Goal: Task Accomplishment & Management: Manage account settings

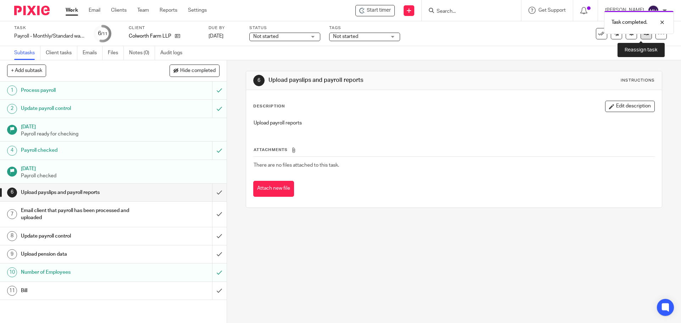
click at [640, 37] on link at bounding box center [645, 33] width 11 height 11
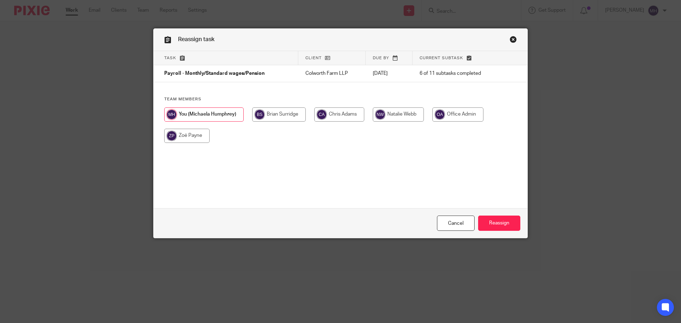
click at [169, 142] on input "radio" at bounding box center [186, 136] width 45 height 14
radio input "true"
click at [495, 222] on input "Reassign" at bounding box center [499, 223] width 42 height 15
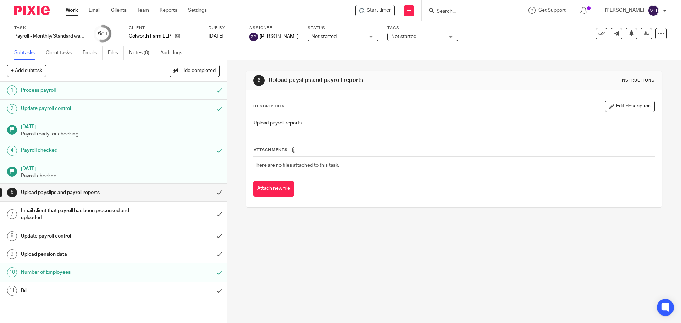
click at [71, 10] on link "Work" at bounding box center [72, 10] width 12 height 7
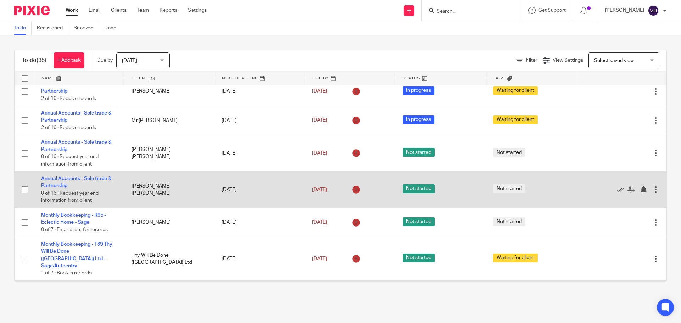
scroll to position [142, 0]
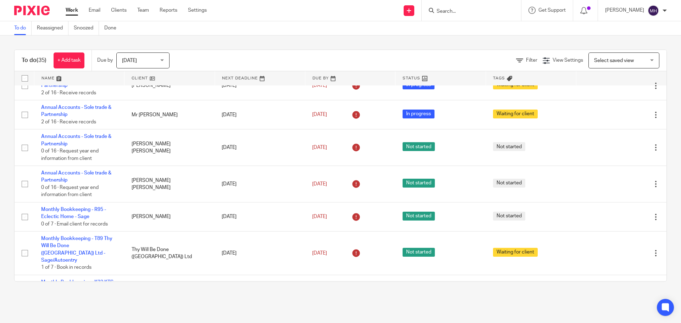
click at [457, 11] on input "Search" at bounding box center [468, 12] width 64 height 6
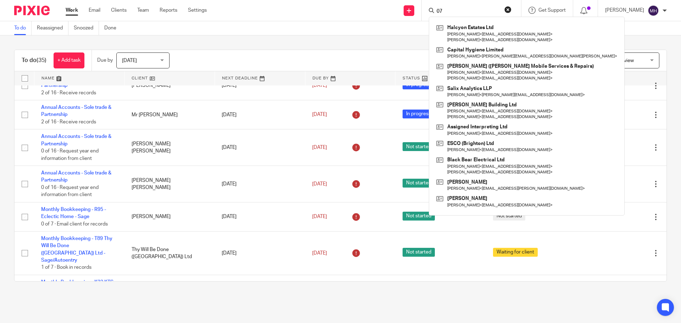
type input "0"
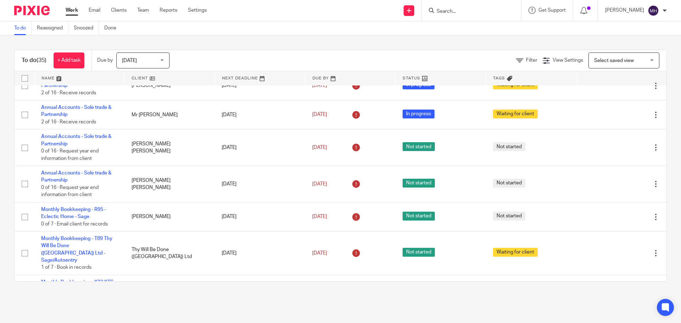
click at [458, 14] on input "Search" at bounding box center [468, 12] width 64 height 6
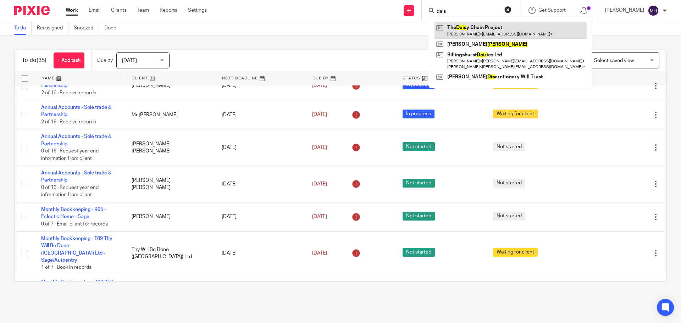
type input "dais"
click at [459, 31] on link at bounding box center [510, 30] width 152 height 16
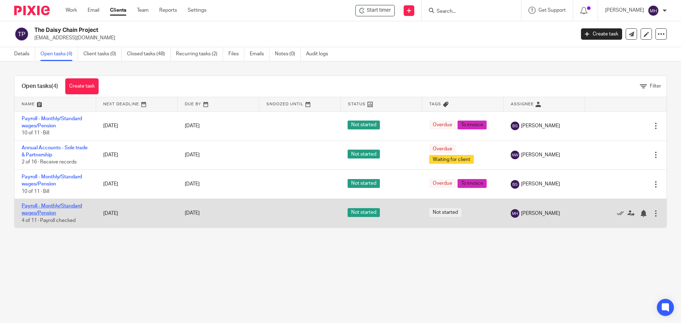
click at [53, 206] on link "Payroll - Monthly/Standard wages/Pension" at bounding box center [52, 210] width 60 height 12
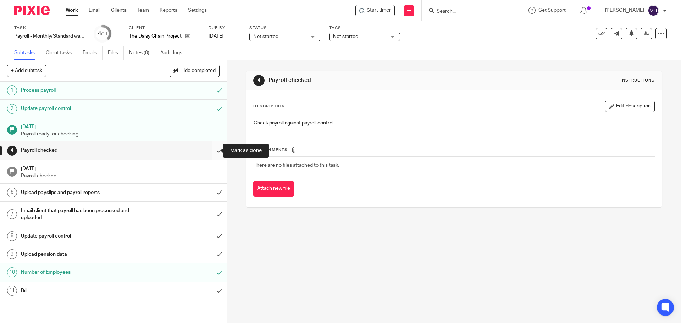
drag, startPoint x: 210, startPoint y: 152, endPoint x: 211, endPoint y: 147, distance: 5.1
click at [211, 151] on input "submit" at bounding box center [113, 150] width 227 height 18
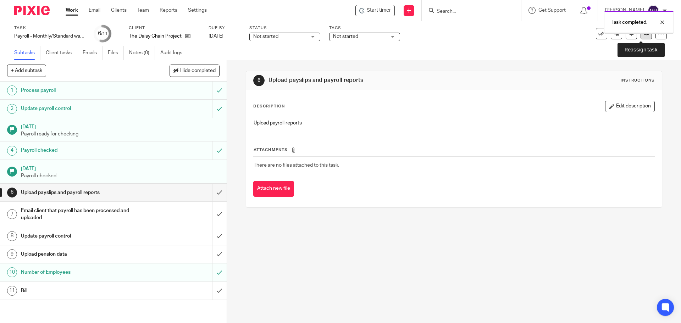
click at [640, 38] on link at bounding box center [645, 33] width 11 height 11
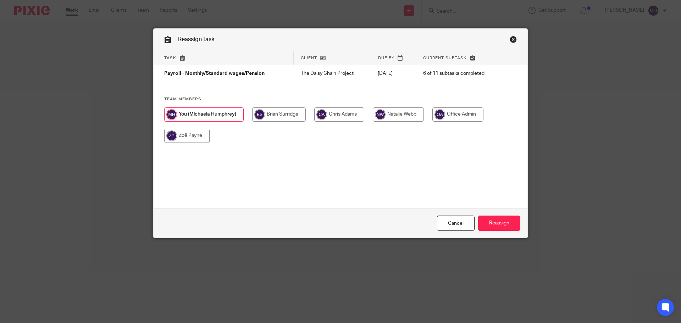
click at [173, 136] on input "radio" at bounding box center [186, 136] width 45 height 14
radio input "true"
click at [500, 227] on input "Reassign" at bounding box center [499, 223] width 42 height 15
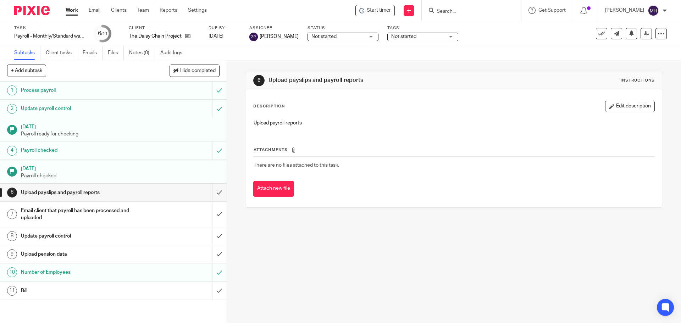
click at [448, 10] on input "Search" at bounding box center [468, 12] width 64 height 6
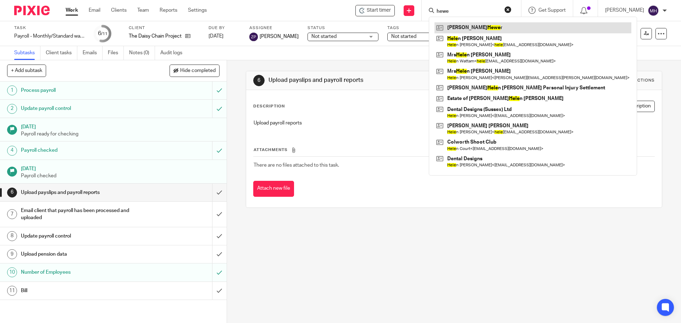
type input "hewe"
click at [472, 25] on link at bounding box center [532, 27] width 197 height 11
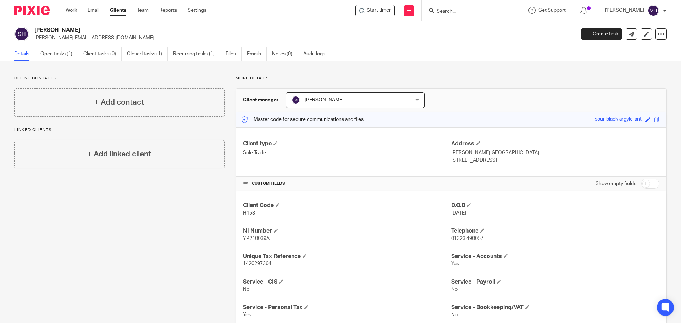
click at [448, 9] on input "Search" at bounding box center [468, 12] width 64 height 6
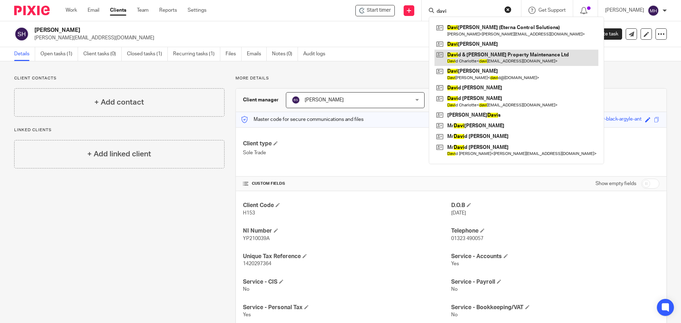
type input "davi"
click at [486, 57] on link at bounding box center [516, 58] width 164 height 16
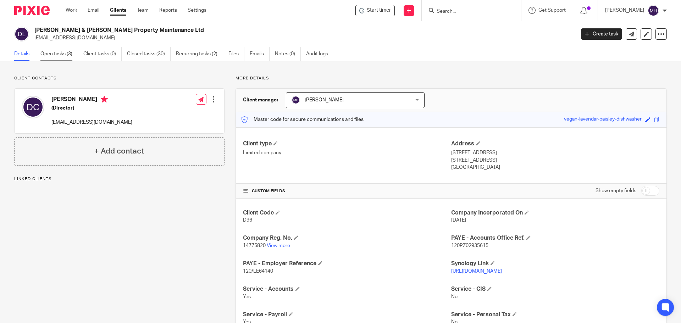
click at [70, 54] on link "Open tasks (3)" at bounding box center [59, 54] width 38 height 14
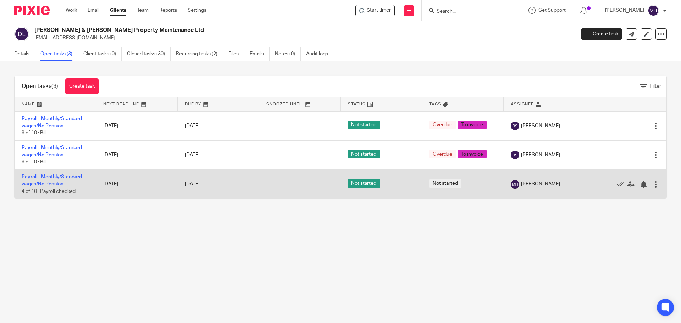
click at [55, 176] on link "Payroll - Monthly/Standard wages/No Pension" at bounding box center [52, 180] width 60 height 12
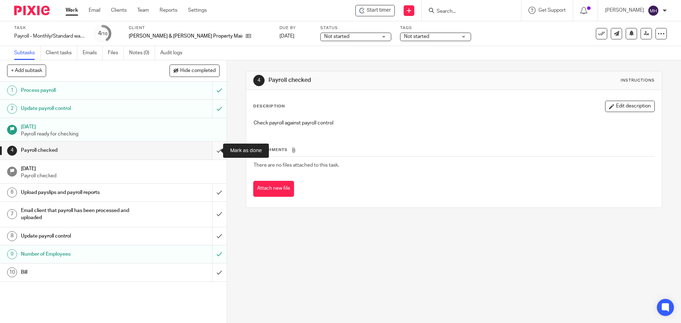
click at [211, 149] on input "submit" at bounding box center [113, 150] width 227 height 18
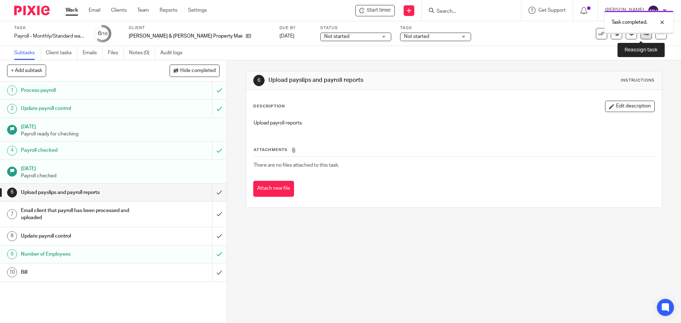
click at [643, 36] on icon at bounding box center [645, 33] width 5 height 5
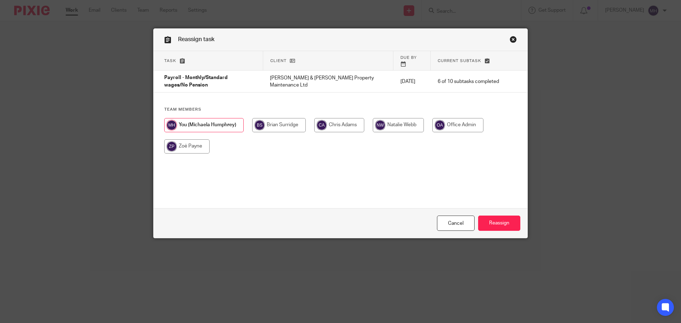
click at [186, 139] on input "radio" at bounding box center [186, 146] width 45 height 14
radio input "true"
click at [508, 225] on input "Reassign" at bounding box center [499, 223] width 42 height 15
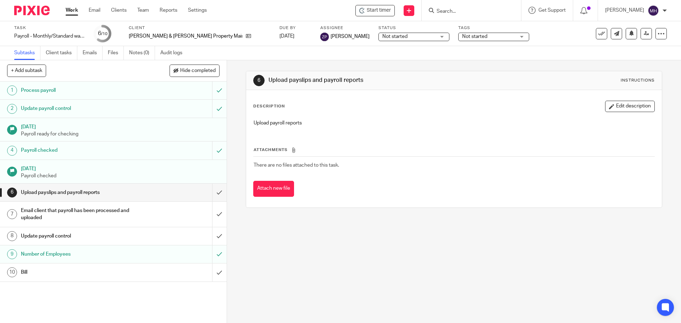
click at [458, 10] on input "Search" at bounding box center [468, 12] width 64 height 6
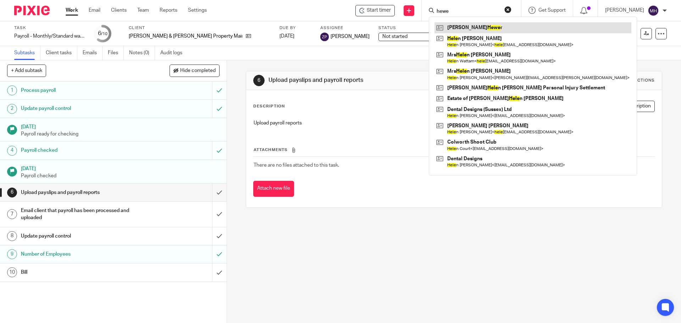
type input "hewe"
click at [463, 25] on link at bounding box center [532, 27] width 197 height 11
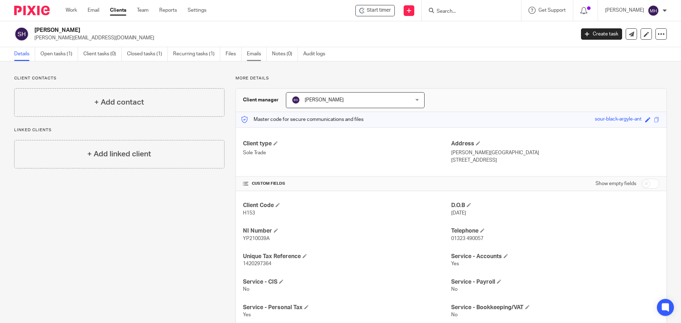
click at [256, 55] on link "Emails" at bounding box center [257, 54] width 20 height 14
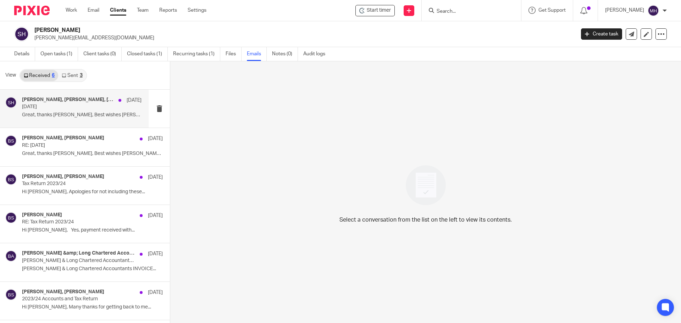
click at [83, 106] on p "Tomorrow" at bounding box center [70, 107] width 96 height 6
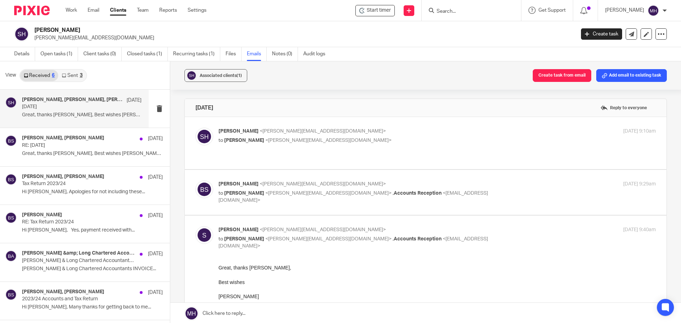
click at [349, 130] on p "Susan Hewer <susan_hewer@btinternet.com>" at bounding box center [363, 131] width 291 height 7
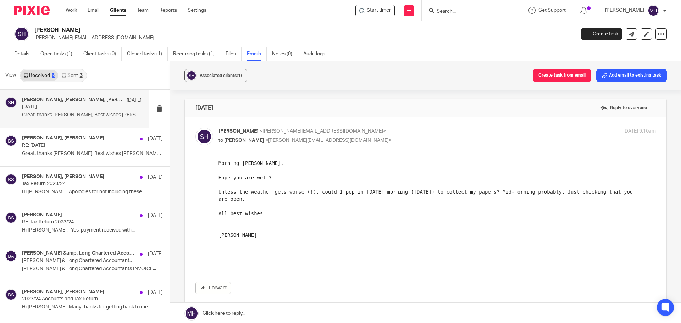
click at [395, 129] on p "Susan Hewer <susan_hewer@btinternet.com>" at bounding box center [363, 131] width 291 height 7
checkbox input "false"
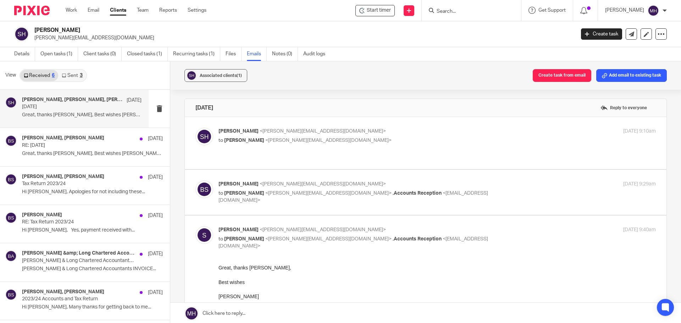
click at [437, 183] on p "Brian Surridge <brian@boldenandlong.co.uk>" at bounding box center [363, 183] width 291 height 7
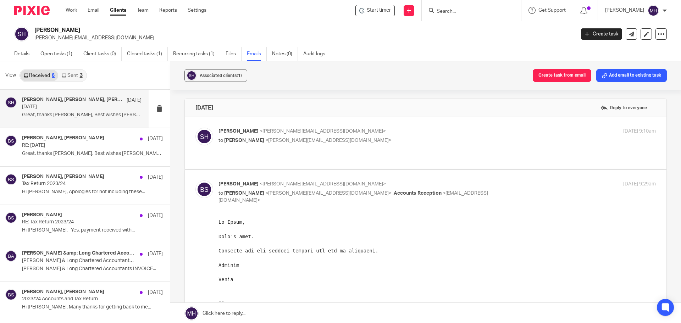
click at [477, 186] on p "Brian Surridge <brian@boldenandlong.co.uk>" at bounding box center [363, 183] width 291 height 7
checkbox input "false"
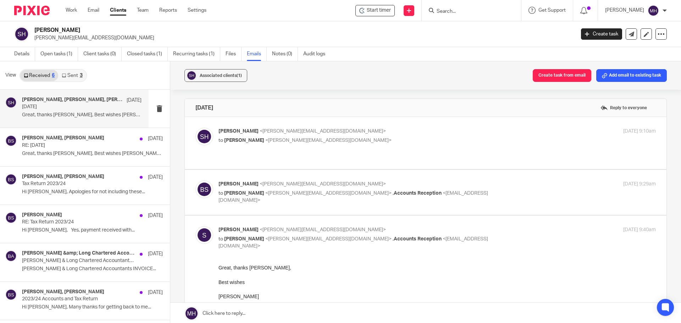
scroll to position [35, 0]
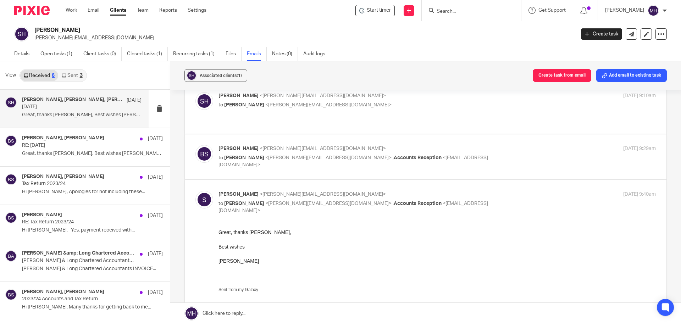
click at [492, 200] on p "to Brian Surridge <brian@boldenandlong.co.uk> , Accounts Reception <accounts@bo…" at bounding box center [363, 207] width 291 height 15
checkbox input "false"
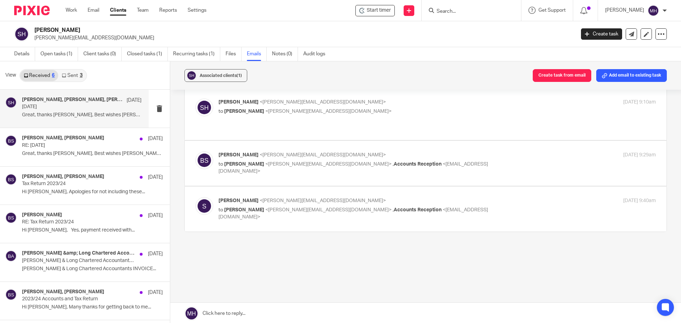
scroll to position [29, 0]
click at [93, 145] on p "RE: Tomorrow" at bounding box center [70, 146] width 96 height 6
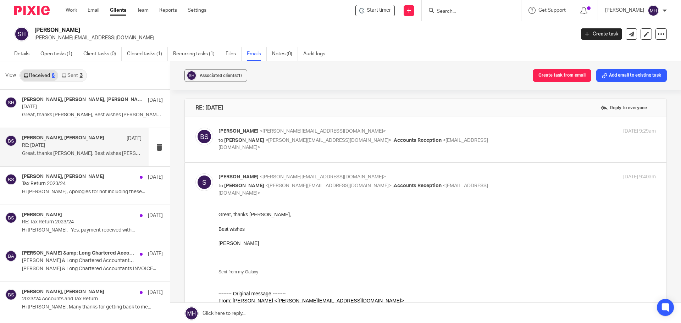
scroll to position [0, 0]
click at [462, 135] on p "Brian Surridge <brian@boldenandlong.co.uk>" at bounding box center [363, 131] width 291 height 7
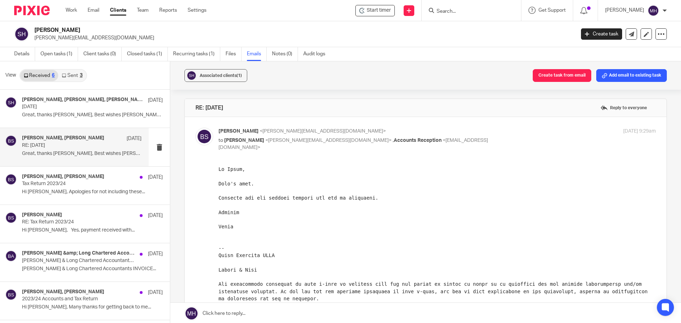
click at [462, 135] on p "Brian Surridge <brian@boldenandlong.co.uk>" at bounding box center [363, 131] width 291 height 7
checkbox input "false"
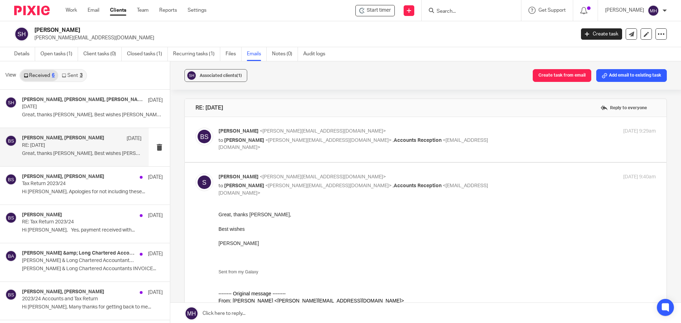
click at [490, 181] on div "susan_hewer <susan_hewer@btinternet.com> to Brian Surridge <brian@boldenandlong…" at bounding box center [363, 185] width 291 height 24
checkbox input "false"
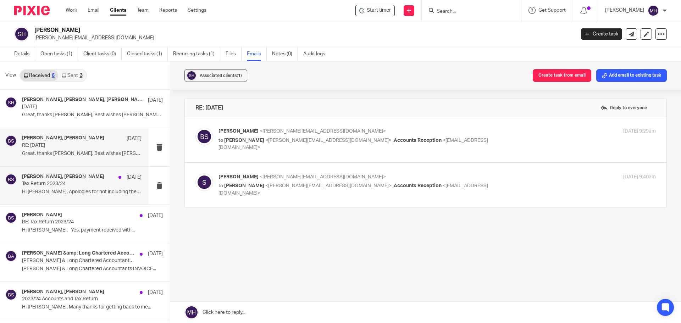
click at [93, 197] on div "Susan Hewer, Brian Surridge 15 Nov Tax Return 2023/24 Hi Brian, Apologies for n…" at bounding box center [74, 186] width 149 height 38
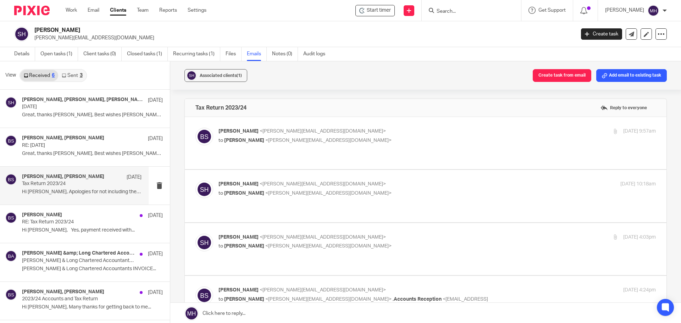
click at [456, 134] on p "Brian Surridge <brian@boldenandlong.co.uk>" at bounding box center [363, 131] width 291 height 7
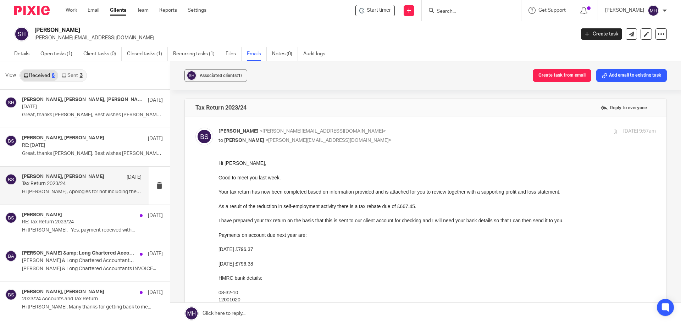
click at [398, 132] on p "Brian Surridge <brian@boldenandlong.co.uk>" at bounding box center [363, 131] width 291 height 7
checkbox input "false"
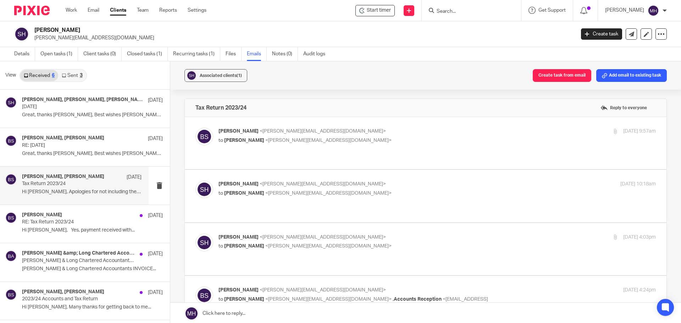
click at [405, 190] on p "to Brian Surridge <brian@boldenandlong.co.uk>" at bounding box center [363, 193] width 291 height 7
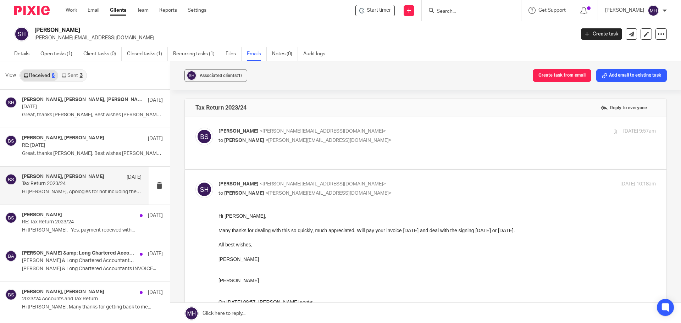
click at [406, 180] on p "Susan Hewer <susan_hewer@btinternet.com>" at bounding box center [363, 183] width 291 height 7
checkbox input "false"
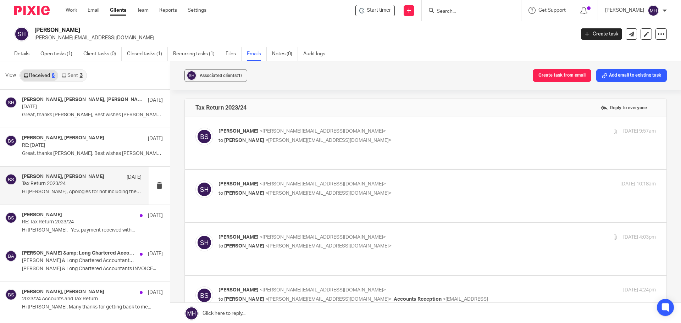
click at [413, 234] on p "Susan Hewer <susan_hewer@btinternet.com>" at bounding box center [363, 237] width 291 height 7
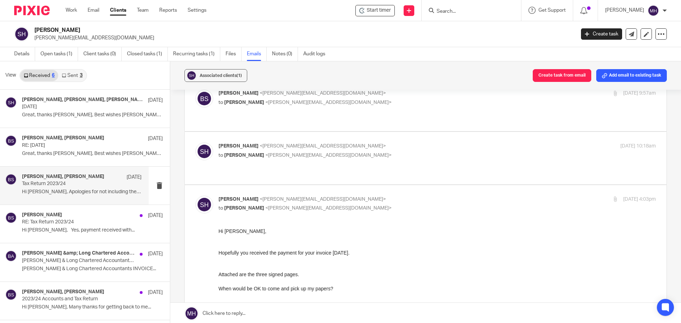
scroll to position [35, 0]
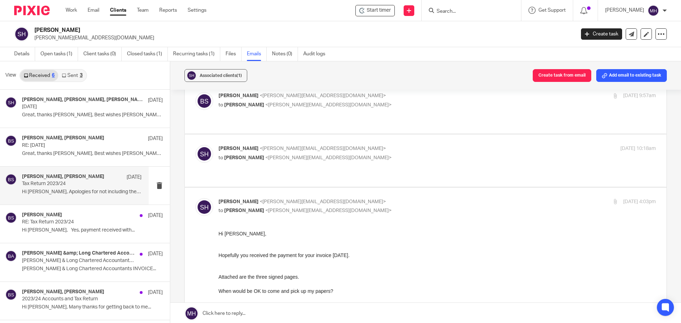
click at [419, 198] on p "Susan Hewer <susan_hewer@btinternet.com>" at bounding box center [363, 201] width 291 height 7
checkbox input "false"
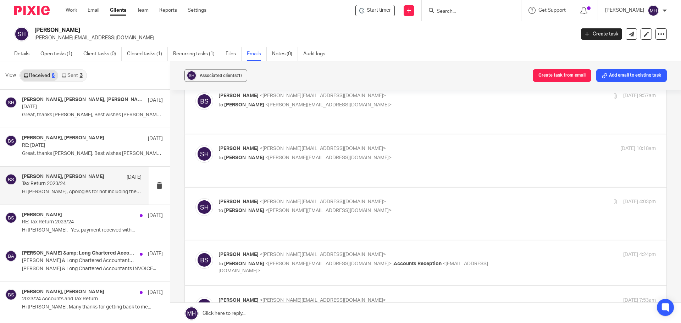
click at [510, 251] on div "14 Nov 2024 4:24pm" at bounding box center [583, 254] width 146 height 7
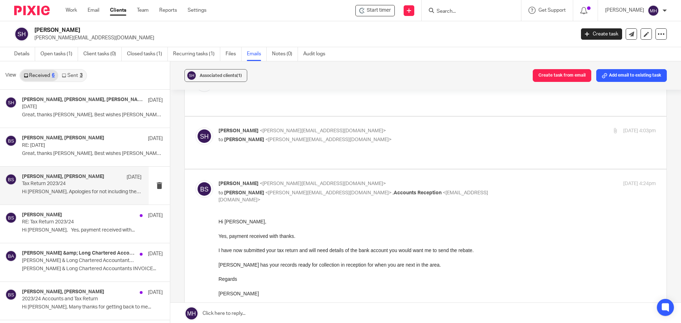
click at [480, 180] on p "Brian Surridge <brian@boldenandlong.co.uk>" at bounding box center [363, 183] width 291 height 7
checkbox input "false"
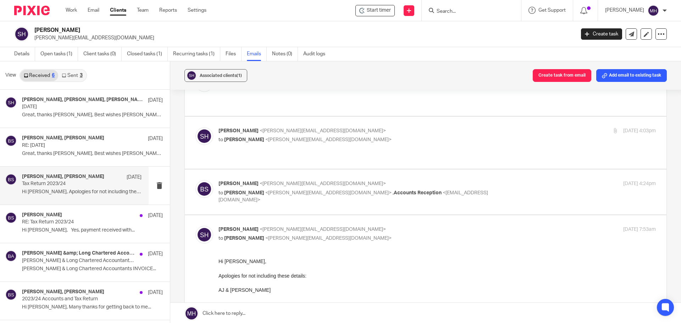
click at [464, 226] on p "Susan Hewer <susan_hewer@btinternet.com>" at bounding box center [363, 229] width 291 height 7
checkbox input "false"
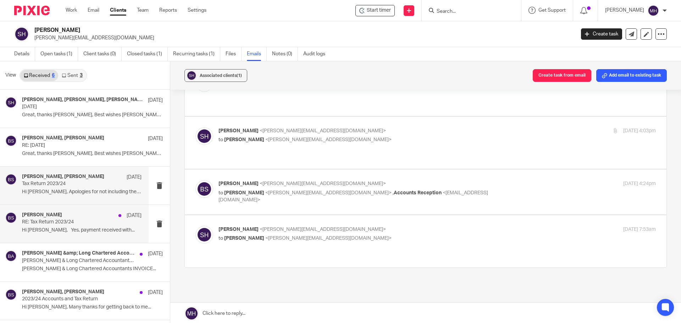
click at [90, 217] on div "Brian Surridge 14 Nov" at bounding box center [81, 215] width 119 height 7
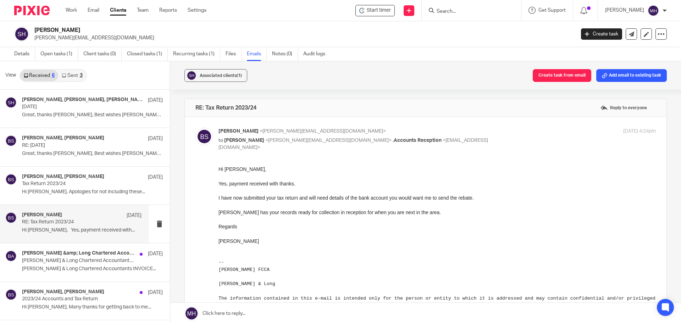
scroll to position [0, 0]
click at [510, 131] on div "14 Nov 2024 4:24pm" at bounding box center [583, 131] width 146 height 7
checkbox input "false"
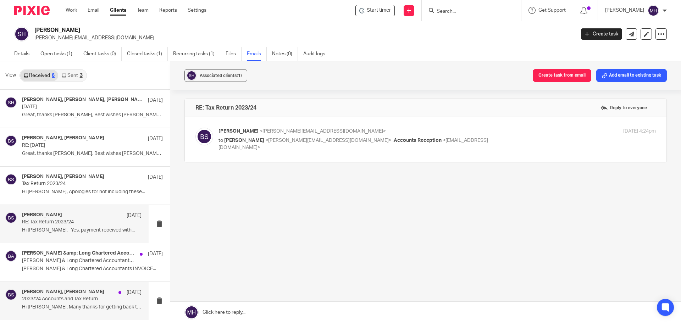
click at [108, 292] on div "Susan Hewer, Brian Surridge 4 Nov" at bounding box center [81, 292] width 119 height 7
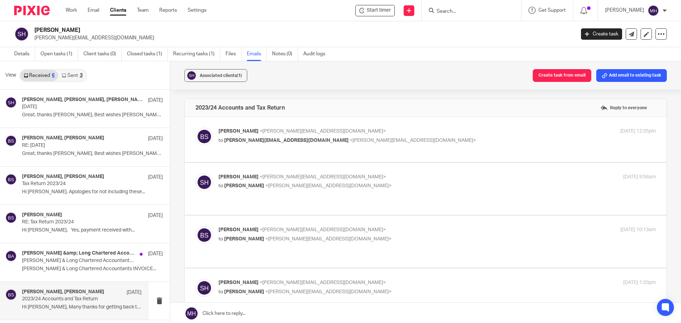
click at [481, 128] on p "Brian Surridge <brian@boldenandlong.co.uk>" at bounding box center [363, 131] width 291 height 7
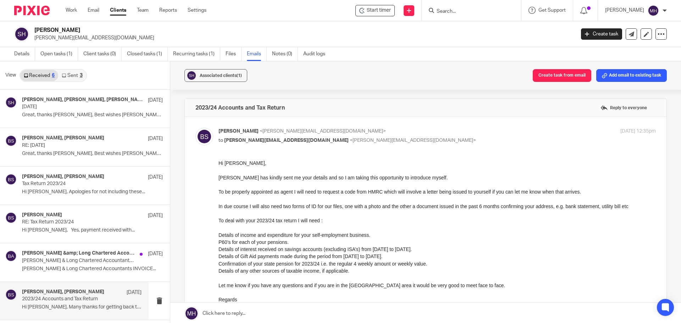
click at [429, 127] on label at bounding box center [425, 314] width 481 height 395
click at [195, 127] on input "checkbox" at bounding box center [195, 127] width 0 height 0
checkbox input "false"
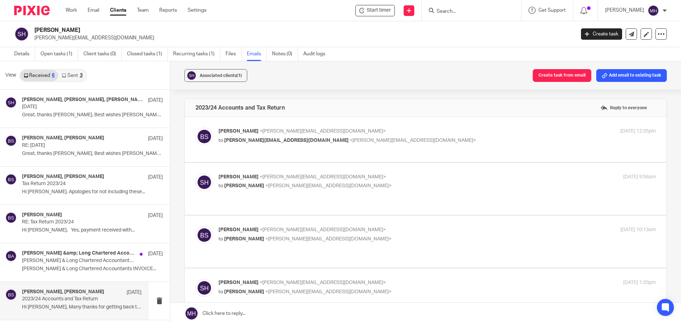
click at [416, 168] on label at bounding box center [425, 189] width 481 height 52
click at [195, 173] on input "checkbox" at bounding box center [195, 173] width 0 height 0
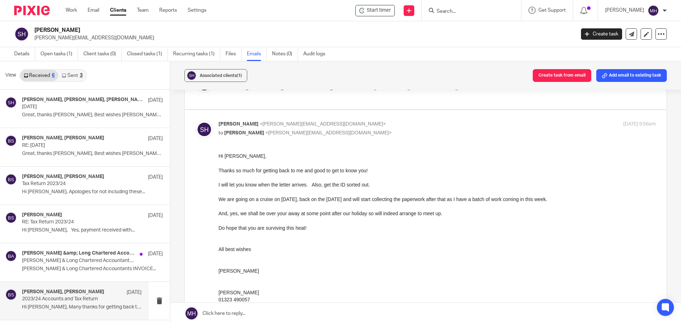
scroll to position [35, 0]
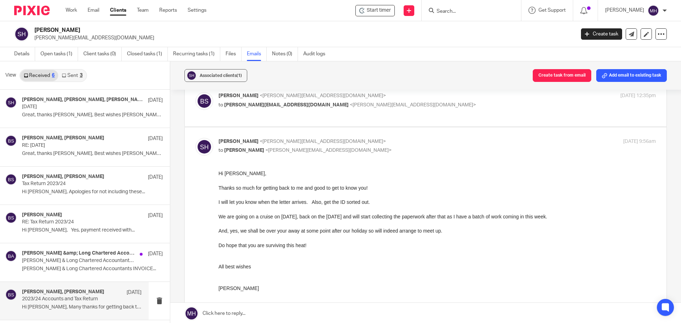
click at [412, 139] on p "Susan Hewer <susan_hewer@btinternet.com>" at bounding box center [363, 141] width 291 height 7
checkbox input "false"
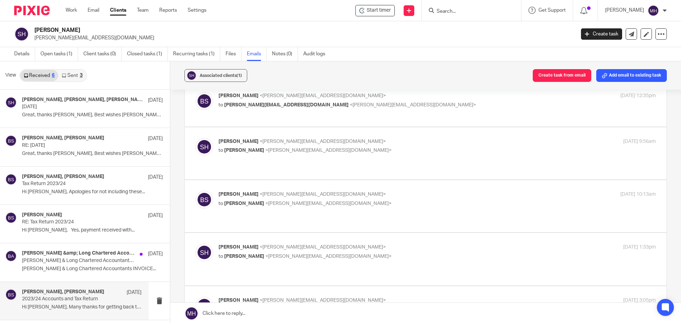
click at [414, 190] on label at bounding box center [425, 206] width 481 height 52
click at [195, 190] on input "checkbox" at bounding box center [195, 190] width 0 height 0
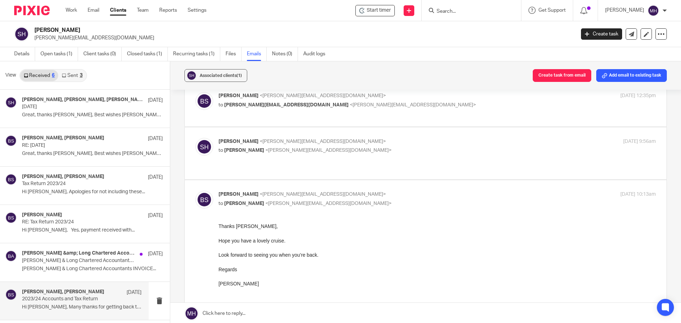
scroll to position [0, 0]
click at [195, 190] on input "checkbox" at bounding box center [195, 190] width 0 height 0
checkbox input "false"
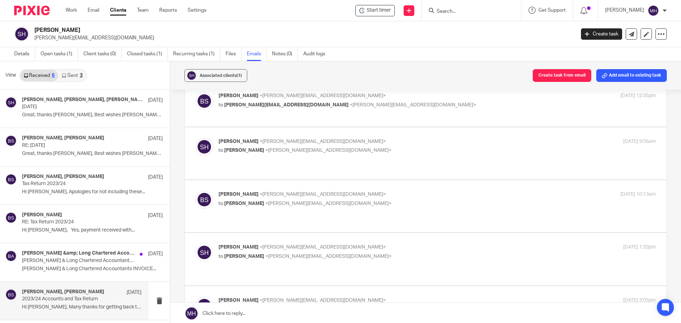
click at [419, 244] on p "Susan Hewer <susan_hewer@btinternet.com>" at bounding box center [363, 247] width 291 height 7
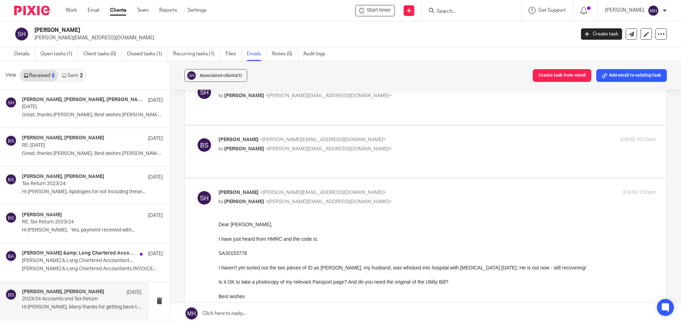
scroll to position [106, 0]
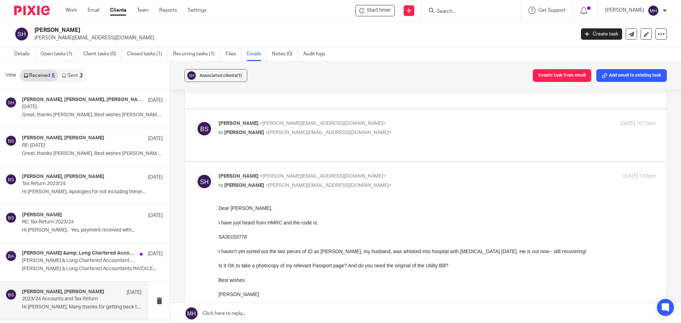
click at [414, 182] on p "to Brian Surridge <brian@boldenandlong.co.uk>" at bounding box center [363, 185] width 291 height 7
checkbox input "false"
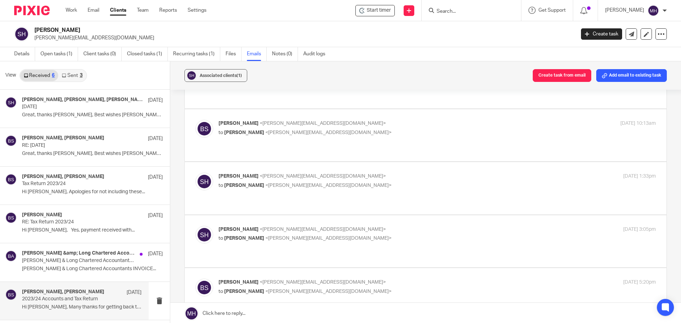
click at [421, 235] on p "to Brian Surridge <brian@boldenandlong.co.uk>" at bounding box center [363, 238] width 291 height 7
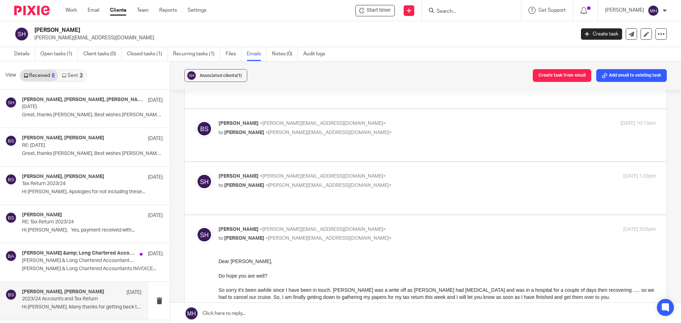
scroll to position [142, 0]
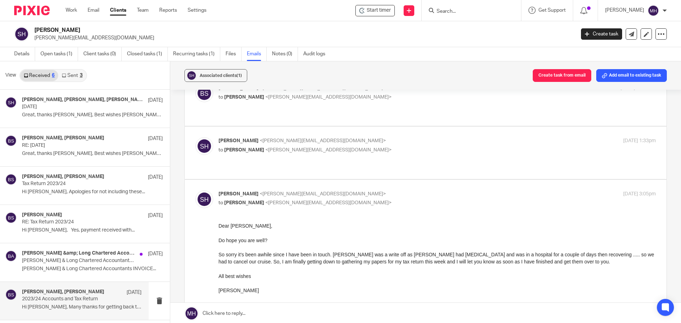
click at [413, 199] on p "to Brian Surridge <brian@boldenandlong.co.uk>" at bounding box center [363, 202] width 291 height 7
checkbox input "false"
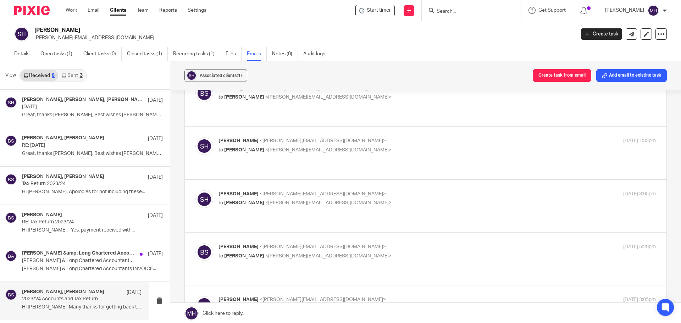
click at [416, 243] on p "Brian Surridge <brian@boldenandlong.co.uk>" at bounding box center [363, 246] width 291 height 7
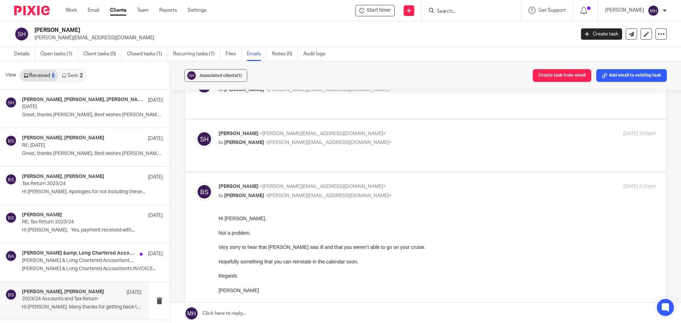
scroll to position [213, 0]
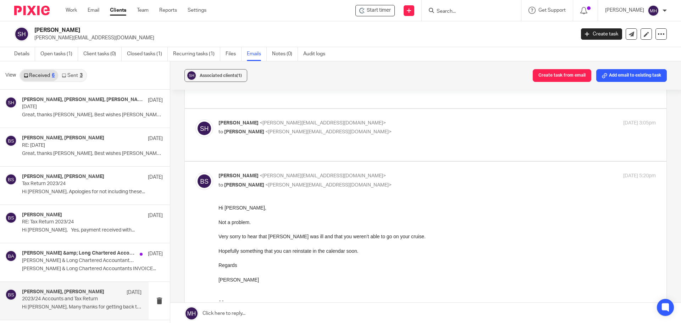
click at [416, 182] on p "to Susan Hewer <susan_hewer@btinternet.com>" at bounding box center [363, 185] width 291 height 7
checkbox input "false"
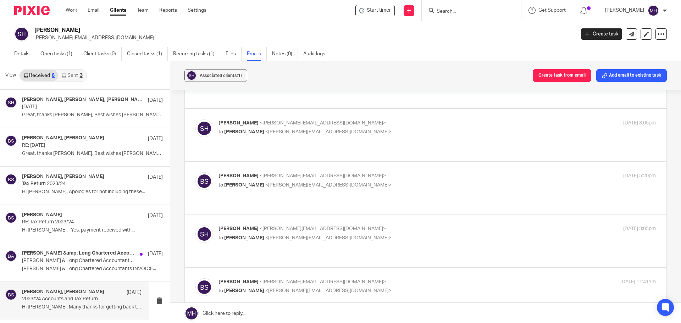
click at [415, 225] on div "Susan Hewer <susan_hewer@btinternet.com> to Brian Surridge <brian@boldenandlong…" at bounding box center [363, 233] width 291 height 16
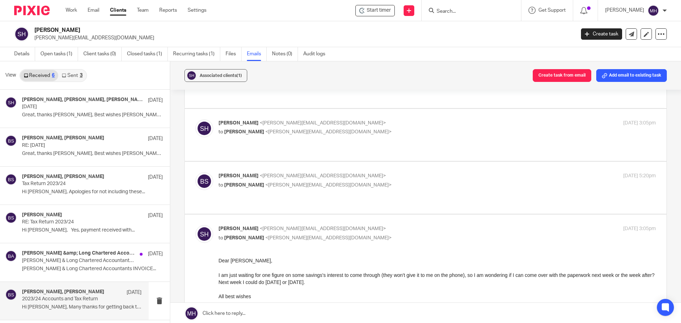
scroll to position [0, 0]
click at [419, 225] on p "Susan Hewer <susan_hewer@btinternet.com>" at bounding box center [363, 228] width 291 height 7
checkbox input "false"
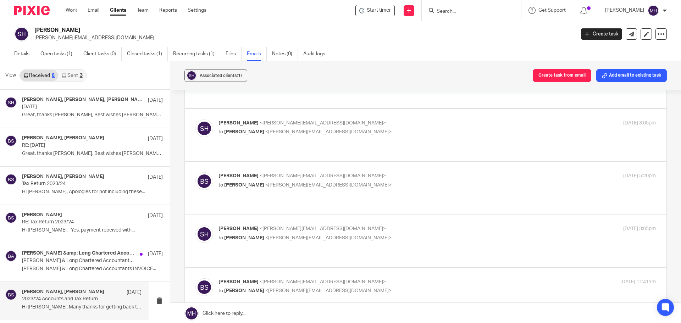
click at [425, 278] on p "Brian Surridge <brian@boldenandlong.co.uk>" at bounding box center [363, 281] width 291 height 7
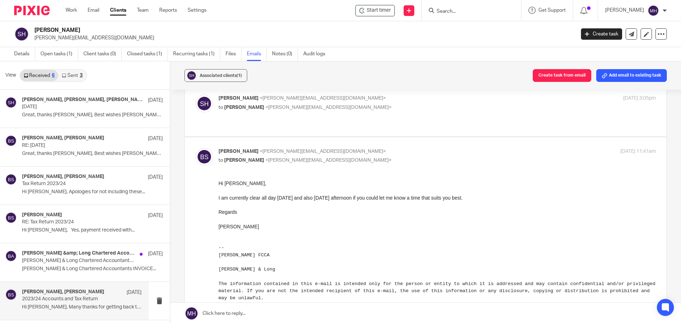
scroll to position [355, 0]
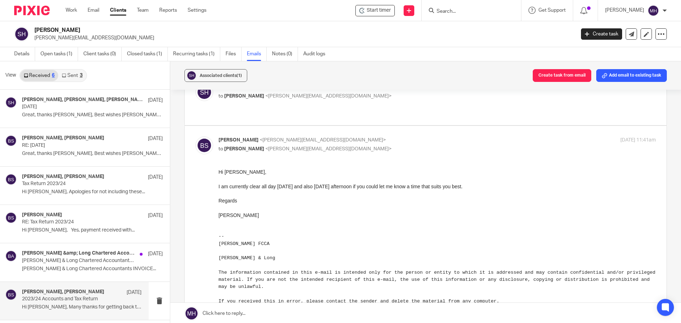
click at [427, 136] on p "Brian Surridge <brian@boldenandlong.co.uk>" at bounding box center [363, 139] width 291 height 7
checkbox input "false"
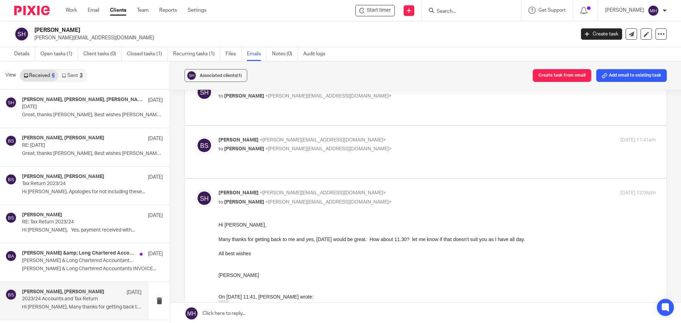
click at [437, 189] on div "Susan Hewer <susan_hewer@btinternet.com> to Brian Surridge <brian@boldenandlong…" at bounding box center [363, 197] width 291 height 16
checkbox input "false"
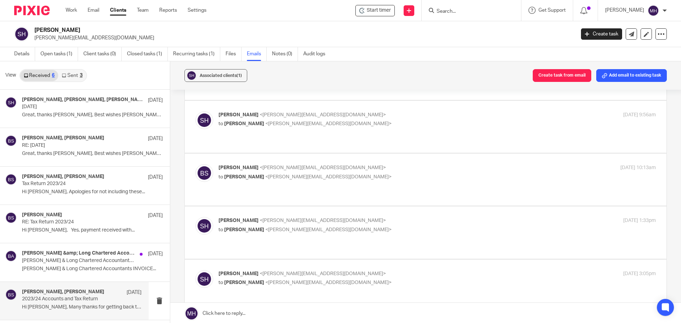
scroll to position [0, 0]
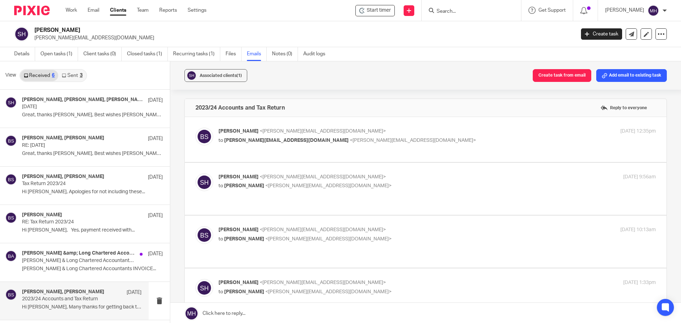
click at [419, 119] on label at bounding box center [425, 139] width 481 height 45
click at [195, 127] on input "checkbox" at bounding box center [195, 127] width 0 height 0
checkbox input "true"
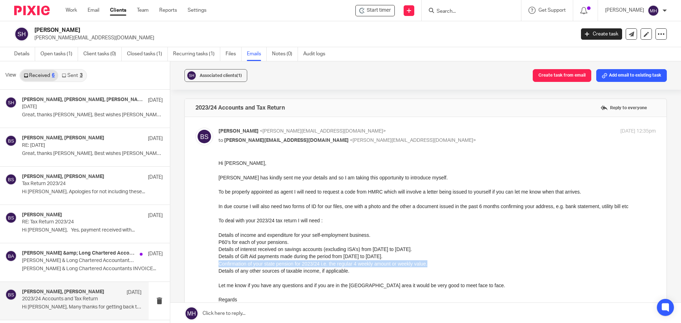
drag, startPoint x: 415, startPoint y: 266, endPoint x: 217, endPoint y: 263, distance: 197.5
click at [218, 263] on html "Hi Sue, Ken has kindly sent me your details and so I am taking this opportunity…" at bounding box center [436, 314] width 437 height 309
copy li "Confirmation of your state pension for 2023/24 i.e. the regular 4 weekly amount…"
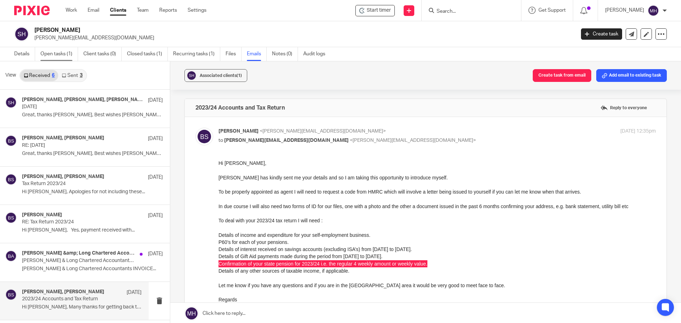
click at [59, 53] on link "Open tasks (1)" at bounding box center [59, 54] width 38 height 14
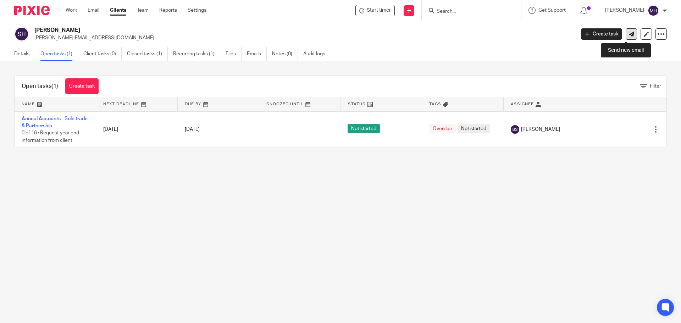
click at [629, 36] on icon at bounding box center [631, 34] width 5 height 5
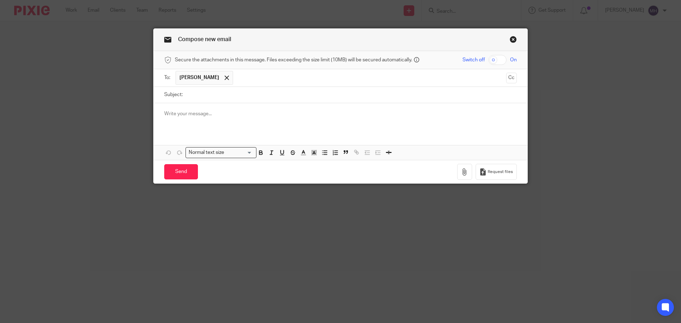
click at [223, 95] on input "Subject:" at bounding box center [351, 95] width 330 height 16
type input "State Pension"
click at [176, 107] on div at bounding box center [341, 117] width 374 height 28
click at [188, 115] on p at bounding box center [340, 113] width 352 height 7
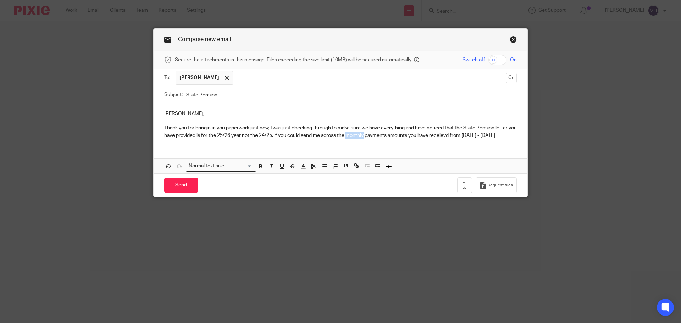
drag, startPoint x: 372, startPoint y: 134, endPoint x: 353, endPoint y: 135, distance: 18.8
click at [353, 135] on p "Thank you for bringin in you paperwork just now, I was just checking through to…" at bounding box center [340, 131] width 352 height 15
click at [449, 133] on p "Thank you for bringin in you paperwork just now, I was just checking through to…" at bounding box center [340, 131] width 352 height 15
click at [511, 135] on p "Thank you for bringin in you paperwork just now, I was just checking through to…" at bounding box center [340, 131] width 352 height 15
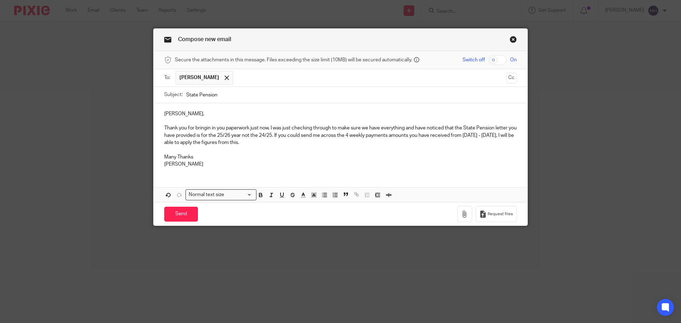
click at [209, 127] on p "Thank you for bringin in you paperwork just now, I was just checking through to…" at bounding box center [340, 135] width 352 height 22
click at [181, 217] on input "Send" at bounding box center [181, 214] width 34 height 15
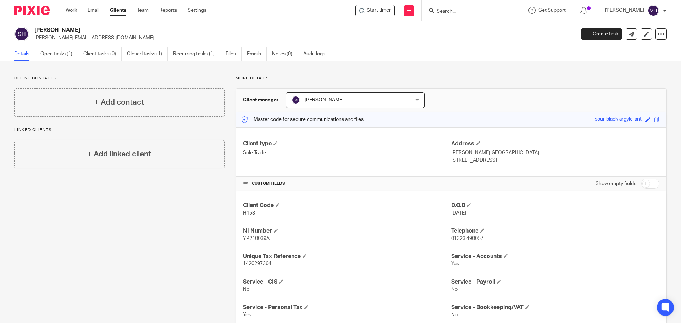
click at [455, 11] on input "Search" at bounding box center [468, 12] width 64 height 6
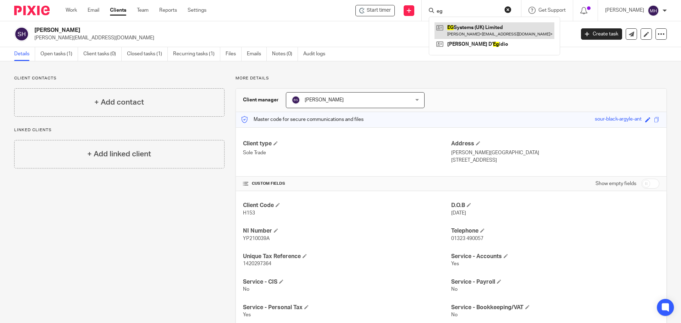
type input "eg"
click at [462, 32] on link at bounding box center [494, 30] width 120 height 16
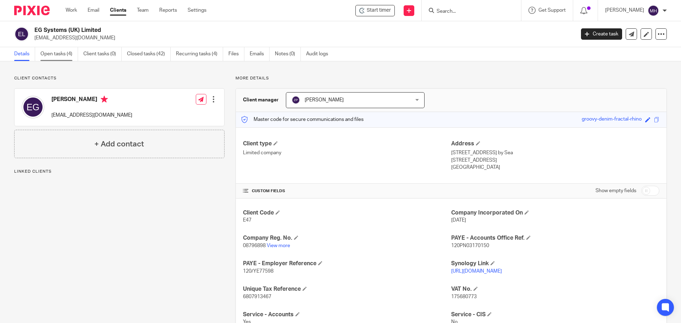
click at [47, 53] on link "Open tasks (4)" at bounding box center [59, 54] width 38 height 14
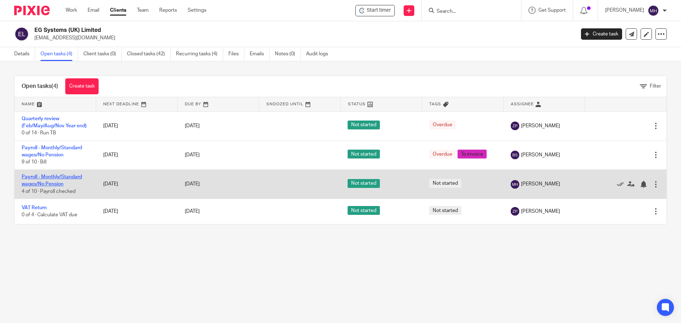
click at [50, 176] on link "Payroll - Monthly/Standard wages/No Pension" at bounding box center [52, 180] width 60 height 12
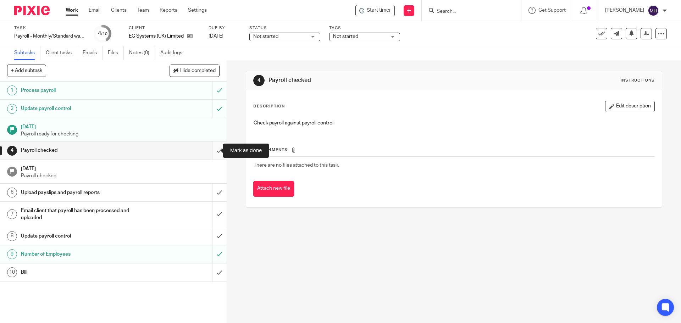
click at [212, 151] on input "submit" at bounding box center [113, 150] width 227 height 18
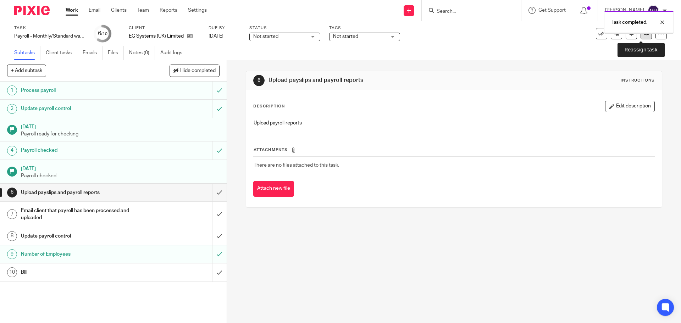
click at [641, 37] on link at bounding box center [645, 33] width 11 height 11
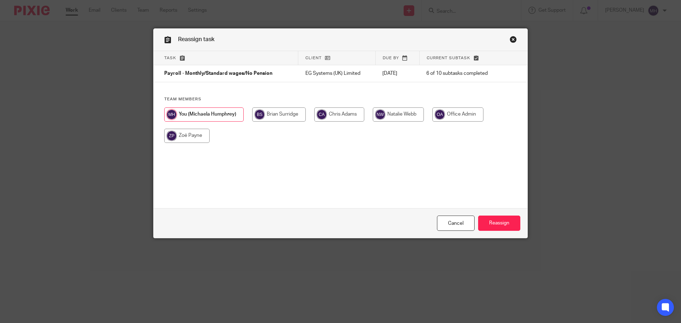
click at [193, 135] on input "radio" at bounding box center [186, 136] width 45 height 14
radio input "true"
click at [500, 226] on input "Reassign" at bounding box center [499, 223] width 42 height 15
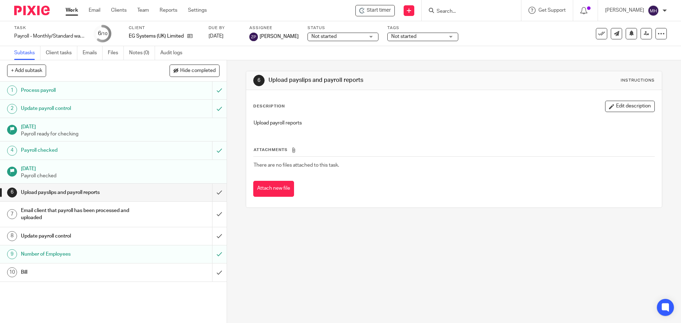
click at [71, 10] on link "Work" at bounding box center [72, 10] width 12 height 7
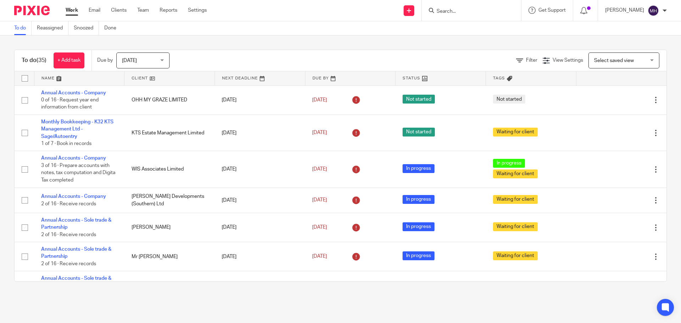
click at [453, 14] on input "Search" at bounding box center [468, 12] width 64 height 6
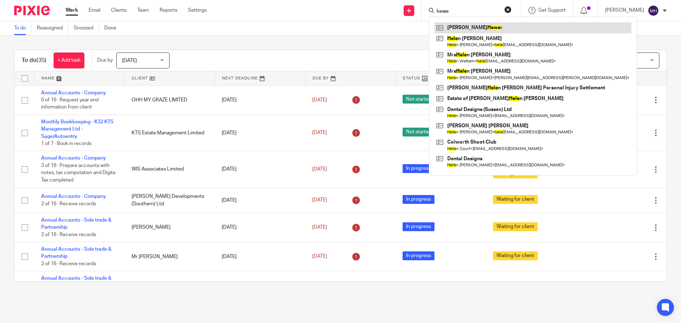
type input "hewe"
click at [458, 26] on link at bounding box center [532, 27] width 197 height 11
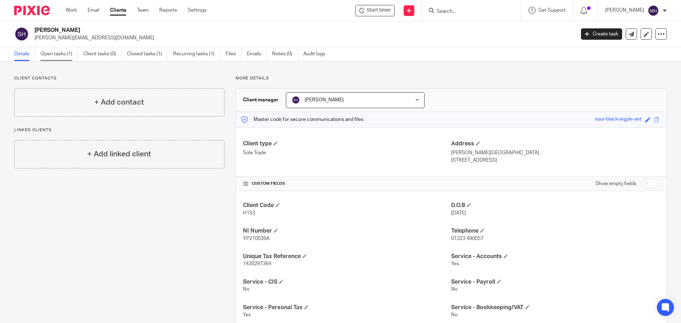
click at [59, 52] on link "Open tasks (1)" at bounding box center [59, 54] width 38 height 14
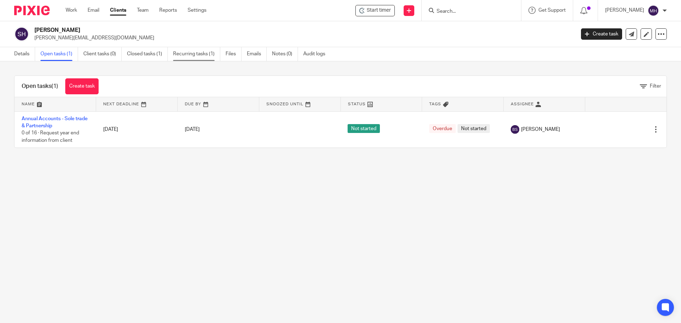
click at [199, 53] on link "Recurring tasks (1)" at bounding box center [196, 54] width 47 height 14
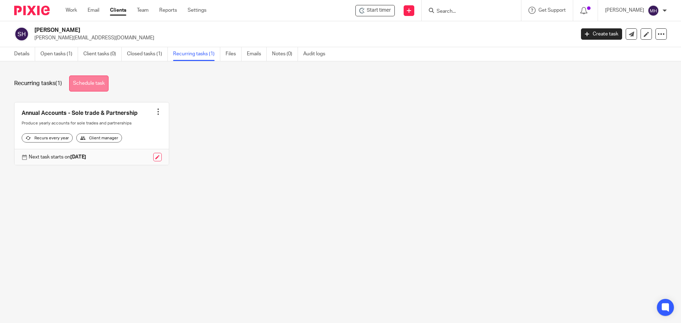
click at [86, 83] on link "Schedule task" at bounding box center [88, 84] width 39 height 16
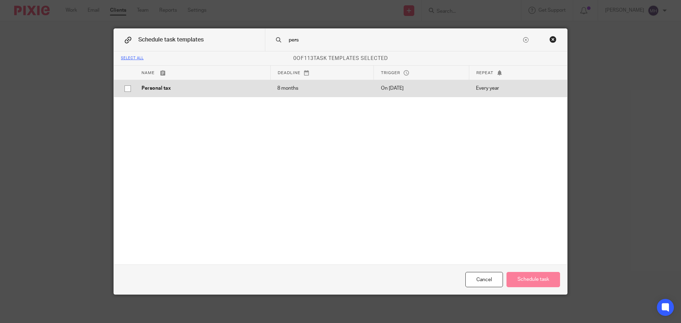
type input "pers"
click at [147, 87] on p "Personal tax" at bounding box center [202, 88] width 122 height 7
checkbox input "true"
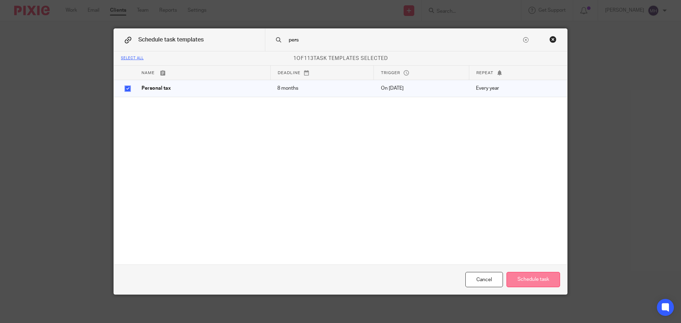
click at [545, 280] on button "Schedule task" at bounding box center [533, 279] width 54 height 15
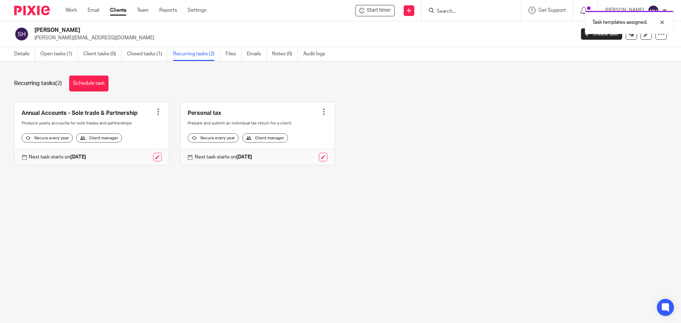
click at [155, 111] on div at bounding box center [158, 111] width 7 height 7
click at [137, 155] on span "Cancel schedule" at bounding box center [129, 156] width 37 height 5
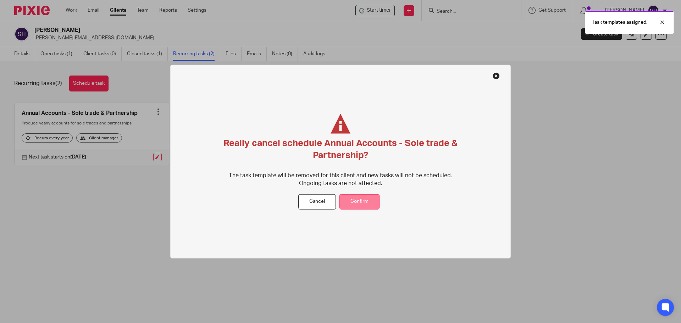
click at [353, 201] on button "Confirm" at bounding box center [359, 201] width 40 height 15
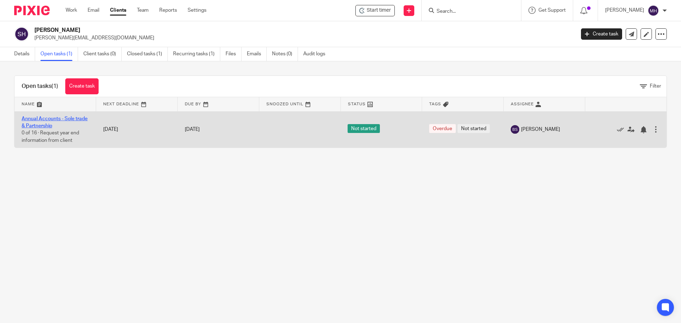
click at [52, 121] on link "Annual Accounts - Sole trade & Partnership" at bounding box center [55, 122] width 66 height 12
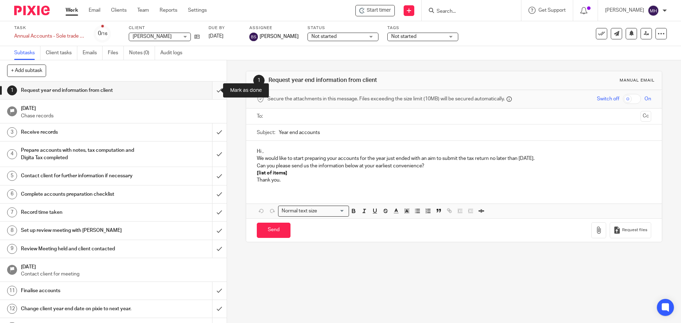
click at [211, 92] on input "submit" at bounding box center [113, 91] width 227 height 18
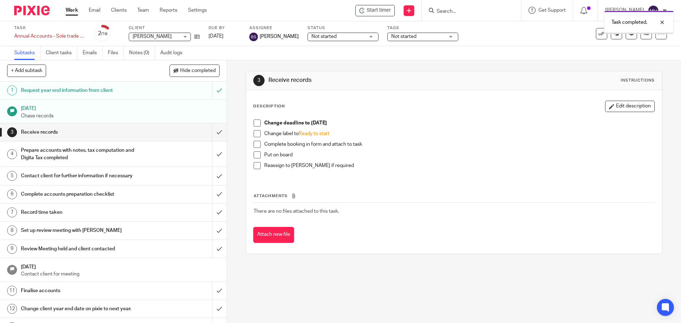
drag, startPoint x: 258, startPoint y: 120, endPoint x: 256, endPoint y: 127, distance: 7.6
click at [257, 120] on span at bounding box center [256, 122] width 7 height 7
drag, startPoint x: 255, startPoint y: 132, endPoint x: 259, endPoint y: 147, distance: 15.0
click at [255, 133] on span at bounding box center [256, 133] width 7 height 7
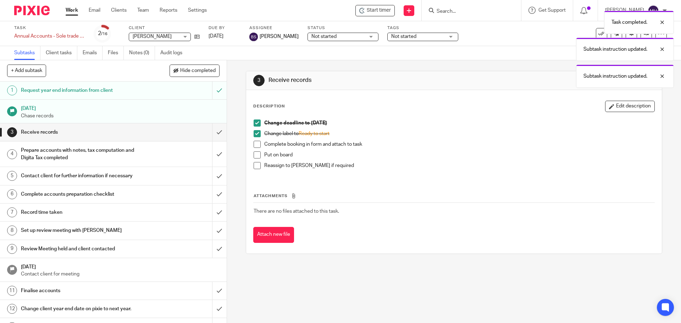
drag, startPoint x: 257, startPoint y: 145, endPoint x: 252, endPoint y: 153, distance: 9.2
click at [257, 145] on span at bounding box center [256, 144] width 7 height 7
click at [253, 154] on span at bounding box center [256, 154] width 7 height 7
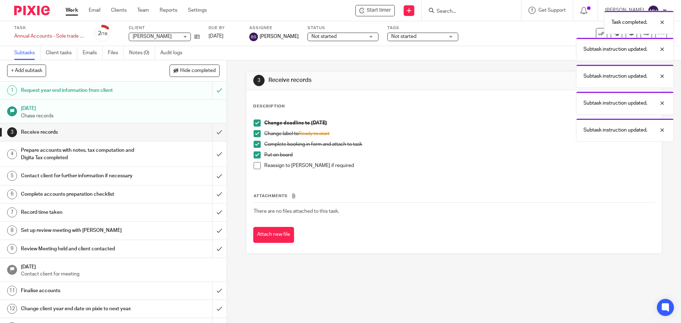
click at [254, 166] on span at bounding box center [256, 165] width 7 height 7
click at [271, 234] on button "Attach new file" at bounding box center [273, 235] width 41 height 16
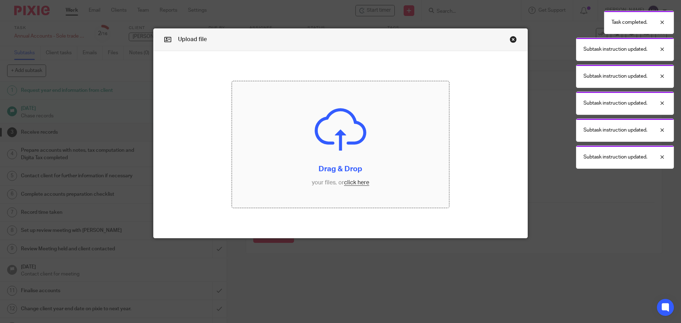
click at [347, 184] on input "file" at bounding box center [340, 144] width 217 height 127
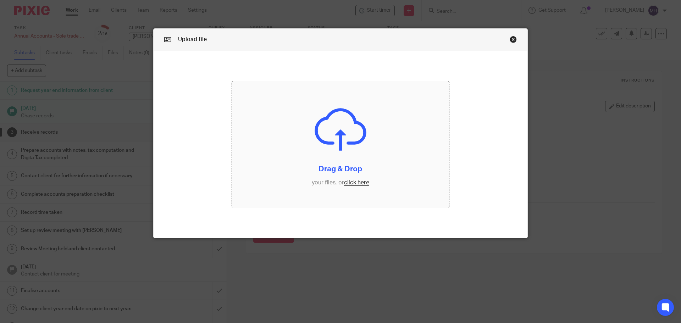
click at [354, 182] on input "file" at bounding box center [340, 144] width 217 height 127
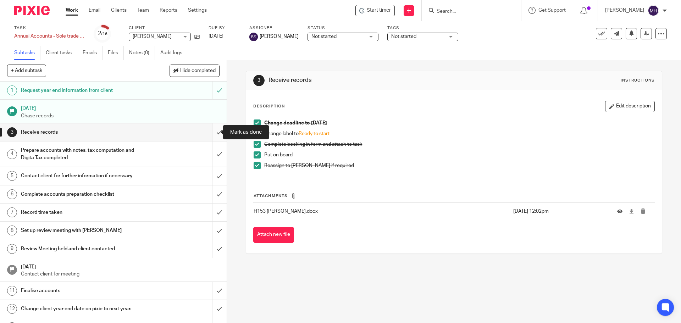
click at [209, 133] on input "submit" at bounding box center [113, 132] width 227 height 18
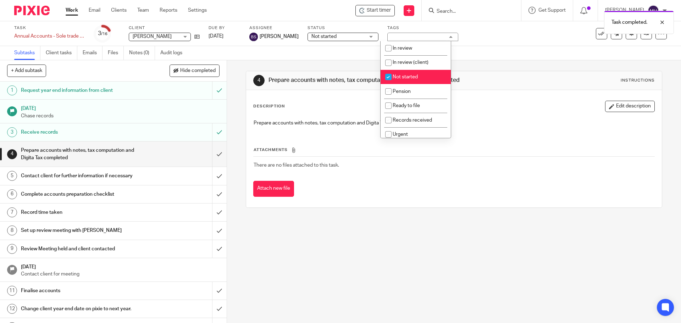
click at [416, 72] on li "Not started" at bounding box center [415, 77] width 70 height 15
checkbox input "false"
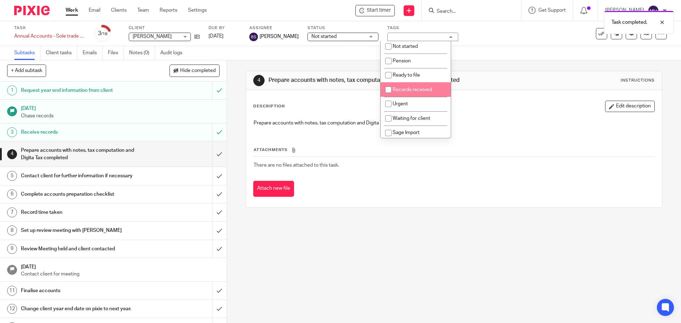
scroll to position [71, 0]
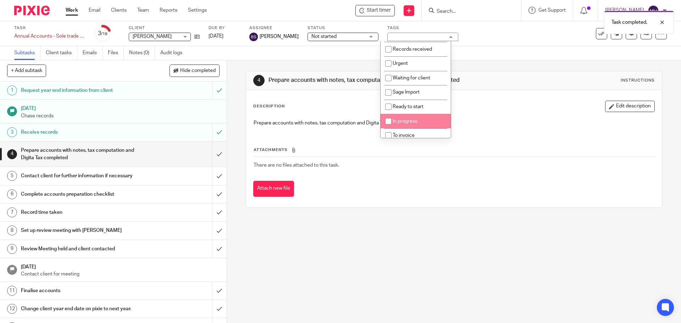
click at [431, 123] on li "In progress" at bounding box center [415, 121] width 70 height 15
checkbox input "true"
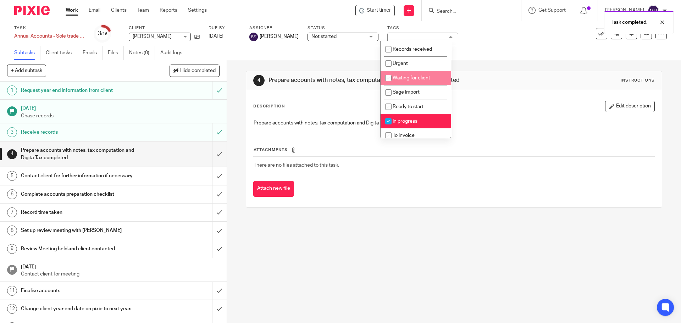
click at [430, 78] on li "Waiting for client" at bounding box center [415, 78] width 70 height 15
checkbox input "true"
click at [214, 38] on link "10 Aug 2025" at bounding box center [224, 36] width 32 height 7
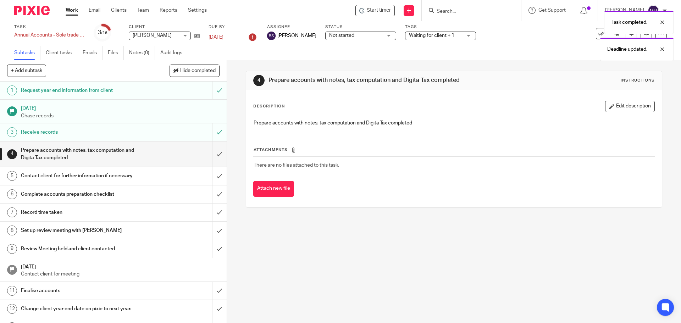
click at [490, 84] on div "4 Prepare accounts with notes, tax computation and Digita Tax completed Instruc…" at bounding box center [453, 80] width 401 height 11
click at [211, 155] on input "submit" at bounding box center [113, 153] width 227 height 25
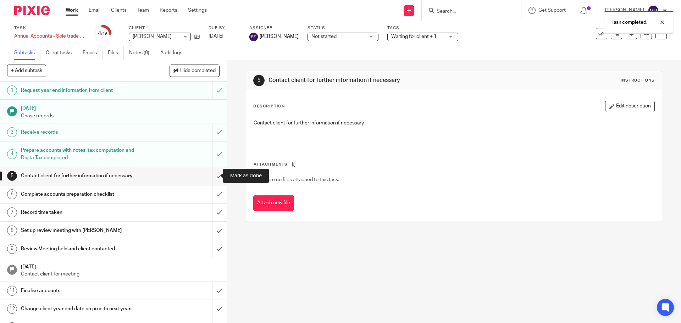
click at [212, 176] on input "submit" at bounding box center [113, 176] width 227 height 18
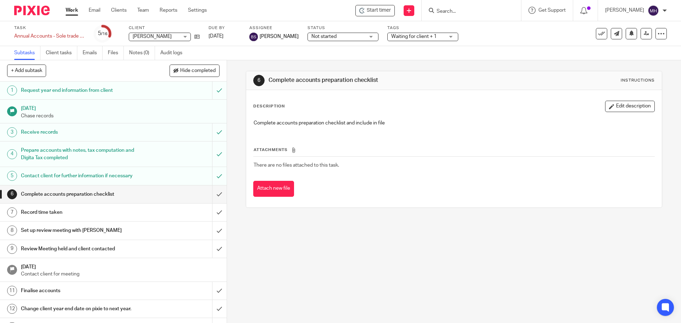
click at [460, 9] on input "Search" at bounding box center [468, 12] width 64 height 6
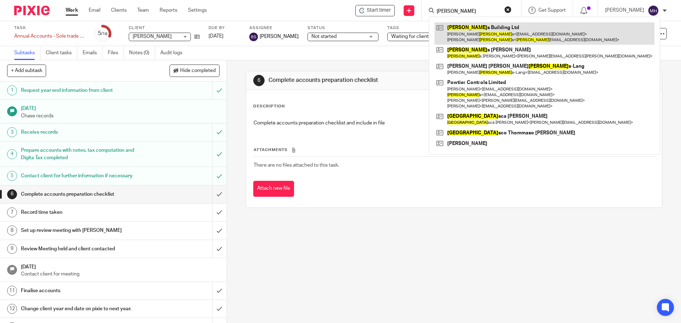
type input "franci"
click at [496, 35] on link at bounding box center [544, 33] width 220 height 22
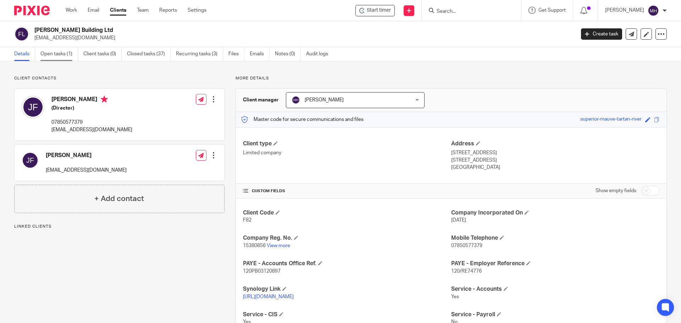
click at [57, 52] on link "Open tasks (1)" at bounding box center [59, 54] width 38 height 14
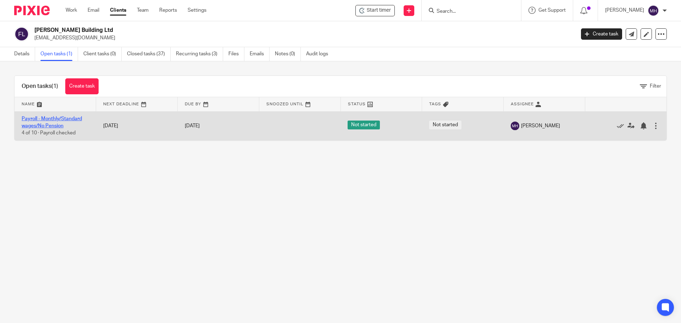
click at [52, 119] on link "Payroll - Monthly/Standard wages/No Pension" at bounding box center [52, 122] width 60 height 12
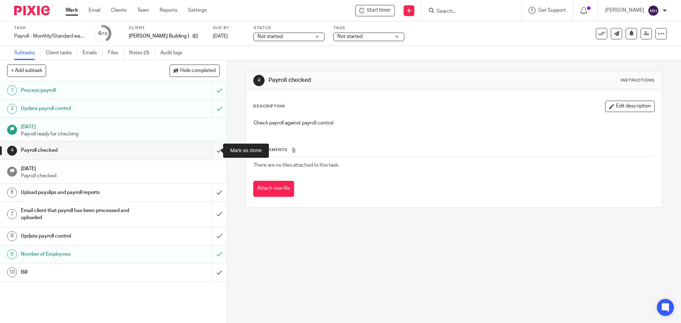
click at [212, 151] on input "submit" at bounding box center [113, 150] width 227 height 18
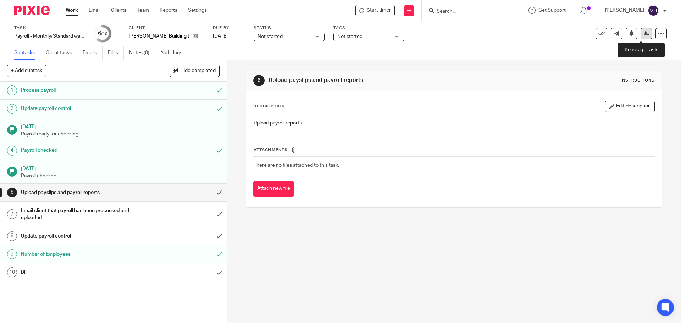
click at [643, 37] on link at bounding box center [645, 33] width 11 height 11
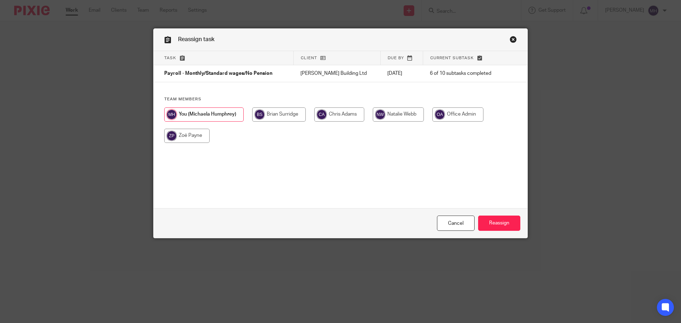
click at [175, 138] on input "radio" at bounding box center [186, 136] width 45 height 14
radio input "true"
click at [490, 223] on input "Reassign" at bounding box center [499, 223] width 42 height 15
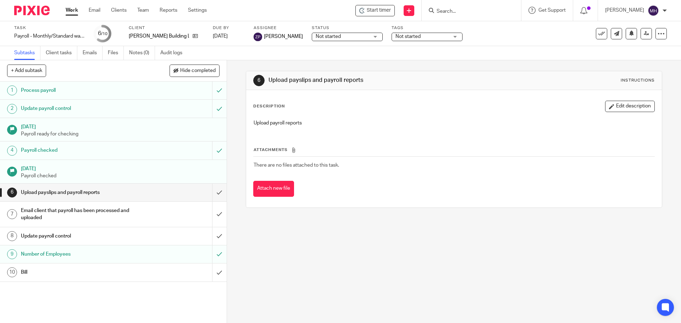
click at [70, 12] on link "Work" at bounding box center [72, 10] width 12 height 7
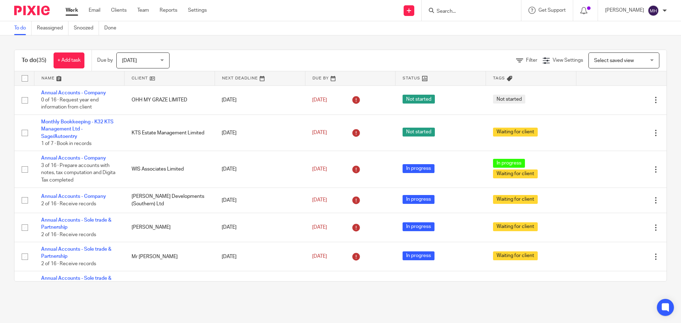
click at [71, 11] on link "Work" at bounding box center [72, 10] width 12 height 7
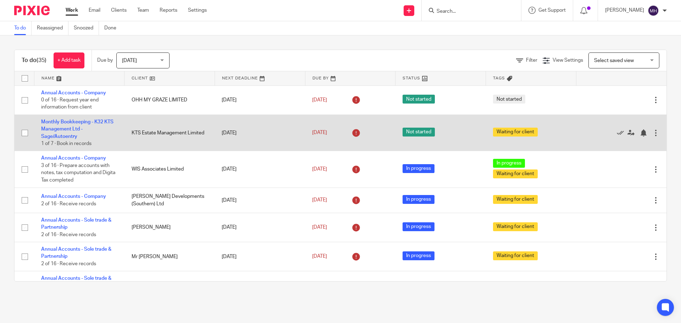
scroll to position [35, 0]
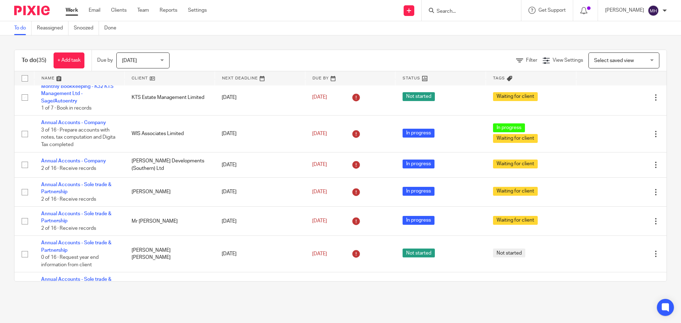
click at [465, 14] on input "Search" at bounding box center [468, 12] width 64 height 6
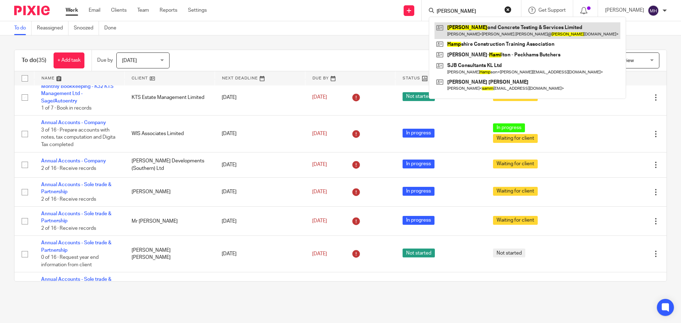
type input "hamm"
click at [471, 29] on link at bounding box center [527, 30] width 186 height 16
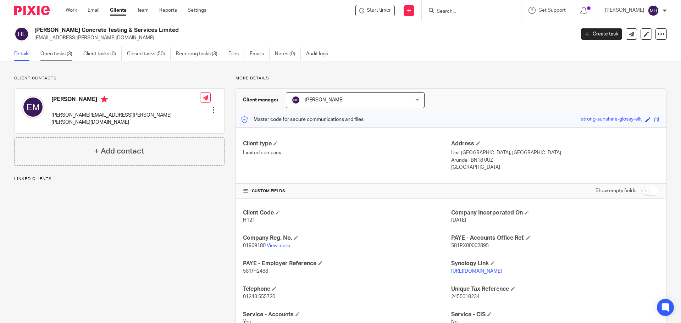
click at [57, 53] on link "Open tasks (3)" at bounding box center [59, 54] width 38 height 14
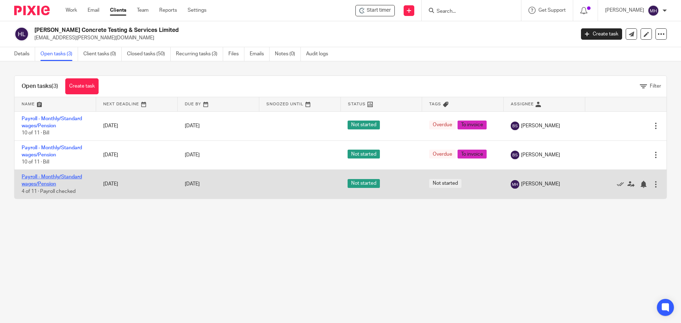
click at [51, 177] on link "Payroll - Monthly/Standard wages/Pension" at bounding box center [52, 180] width 60 height 12
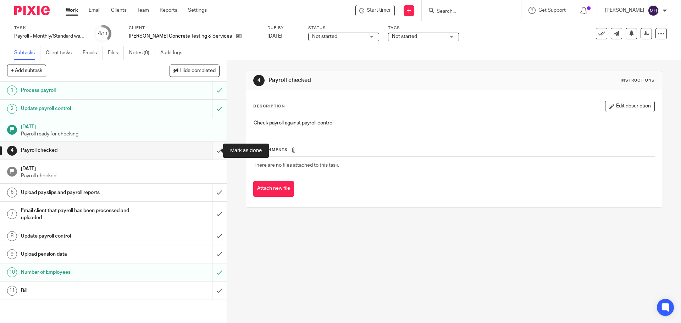
click at [211, 150] on input "submit" at bounding box center [113, 150] width 227 height 18
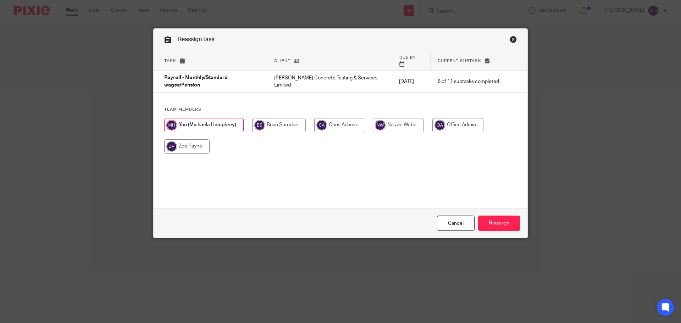
click at [187, 141] on input "radio" at bounding box center [186, 146] width 45 height 14
radio input "true"
click at [507, 225] on input "Reassign" at bounding box center [499, 223] width 42 height 15
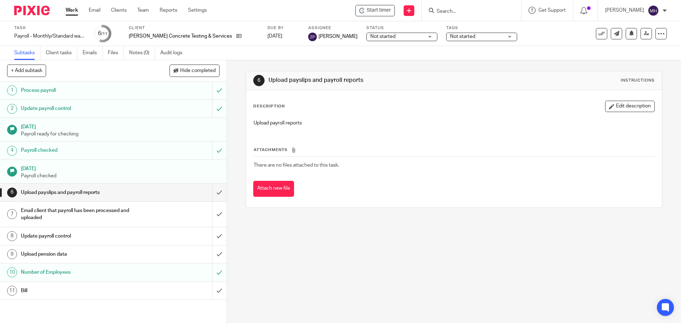
click at [449, 7] on form at bounding box center [474, 10] width 76 height 9
click at [449, 12] on input "Search" at bounding box center [468, 12] width 64 height 6
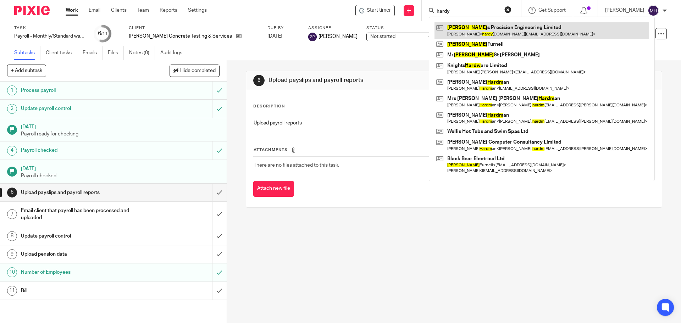
type input "hardy"
click at [467, 32] on link at bounding box center [541, 30] width 214 height 16
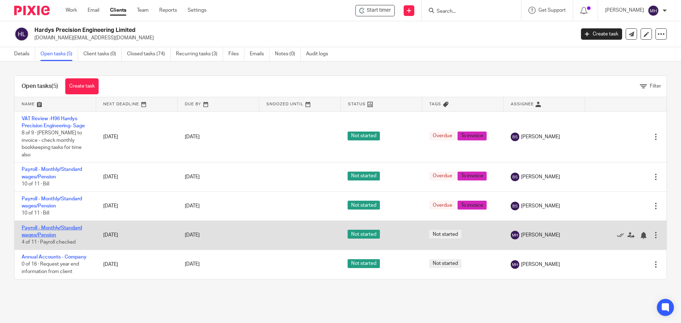
click at [51, 227] on link "Payroll - Monthly/Standard wages/Pension" at bounding box center [52, 231] width 60 height 12
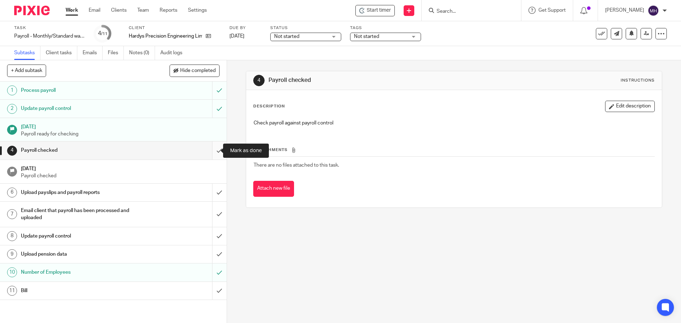
click at [210, 149] on input "submit" at bounding box center [113, 150] width 227 height 18
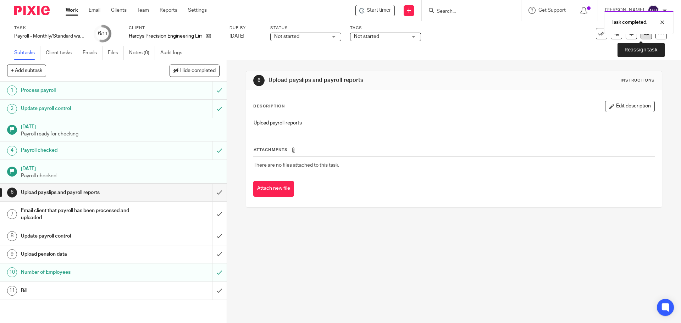
click at [641, 37] on link at bounding box center [645, 33] width 11 height 11
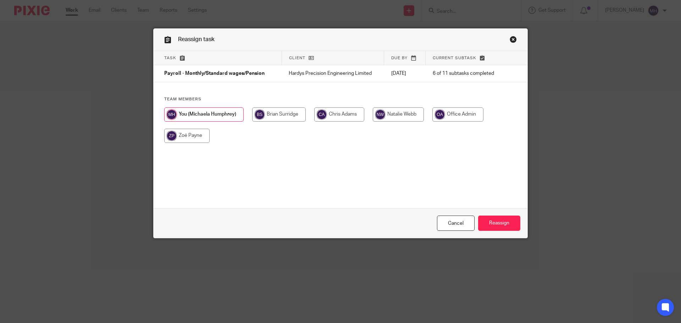
click at [190, 139] on input "radio" at bounding box center [186, 136] width 45 height 14
radio input "true"
click at [511, 223] on input "Reassign" at bounding box center [499, 223] width 42 height 15
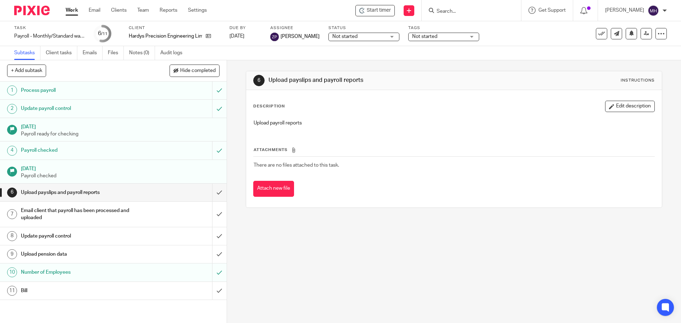
click at [73, 12] on link "Work" at bounding box center [72, 10] width 12 height 7
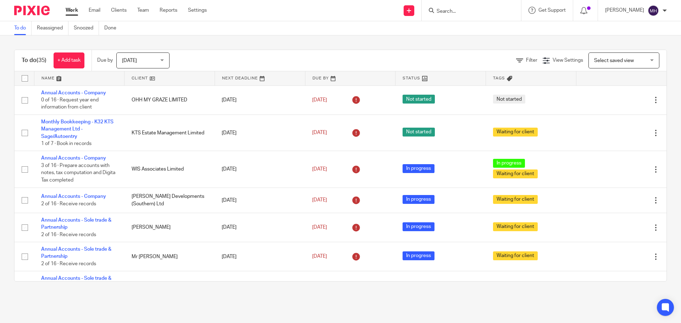
click at [463, 11] on input "Search" at bounding box center [468, 12] width 64 height 6
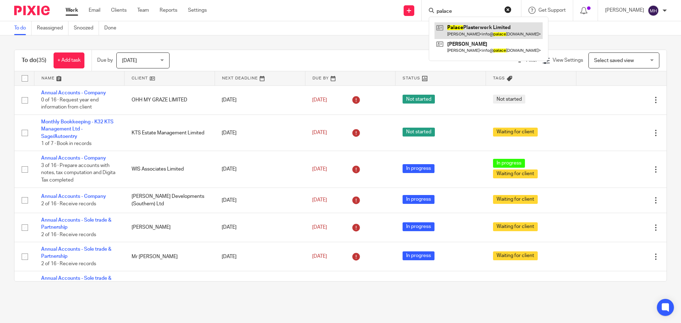
type input "palace"
click at [458, 30] on link at bounding box center [488, 30] width 108 height 16
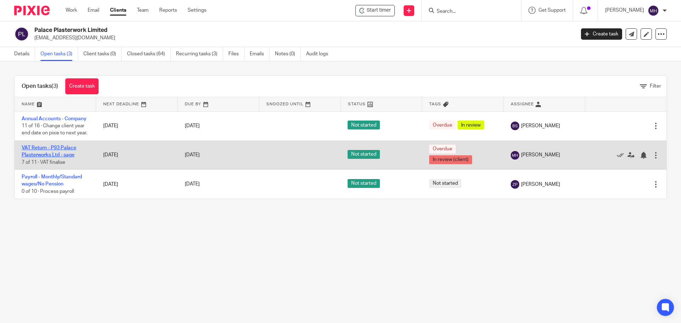
click at [48, 154] on link "VAT Return - P93 Palace Plasterworks Ltd - sage" at bounding box center [49, 151] width 55 height 12
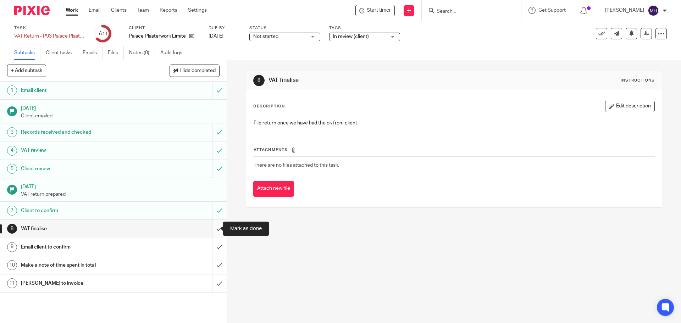
click at [212, 229] on input "submit" at bounding box center [113, 229] width 227 height 18
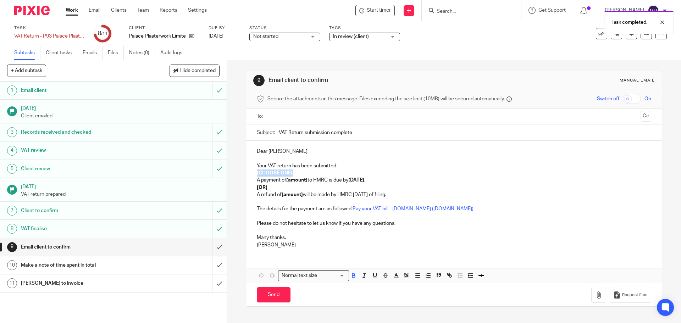
drag, startPoint x: 277, startPoint y: 172, endPoint x: 252, endPoint y: 174, distance: 24.9
click at [252, 174] on div "Dear [PERSON_NAME], Your VAT return has been submitted. [CHOOSE ONE] A payment …" at bounding box center [453, 197] width 415 height 113
drag, startPoint x: 306, startPoint y: 179, endPoint x: 285, endPoint y: 180, distance: 20.9
click at [286, 180] on strong "[amount]" at bounding box center [296, 180] width 21 height 5
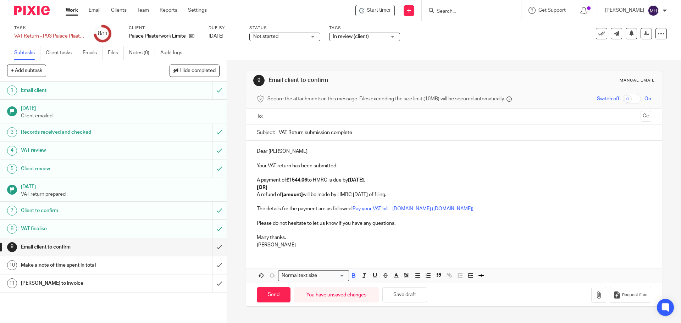
click at [362, 180] on strong "7 Jan 2024" at bounding box center [356, 180] width 16 height 5
drag, startPoint x: 255, startPoint y: 188, endPoint x: 414, endPoint y: 200, distance: 159.7
click at [414, 200] on div "Dear Richard, Your VAT return has been submitted. A payment of £1544.06 to HMRC…" at bounding box center [453, 197] width 415 height 113
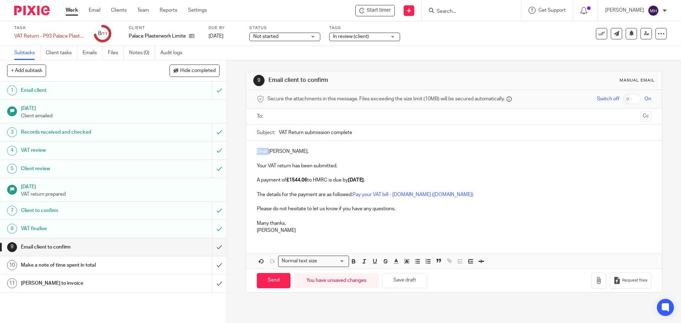
drag, startPoint x: 267, startPoint y: 151, endPoint x: 168, endPoint y: 150, distance: 98.9
click at [168, 150] on div "+ Add subtask Hide completed Cancel + Add 1 Email client 3 Sep 2025 Client emai…" at bounding box center [340, 191] width 681 height 263
click at [284, 118] on input "text" at bounding box center [453, 116] width 367 height 8
click at [271, 283] on input "Send" at bounding box center [274, 281] width 34 height 15
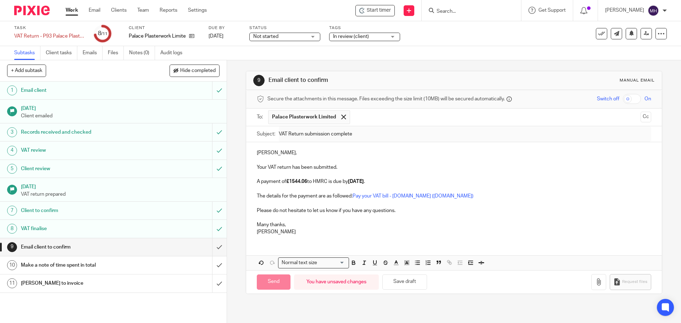
type input "Sent"
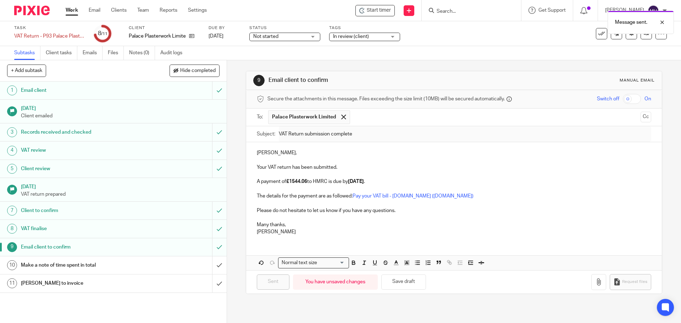
click at [117, 262] on h1 "Make a note of time spent in total" at bounding box center [82, 265] width 123 height 11
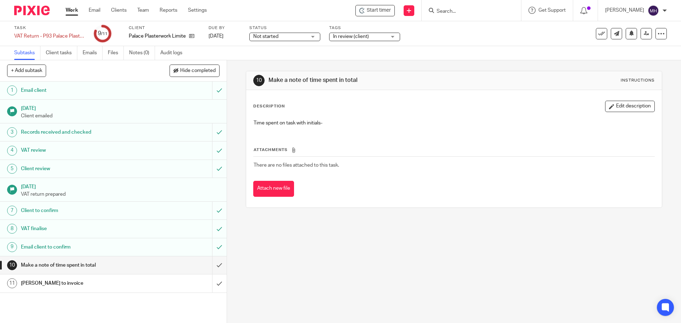
click at [617, 104] on button "Edit description" at bounding box center [630, 106] width 50 height 11
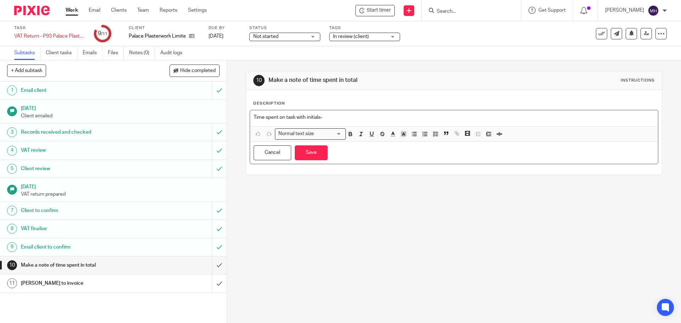
click at [383, 121] on p "Time spent on task with initials-" at bounding box center [453, 117] width 400 height 7
click at [319, 151] on button "Save" at bounding box center [311, 152] width 33 height 15
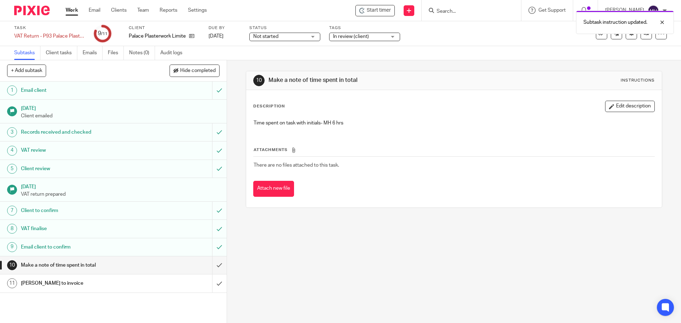
click at [359, 35] on span "In review (client)" at bounding box center [351, 36] width 36 height 5
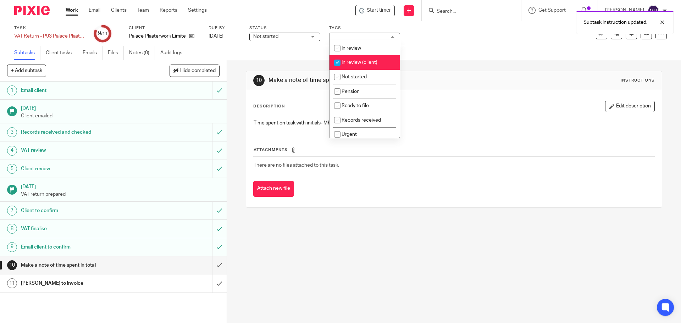
click at [360, 62] on span "In review (client)" at bounding box center [359, 62] width 36 height 5
checkbox input "false"
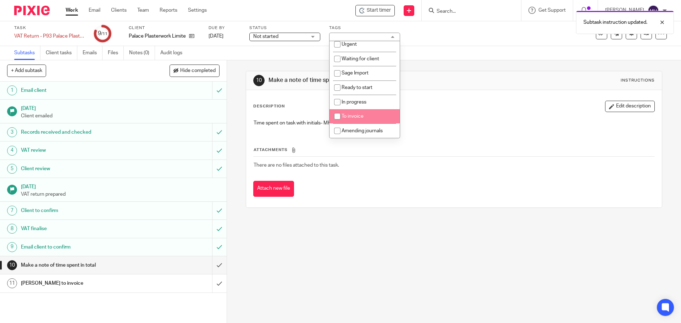
click at [370, 119] on li "To invoice" at bounding box center [364, 116] width 70 height 15
checkbox input "true"
click at [450, 74] on div "10 Make a note of time spent in total Instructions" at bounding box center [453, 80] width 415 height 19
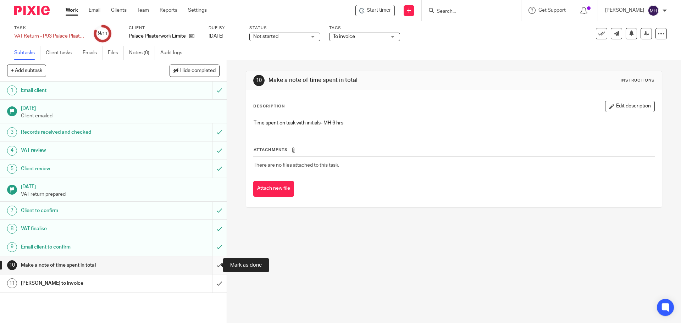
click at [212, 263] on input "submit" at bounding box center [113, 265] width 227 height 18
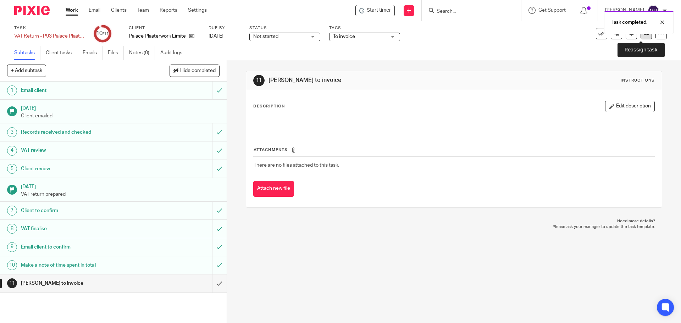
click at [640, 38] on link at bounding box center [645, 33] width 11 height 11
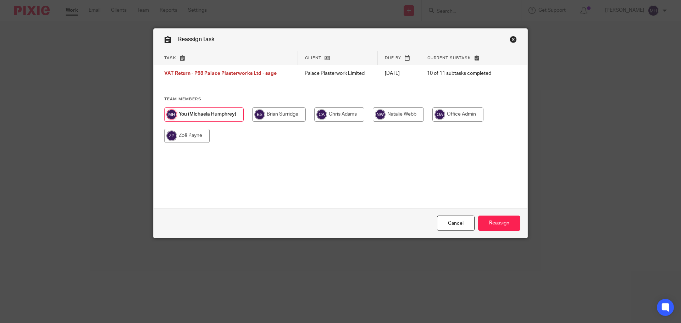
click at [263, 115] on input "radio" at bounding box center [279, 114] width 54 height 14
radio input "true"
click at [504, 221] on input "Reassign" at bounding box center [499, 223] width 42 height 15
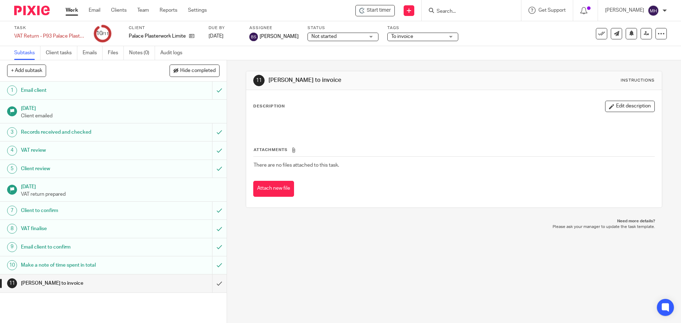
click at [456, 13] on input "Search" at bounding box center [468, 12] width 64 height 6
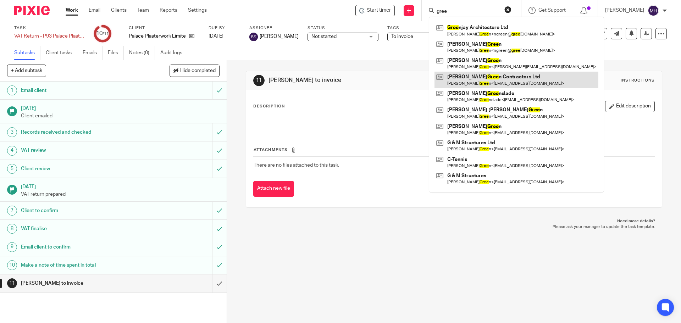
type input "gree"
click at [480, 83] on link at bounding box center [516, 80] width 164 height 16
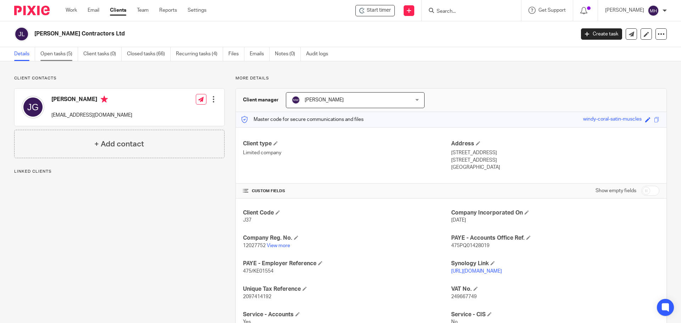
click at [59, 52] on link "Open tasks (5)" at bounding box center [59, 54] width 38 height 14
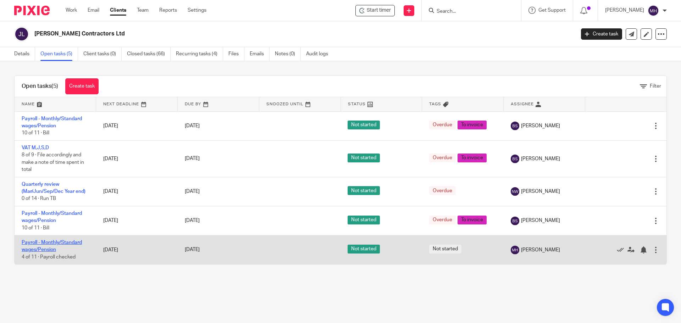
click at [56, 242] on link "Payroll - Monthly/Standard wages/Pension" at bounding box center [52, 246] width 60 height 12
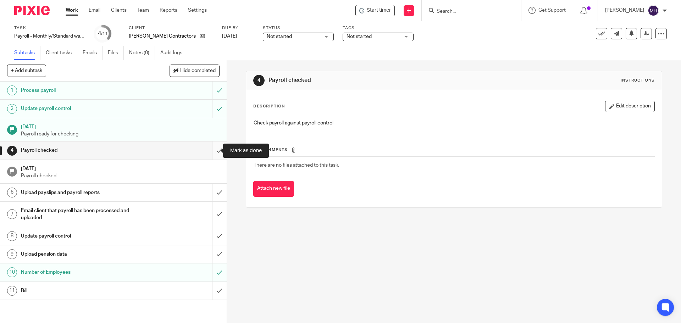
click at [211, 151] on input "submit" at bounding box center [113, 150] width 227 height 18
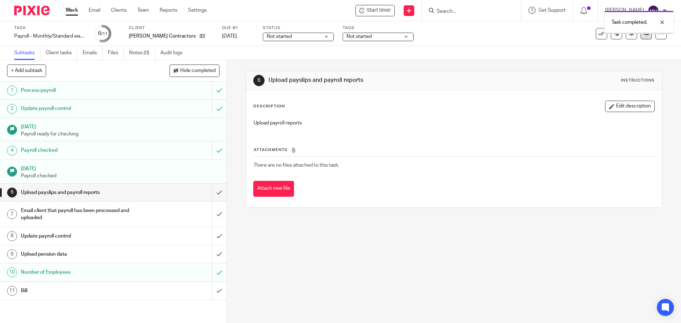
click at [640, 36] on link at bounding box center [645, 33] width 11 height 11
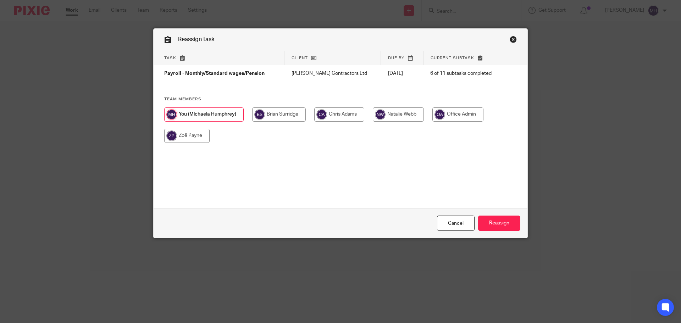
click at [170, 132] on input "radio" at bounding box center [186, 136] width 45 height 14
radio input "true"
click at [505, 221] on input "Reassign" at bounding box center [499, 223] width 42 height 15
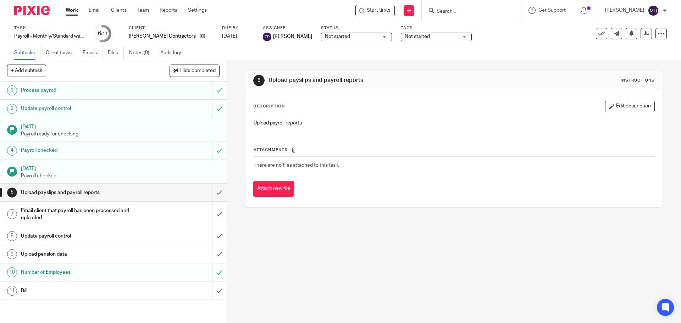
click at [69, 9] on link "Work" at bounding box center [72, 10] width 12 height 7
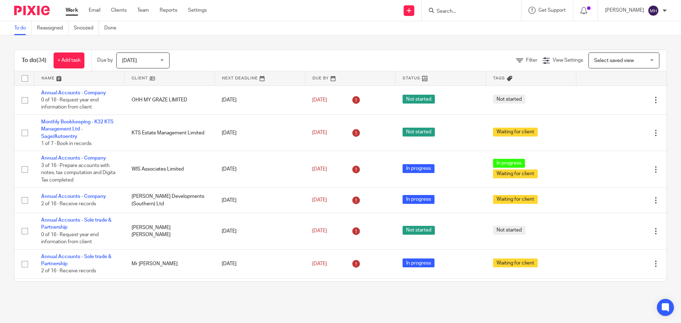
click at [453, 12] on input "Search" at bounding box center [468, 12] width 64 height 6
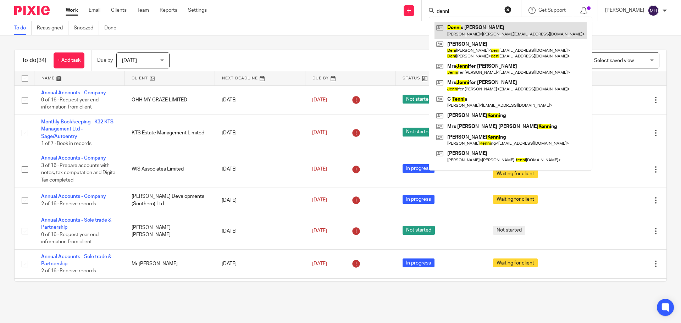
type input "denni"
click at [483, 28] on link at bounding box center [510, 30] width 152 height 16
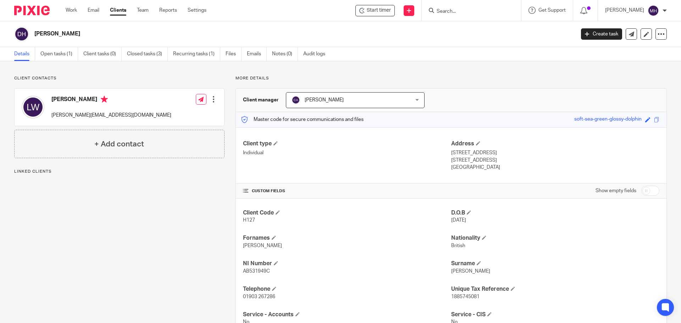
click at [459, 76] on p "More details" at bounding box center [450, 79] width 431 height 6
click at [135, 149] on h4 "+ Add contact" at bounding box center [119, 144] width 50 height 11
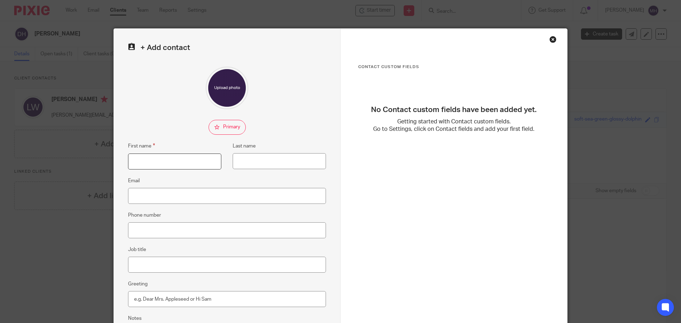
click at [162, 160] on input "First name" at bounding box center [174, 162] width 93 height 16
type input "Norma"
type input "Mason"
drag, startPoint x: 157, startPoint y: 230, endPoint x: 165, endPoint y: 224, distance: 10.1
click at [157, 230] on input "Phone number" at bounding box center [227, 230] width 198 height 16
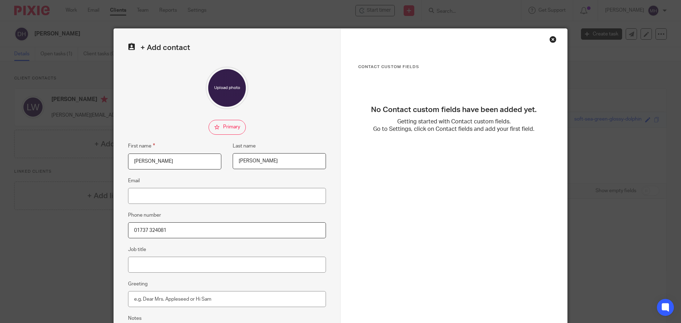
type input "01737 324081"
click at [161, 195] on input "Email" at bounding box center [227, 196] width 198 height 16
type input "07791421975"
click at [189, 229] on fieldset "Phone number 01737 324081" at bounding box center [227, 224] width 198 height 27
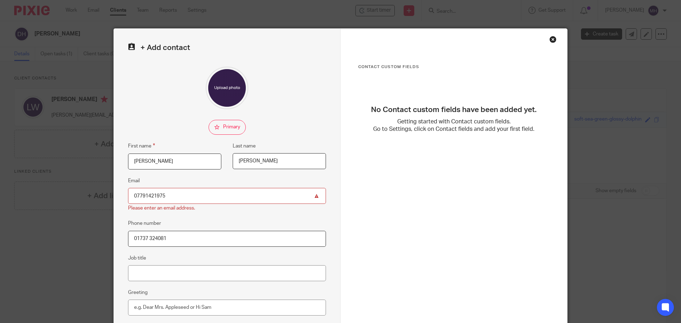
drag, startPoint x: 175, startPoint y: 192, endPoint x: 100, endPoint y: 181, distance: 76.0
click at [82, 182] on div "+ Add contact First name Norma Last name Mason Email 07791421975 Please enter a…" at bounding box center [340, 161] width 681 height 323
click at [182, 239] on input "01737 324081" at bounding box center [227, 239] width 198 height 16
paste input "07791421975"
type input "01737 324081 - 07791421975"
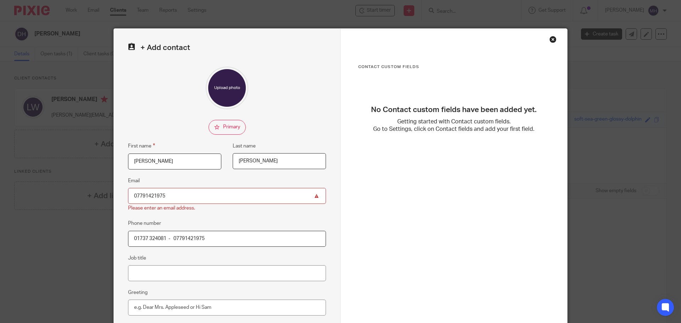
drag, startPoint x: 172, startPoint y: 193, endPoint x: 0, endPoint y: 183, distance: 172.5
click at [0, 183] on div "+ Add contact First name Norma Last name Mason Email 07791421975 Please enter a…" at bounding box center [340, 161] width 681 height 323
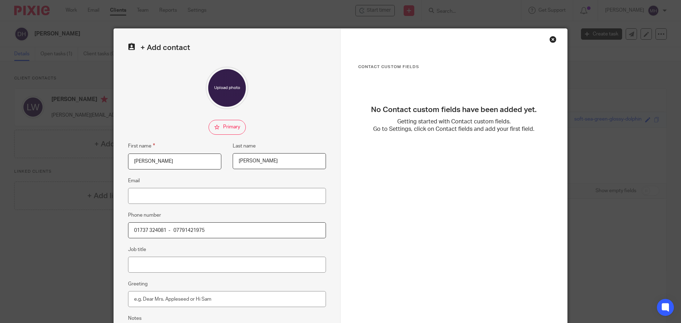
click at [299, 110] on div "+ Add contact First name Norma Last name Mason Email Phone number 01737 324081 …" at bounding box center [227, 201] width 227 height 344
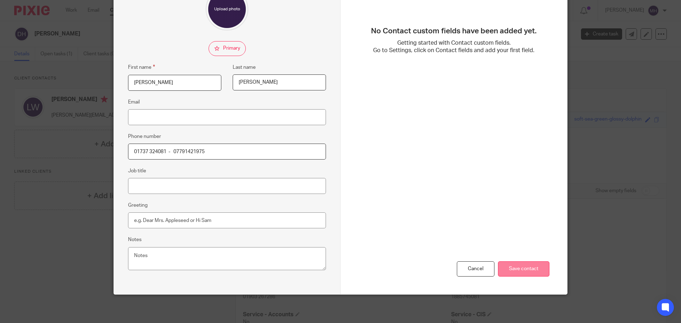
click at [521, 272] on input "Save contact" at bounding box center [523, 268] width 51 height 15
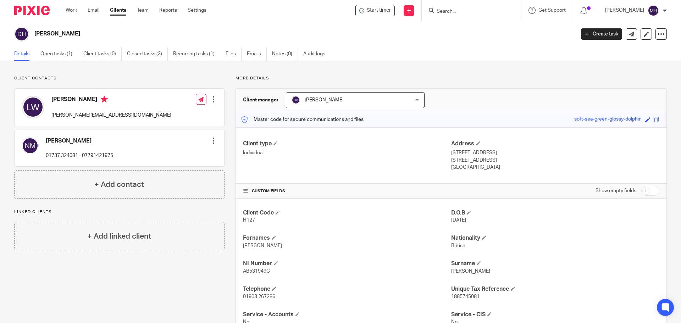
drag, startPoint x: 470, startPoint y: 15, endPoint x: 464, endPoint y: 8, distance: 8.8
click at [468, 12] on input "Search" at bounding box center [468, 12] width 64 height 6
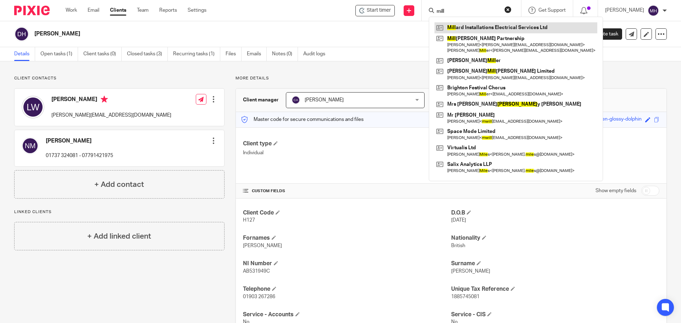
type input "mill"
click at [469, 28] on link at bounding box center [515, 27] width 163 height 11
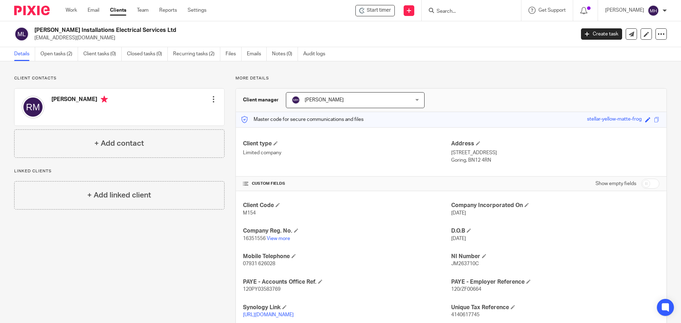
click at [457, 10] on input "Search" at bounding box center [468, 12] width 64 height 6
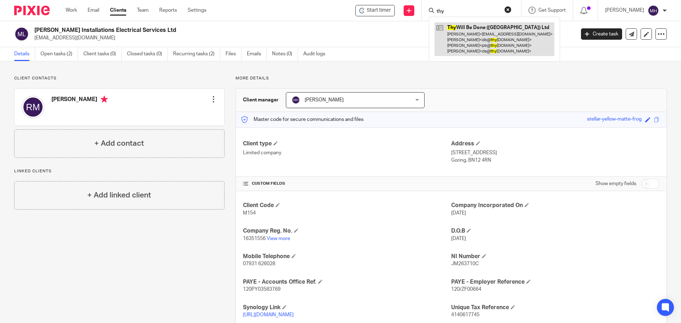
type input "thy"
click at [468, 32] on link at bounding box center [494, 39] width 120 height 34
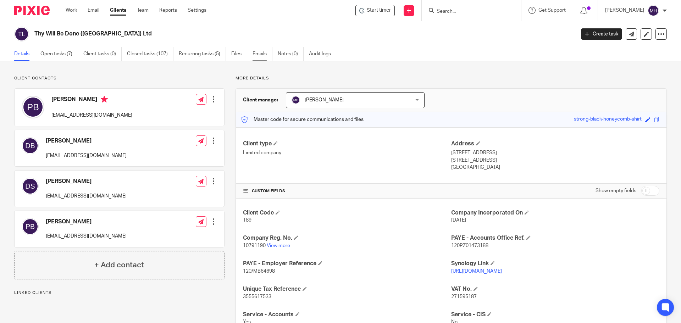
click at [263, 55] on link "Emails" at bounding box center [262, 54] width 20 height 14
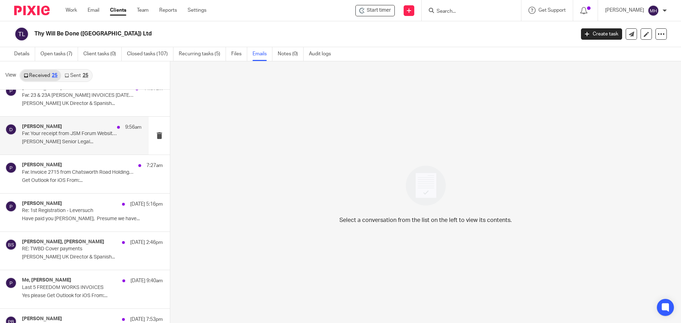
scroll to position [177, 0]
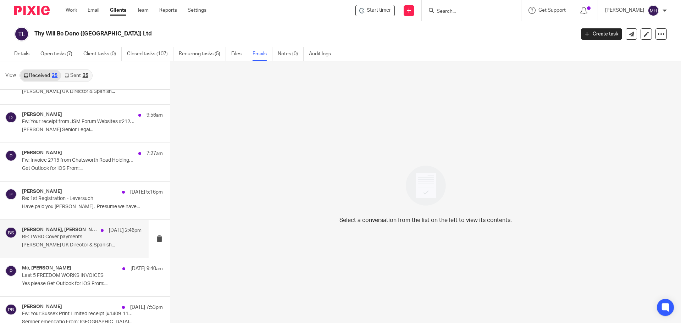
click at [71, 245] on p "[PERSON_NAME] UK Director & Spanish..." at bounding box center [81, 245] width 119 height 6
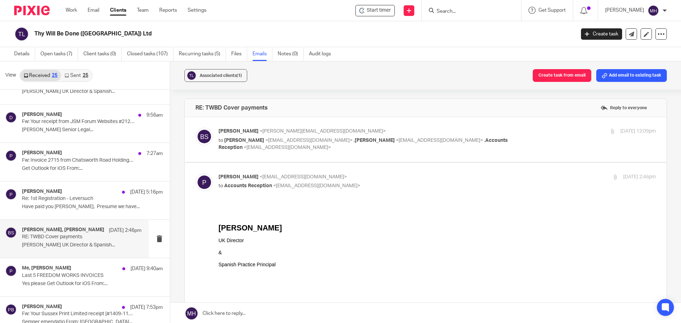
scroll to position [0, 0]
click at [469, 127] on label at bounding box center [425, 139] width 481 height 45
click at [195, 127] on input "checkbox" at bounding box center [195, 127] width 0 height 0
checkbox input "true"
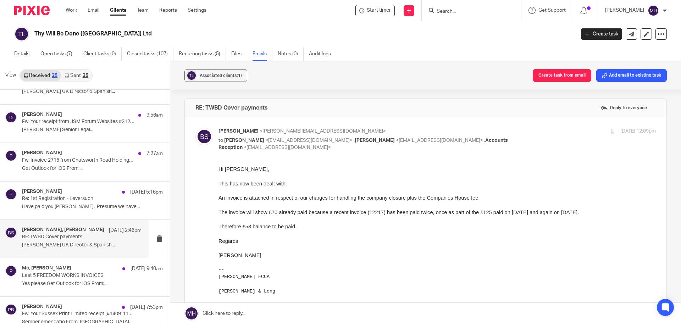
click at [451, 11] on input "Search" at bounding box center [468, 12] width 64 height 6
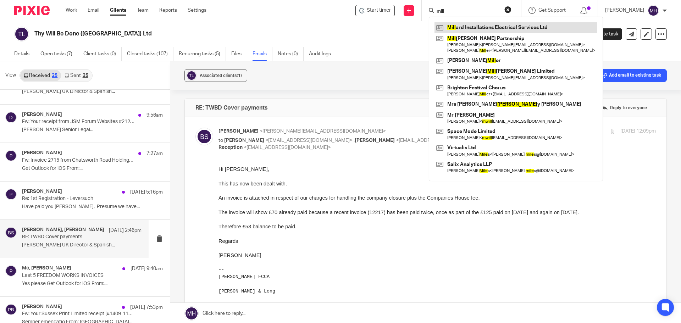
type input "mill"
click at [473, 27] on link at bounding box center [515, 27] width 163 height 11
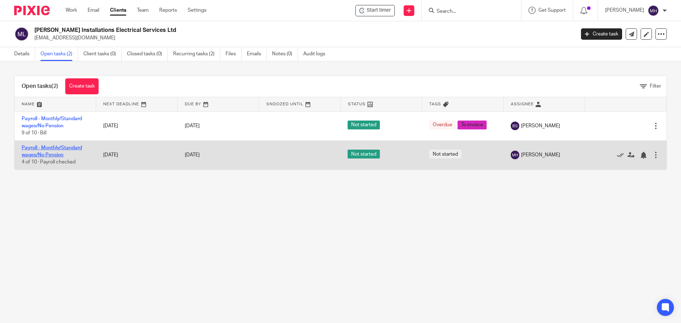
click at [48, 149] on link "Payroll - Monthly/Standard wages/No Pension" at bounding box center [52, 151] width 60 height 12
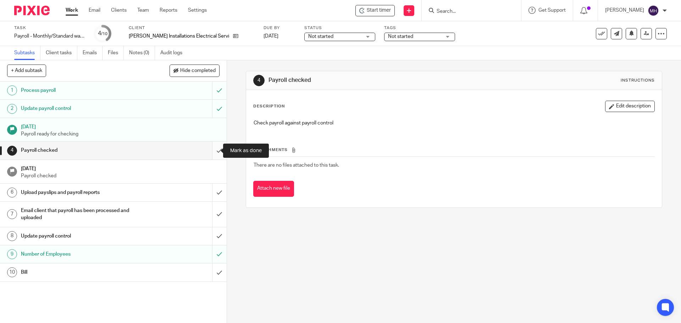
click at [213, 150] on input "submit" at bounding box center [113, 150] width 227 height 18
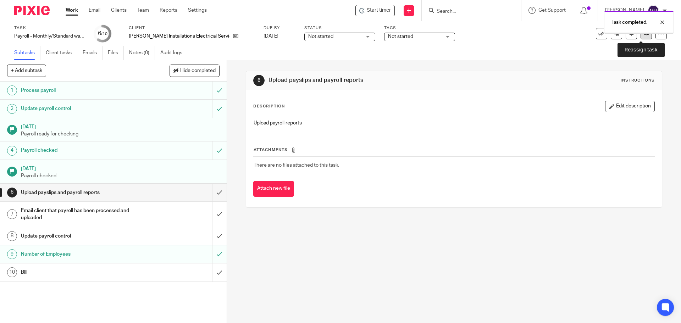
click at [642, 36] on link at bounding box center [645, 33] width 11 height 11
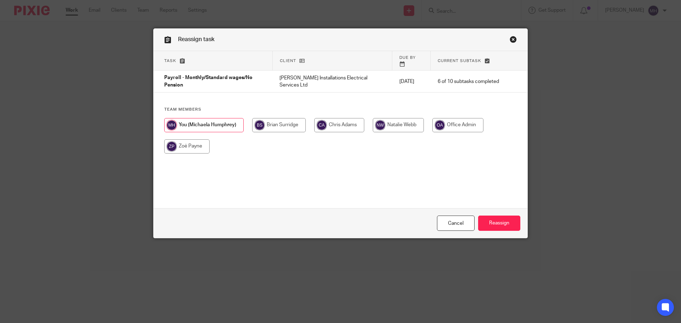
drag, startPoint x: 186, startPoint y: 140, endPoint x: 191, endPoint y: 143, distance: 6.3
click at [186, 140] on input "radio" at bounding box center [186, 146] width 45 height 14
radio input "true"
click at [501, 225] on input "Reassign" at bounding box center [499, 223] width 42 height 15
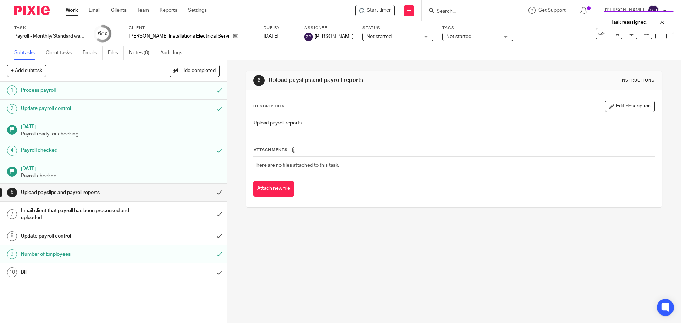
click at [451, 11] on div "Task reassigned." at bounding box center [506, 20] width 333 height 27
click at [458, 11] on input "Search" at bounding box center [468, 12] width 64 height 6
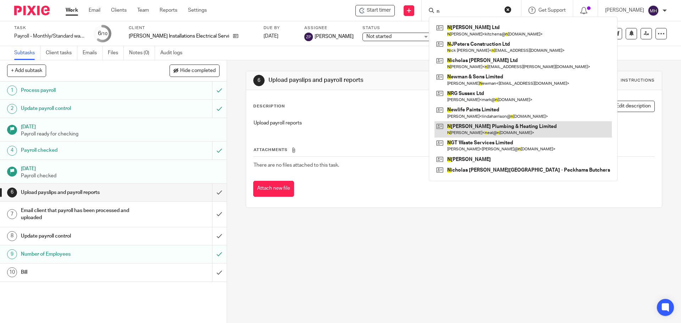
type input "n"
click at [480, 132] on link at bounding box center [522, 129] width 177 height 16
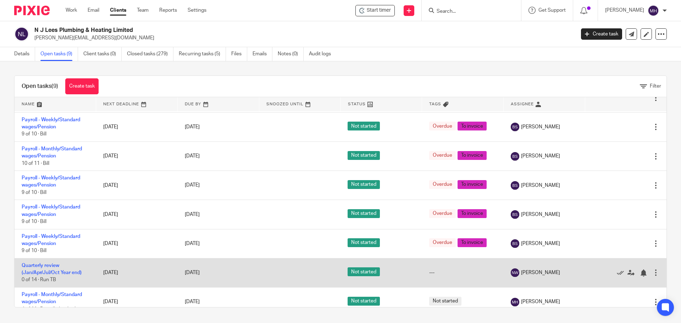
scroll to position [67, 0]
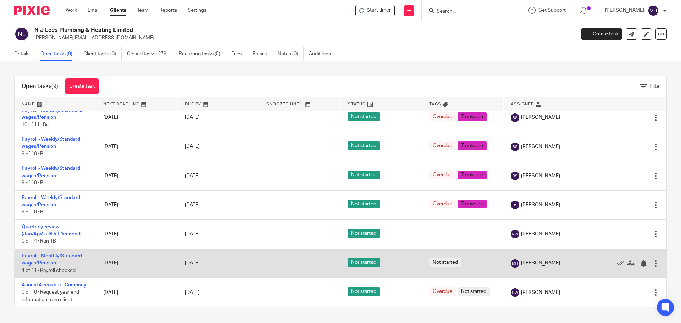
click at [60, 255] on link "Payroll - Monthly/Standard wages/Pension" at bounding box center [52, 259] width 60 height 12
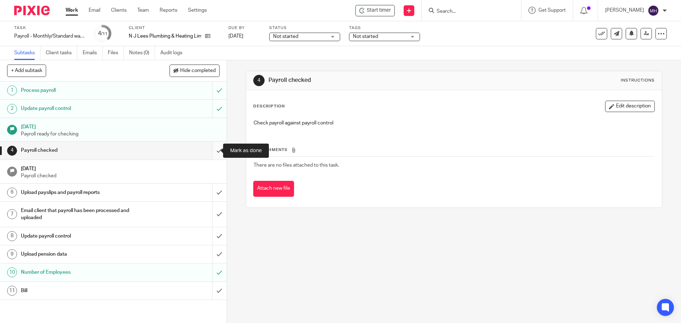
click at [212, 150] on input "submit" at bounding box center [113, 150] width 227 height 18
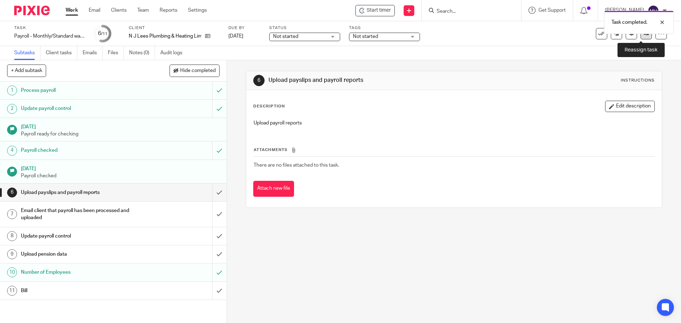
click at [641, 37] on link at bounding box center [645, 33] width 11 height 11
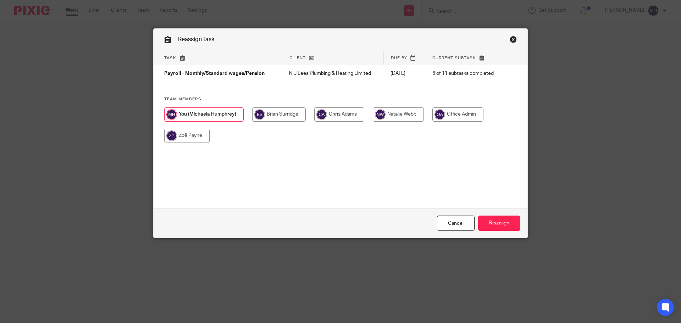
drag, startPoint x: 185, startPoint y: 136, endPoint x: 220, endPoint y: 148, distance: 36.2
click at [185, 136] on input "radio" at bounding box center [186, 136] width 45 height 14
radio input "true"
click at [508, 223] on input "Reassign" at bounding box center [499, 223] width 42 height 15
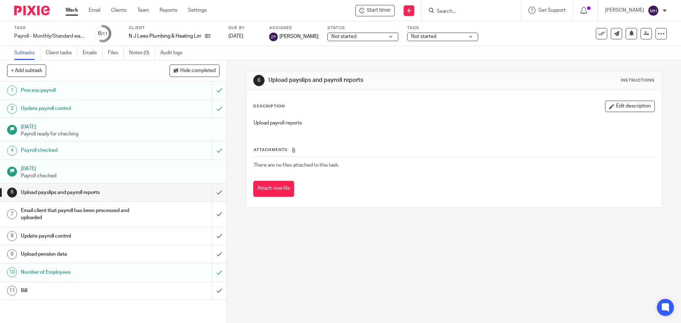
click at [461, 12] on input "Search" at bounding box center [468, 12] width 64 height 6
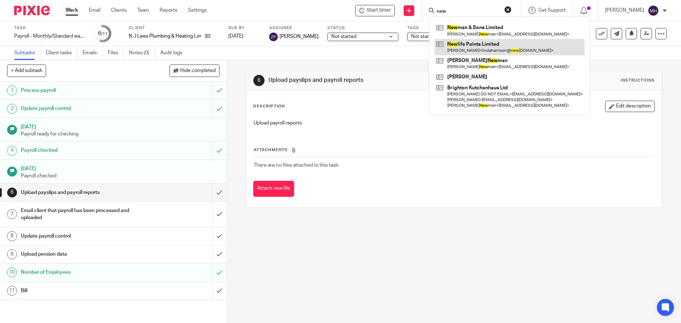
type input "new"
click at [444, 47] on link at bounding box center [509, 47] width 150 height 16
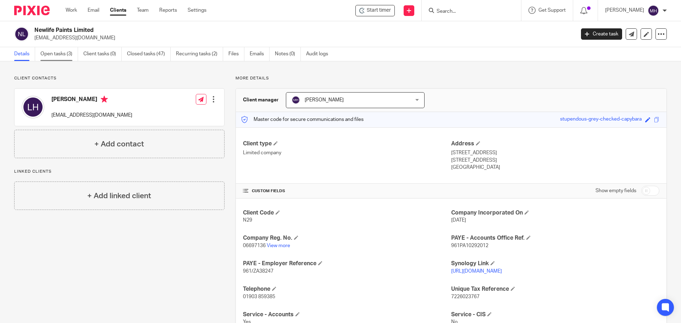
click at [57, 56] on link "Open tasks (3)" at bounding box center [59, 54] width 38 height 14
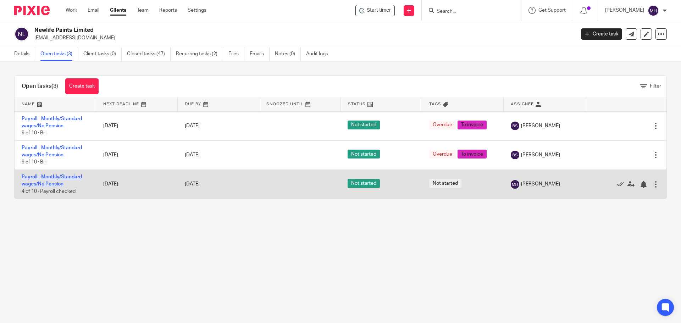
click at [65, 175] on link "Payroll - Monthly/Standard wages/No Pension" at bounding box center [52, 180] width 60 height 12
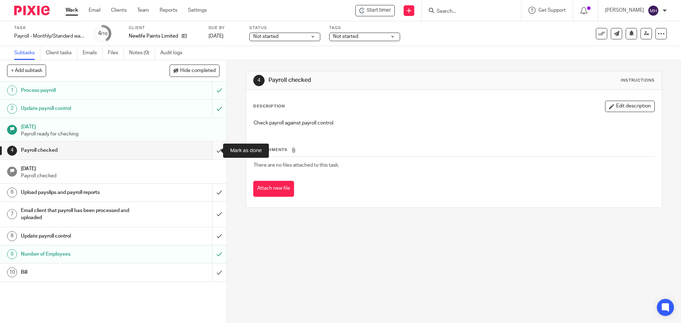
click at [211, 152] on input "submit" at bounding box center [113, 150] width 227 height 18
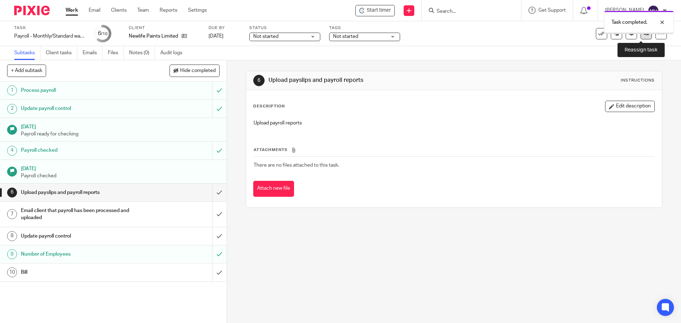
click at [643, 37] on link at bounding box center [645, 33] width 11 height 11
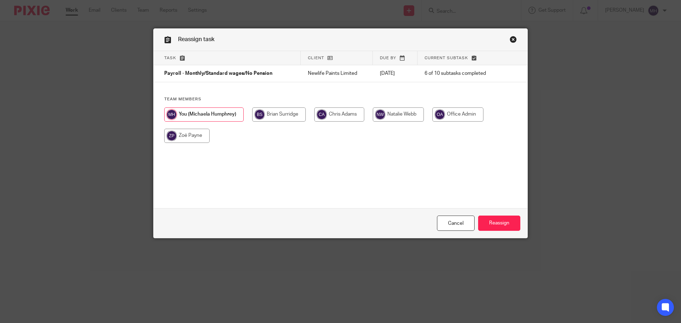
click at [180, 139] on input "radio" at bounding box center [186, 136] width 45 height 14
radio input "true"
click at [504, 221] on input "Reassign" at bounding box center [499, 223] width 42 height 15
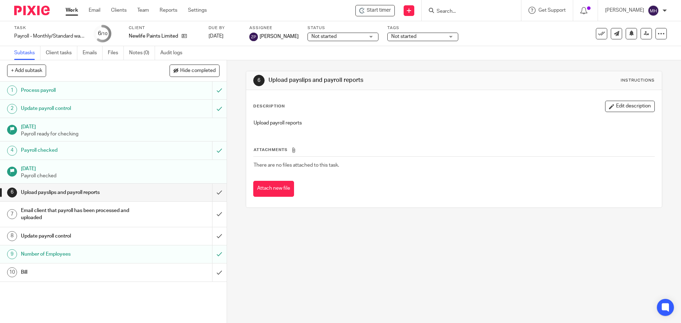
click at [73, 10] on link "Work" at bounding box center [72, 10] width 12 height 7
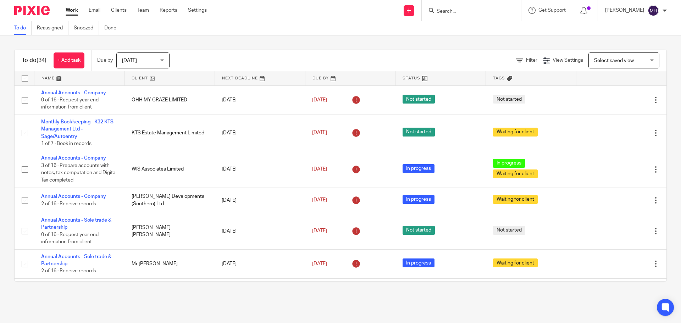
click at [464, 10] on input "Search" at bounding box center [468, 12] width 64 height 6
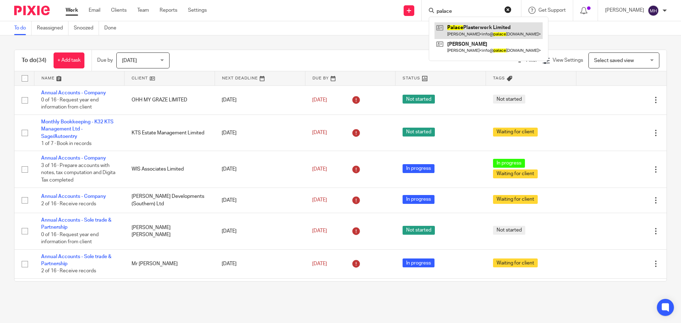
type input "palace"
click at [476, 34] on link at bounding box center [488, 30] width 108 height 16
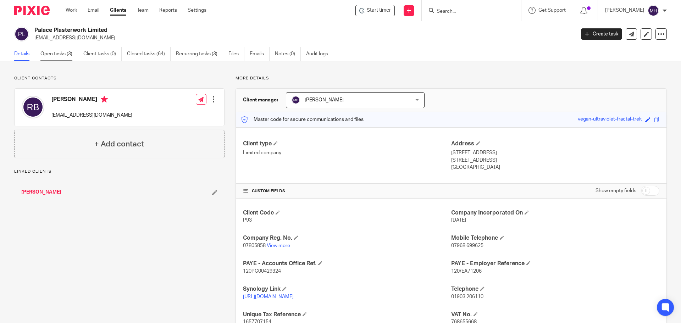
click at [58, 55] on link "Open tasks (3)" at bounding box center [59, 54] width 38 height 14
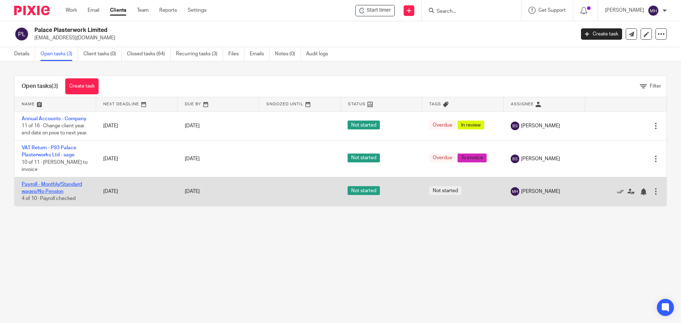
click at [68, 191] on link "Payroll - Monthly/Standard wages/No Pension" at bounding box center [52, 188] width 60 height 12
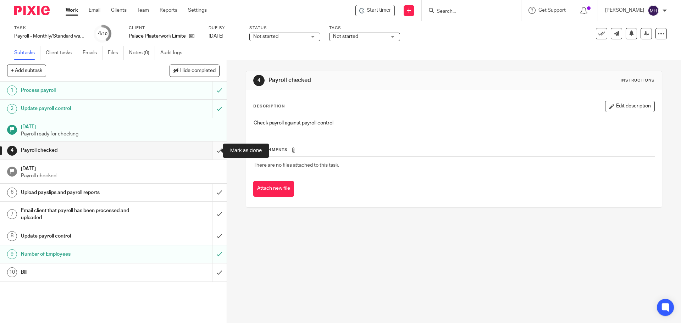
click at [213, 151] on input "submit" at bounding box center [113, 150] width 227 height 18
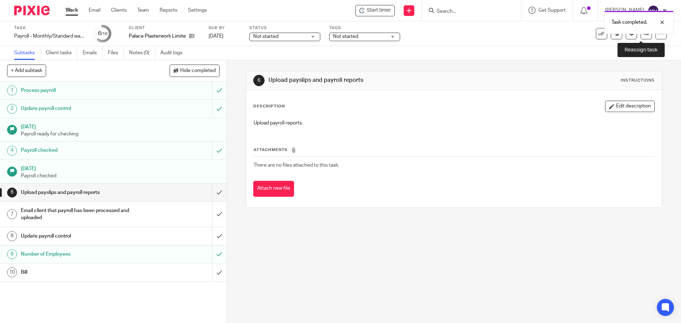
drag, startPoint x: 642, startPoint y: 37, endPoint x: 635, endPoint y: 38, distance: 7.5
click at [642, 37] on link at bounding box center [645, 33] width 11 height 11
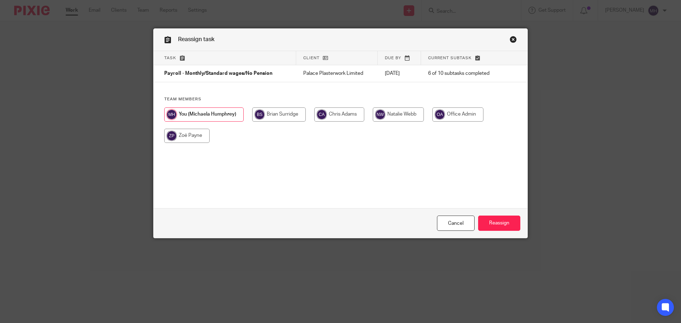
click at [184, 138] on input "radio" at bounding box center [186, 136] width 45 height 14
radio input "true"
drag, startPoint x: 508, startPoint y: 224, endPoint x: 496, endPoint y: 222, distance: 11.9
click at [507, 224] on input "Reassign" at bounding box center [499, 223] width 42 height 15
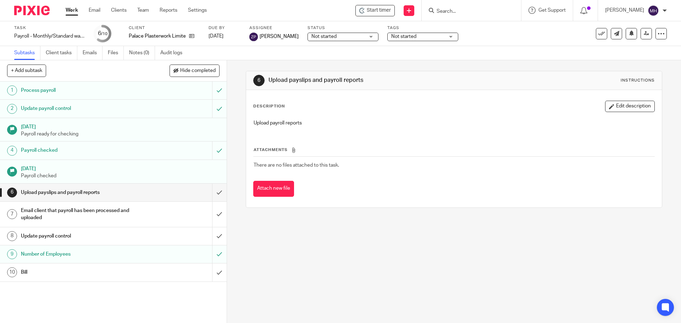
click at [456, 9] on input "Search" at bounding box center [468, 12] width 64 height 6
type input "qp"
click at [468, 27] on link at bounding box center [478, 27] width 88 height 11
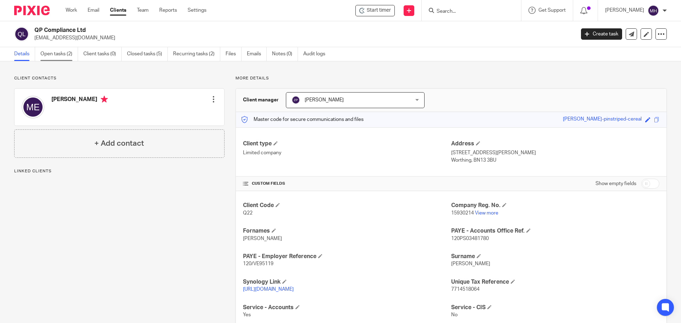
click at [52, 53] on link "Open tasks (2)" at bounding box center [59, 54] width 38 height 14
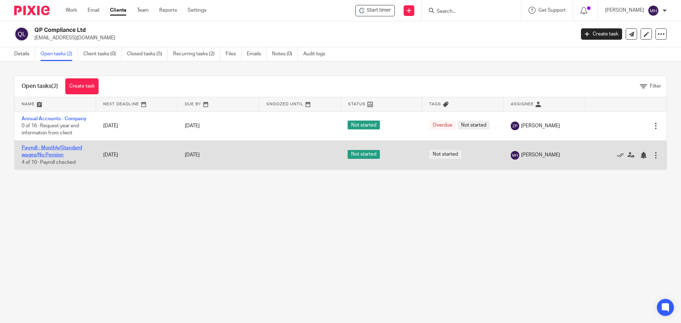
click at [58, 147] on link "Payroll - Monthly/Standard wages/No Pension" at bounding box center [52, 151] width 60 height 12
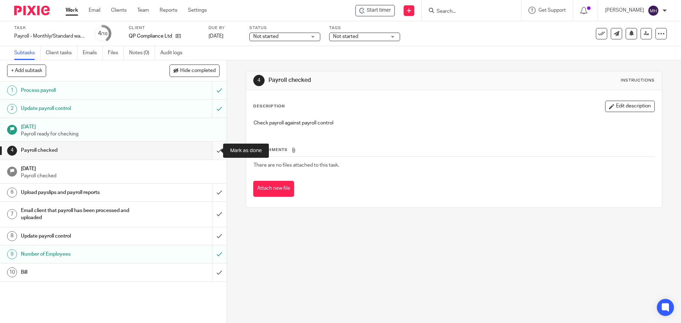
click at [212, 150] on input "submit" at bounding box center [113, 150] width 227 height 18
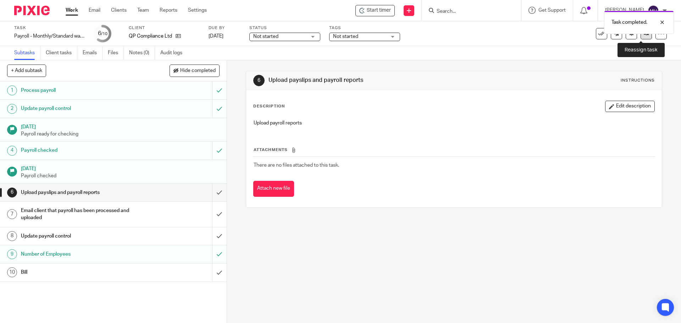
click at [640, 38] on link at bounding box center [645, 33] width 11 height 11
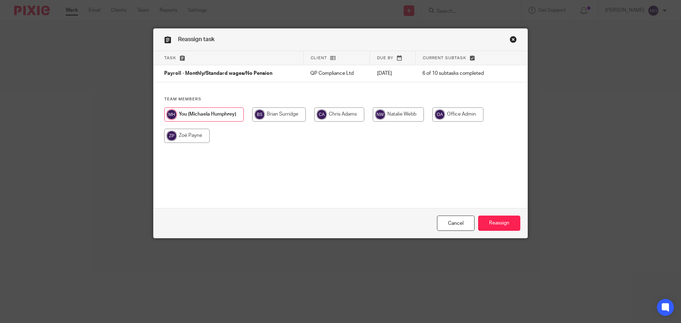
drag, startPoint x: 192, startPoint y: 132, endPoint x: 274, endPoint y: 144, distance: 82.8
click at [192, 132] on input "radio" at bounding box center [186, 136] width 45 height 14
radio input "true"
click at [493, 222] on input "Reassign" at bounding box center [499, 223] width 42 height 15
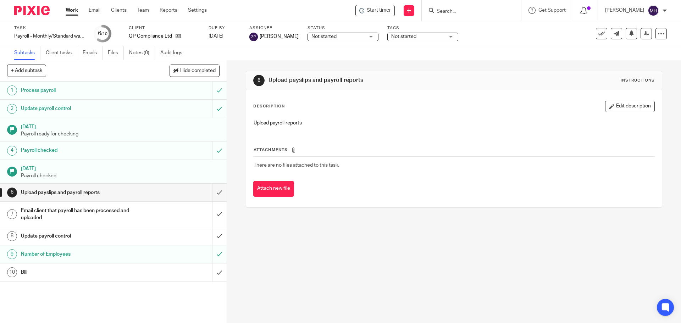
click at [580, 10] on icon at bounding box center [583, 10] width 7 height 7
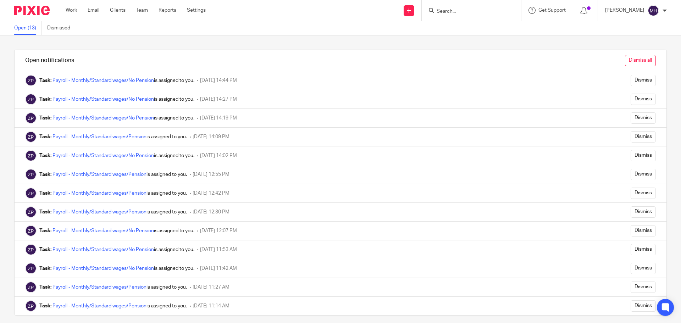
click at [626, 60] on input "Dismiss all" at bounding box center [640, 60] width 31 height 11
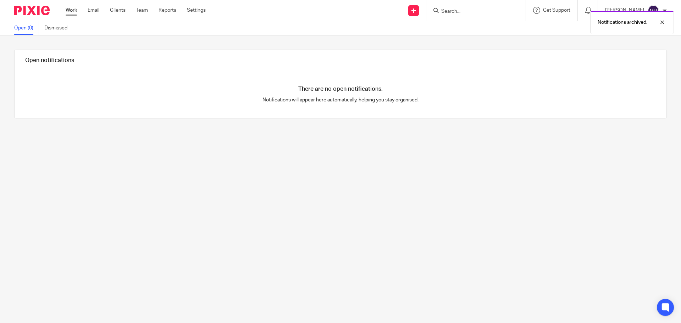
click at [68, 10] on link "Work" at bounding box center [71, 10] width 11 height 7
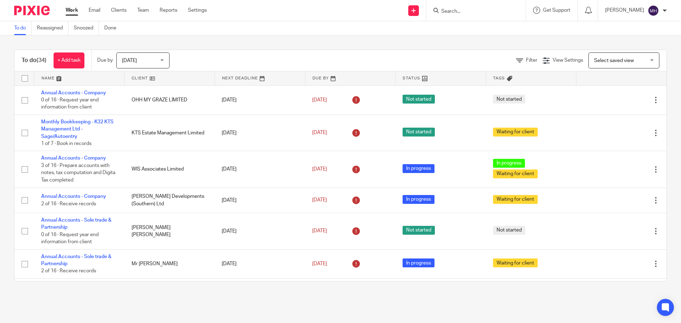
click at [455, 13] on input "Search" at bounding box center [472, 12] width 64 height 6
type input "s3k"
click at [475, 30] on link at bounding box center [502, 30] width 127 height 16
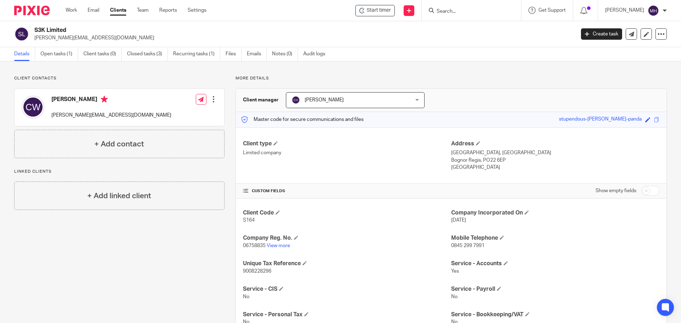
click at [442, 10] on input "Search" at bounding box center [468, 12] width 64 height 6
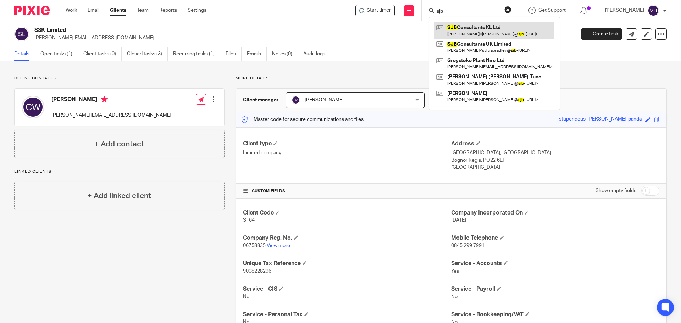
type input "sjb"
click at [468, 32] on link at bounding box center [494, 30] width 120 height 16
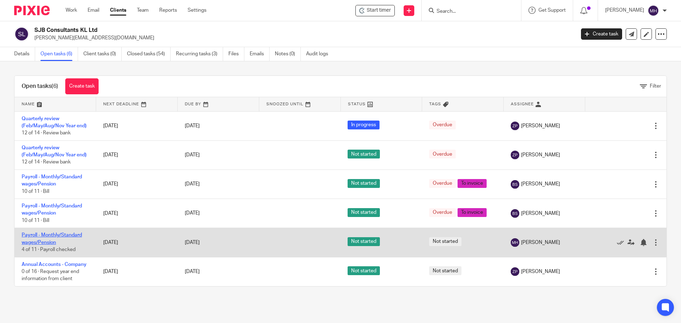
click at [65, 236] on link "Payroll - Monthly/Standard wages/Pension" at bounding box center [52, 239] width 60 height 12
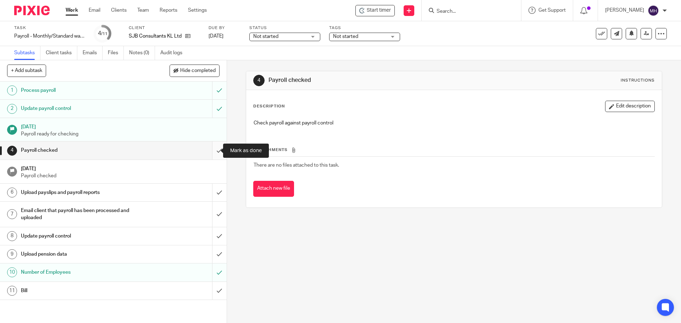
click at [211, 150] on input "submit" at bounding box center [113, 150] width 227 height 18
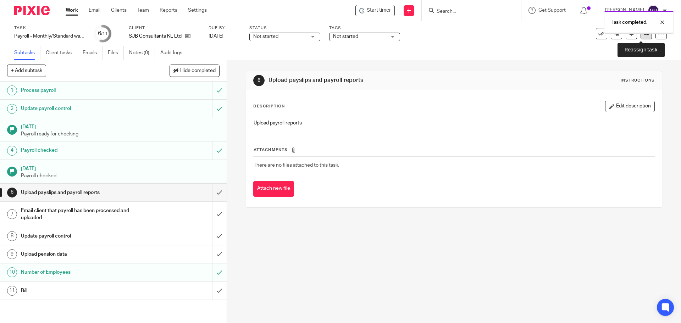
click at [643, 35] on icon at bounding box center [645, 33] width 5 height 5
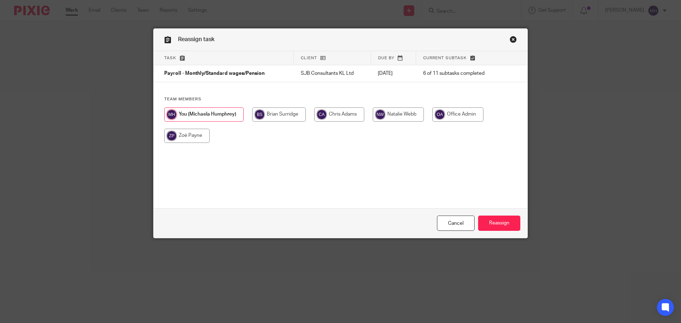
click at [176, 140] on input "radio" at bounding box center [186, 136] width 45 height 14
radio input "true"
click at [498, 224] on input "Reassign" at bounding box center [499, 223] width 42 height 15
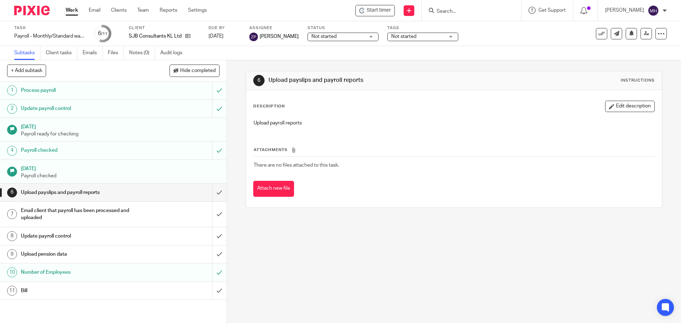
click at [66, 11] on link "Work" at bounding box center [72, 10] width 12 height 7
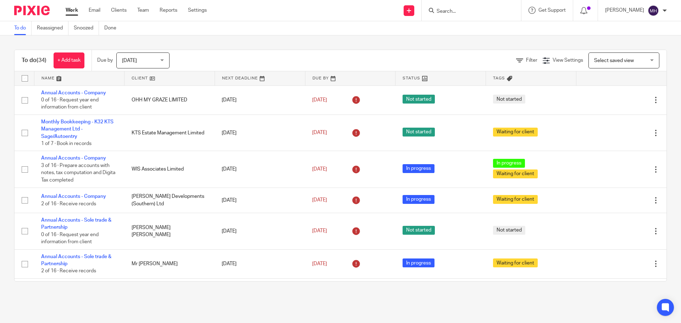
click at [439, 12] on input "Search" at bounding box center [468, 12] width 64 height 6
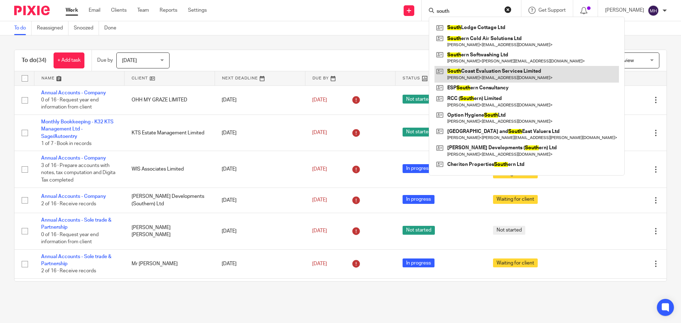
type input "south"
click at [480, 72] on link at bounding box center [526, 74] width 184 height 16
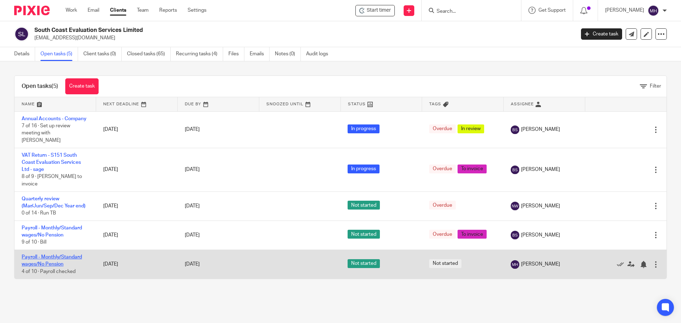
click at [46, 255] on link "Payroll - Monthly/Standard wages/No Pension" at bounding box center [52, 261] width 60 height 12
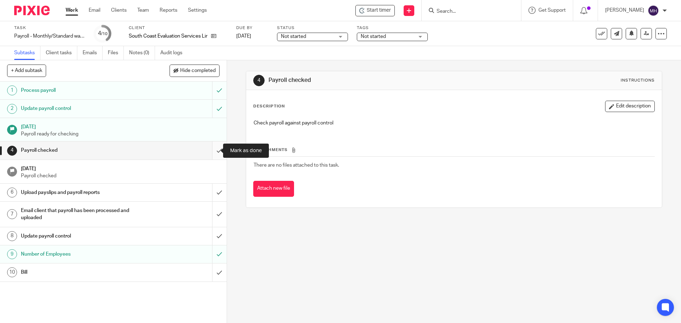
click at [212, 149] on input "submit" at bounding box center [113, 150] width 227 height 18
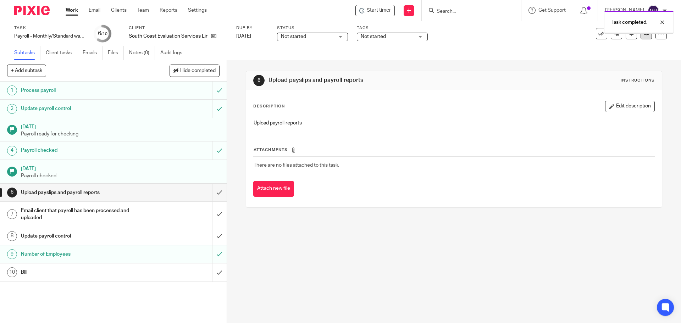
click at [640, 37] on link at bounding box center [645, 33] width 11 height 11
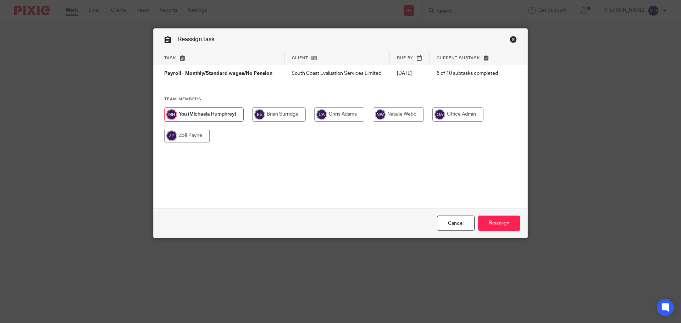
click at [173, 141] on input "radio" at bounding box center [186, 136] width 45 height 14
radio input "true"
click at [500, 226] on input "Reassign" at bounding box center [499, 223] width 42 height 15
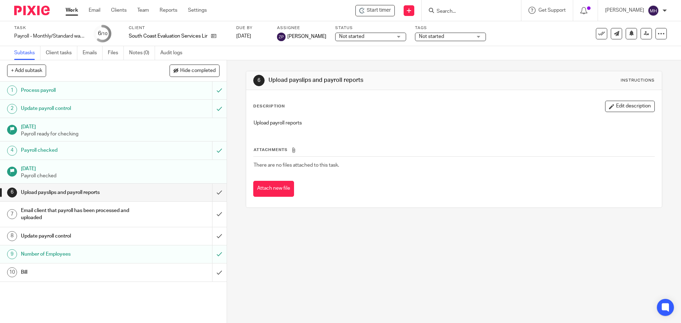
click at [456, 11] on input "Search" at bounding box center [468, 12] width 64 height 6
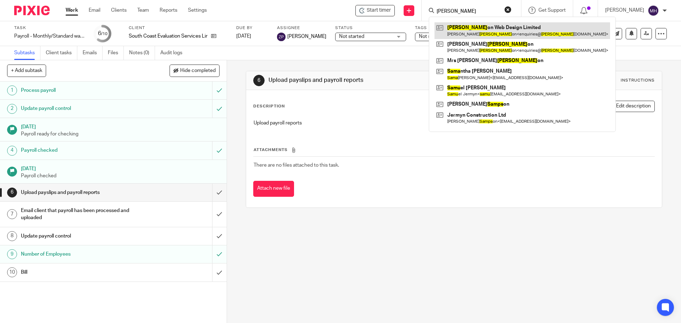
type input "sams"
click at [455, 30] on link at bounding box center [521, 30] width 175 height 16
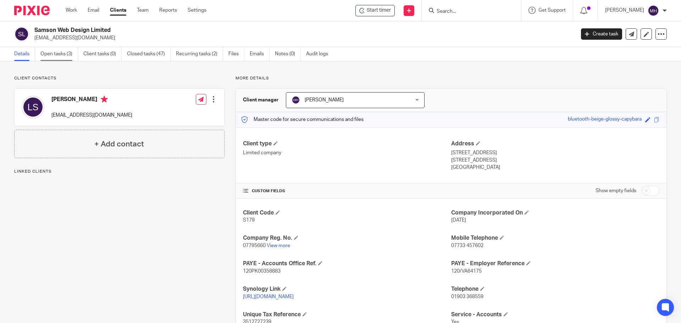
click at [62, 56] on link "Open tasks (3)" at bounding box center [59, 54] width 38 height 14
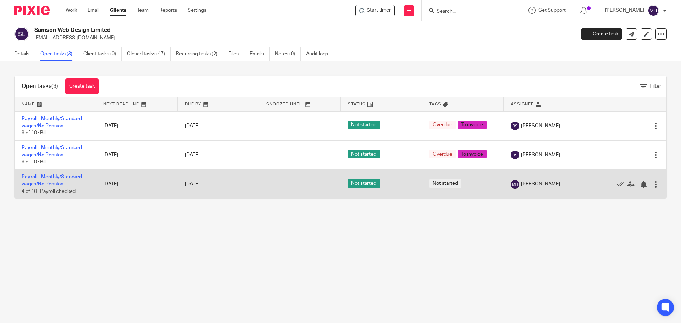
click at [60, 176] on link "Payroll - Monthly/Standard wages/No Pension" at bounding box center [52, 180] width 60 height 12
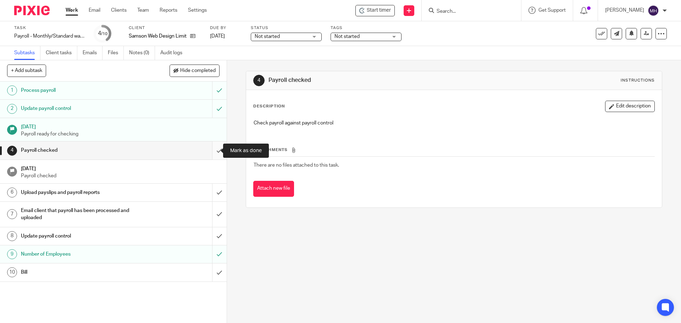
click at [213, 151] on input "submit" at bounding box center [113, 150] width 227 height 18
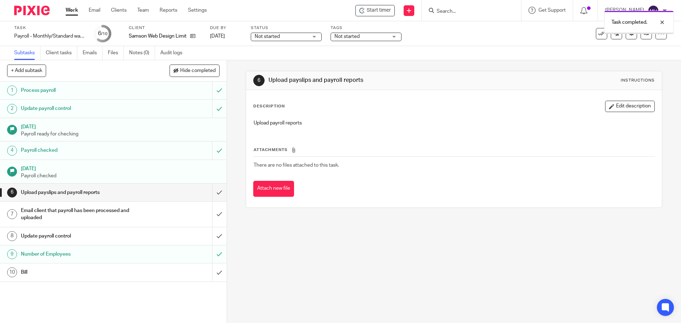
click at [373, 37] on span "Not started" at bounding box center [360, 36] width 53 height 7
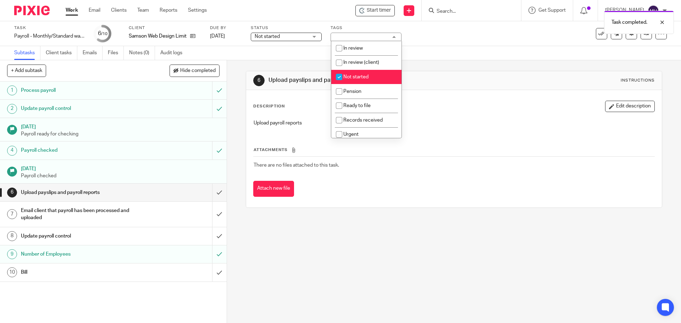
click at [373, 38] on div "Not started" at bounding box center [365, 37] width 71 height 9
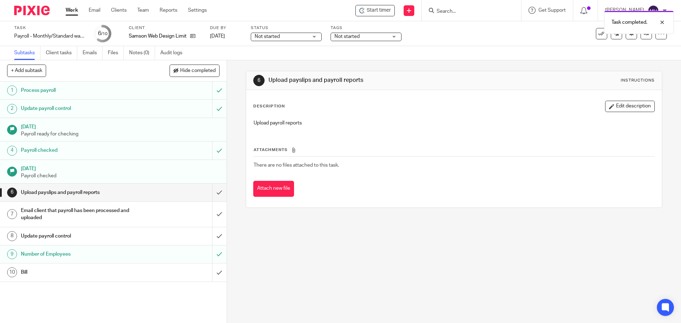
click at [513, 59] on div "Subtasks Client tasks Emails Files Notes (0) Audit logs" at bounding box center [340, 53] width 681 height 14
click at [643, 35] on icon at bounding box center [645, 33] width 5 height 5
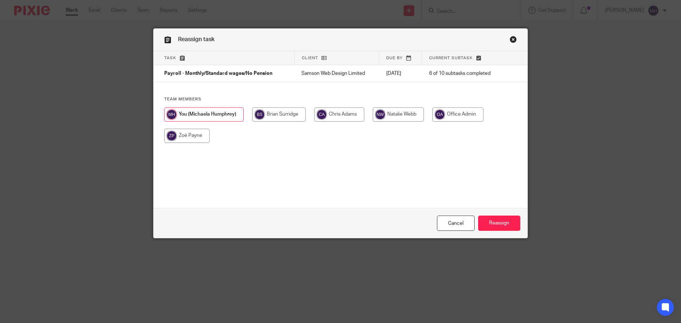
click at [194, 134] on input "radio" at bounding box center [186, 136] width 45 height 14
radio input "true"
click at [507, 222] on input "Reassign" at bounding box center [499, 223] width 42 height 15
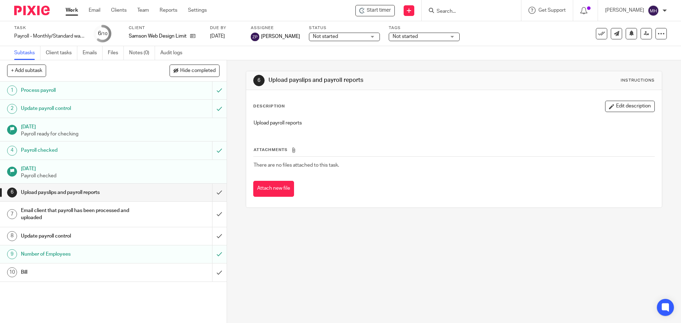
click at [69, 9] on link "Work" at bounding box center [72, 10] width 12 height 7
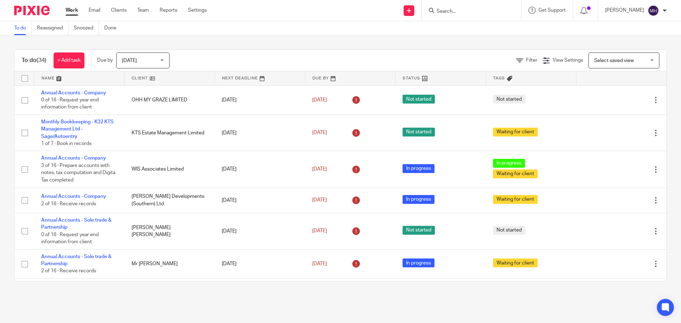
click at [461, 13] on input "Search" at bounding box center [468, 12] width 64 height 6
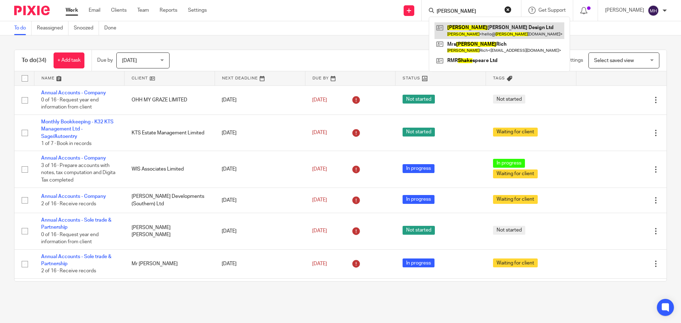
type input "shane"
click at [492, 31] on link at bounding box center [499, 30] width 130 height 16
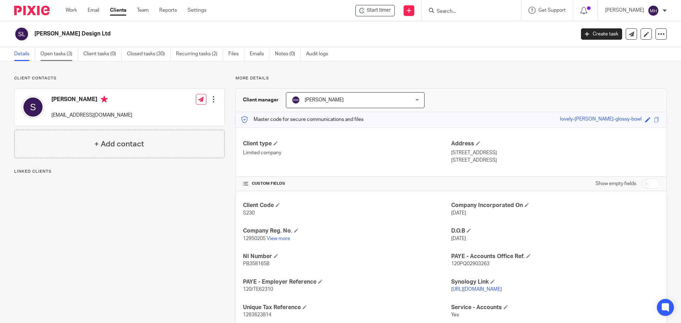
click at [54, 56] on link "Open tasks (3)" at bounding box center [59, 54] width 38 height 14
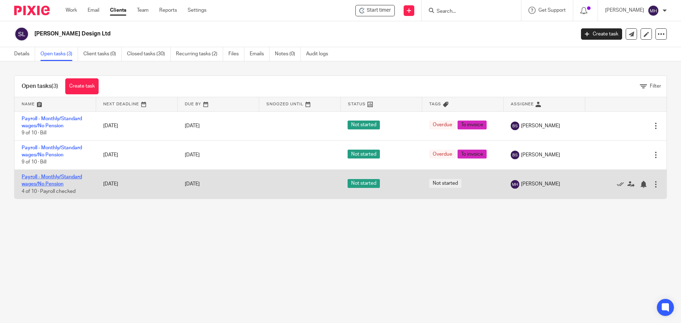
click at [62, 176] on link "Payroll - Monthly/Standard wages/No Pension" at bounding box center [52, 180] width 60 height 12
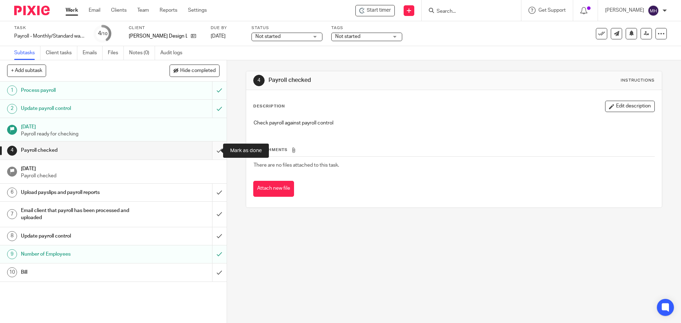
click at [215, 150] on input "submit" at bounding box center [113, 150] width 227 height 18
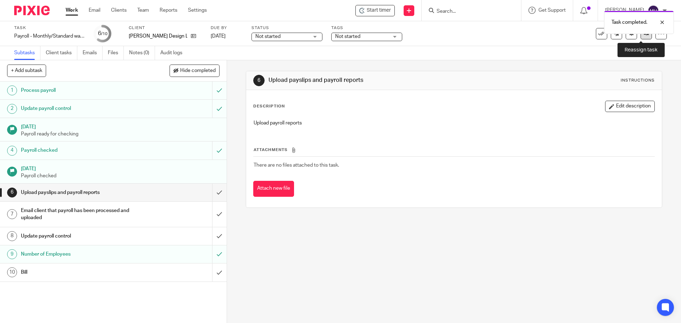
click at [641, 37] on link at bounding box center [645, 33] width 11 height 11
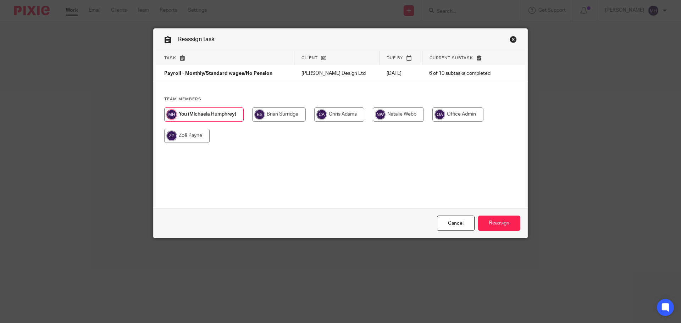
click at [188, 137] on input "radio" at bounding box center [186, 136] width 45 height 14
radio input "true"
click at [503, 222] on input "Reassign" at bounding box center [499, 223] width 42 height 15
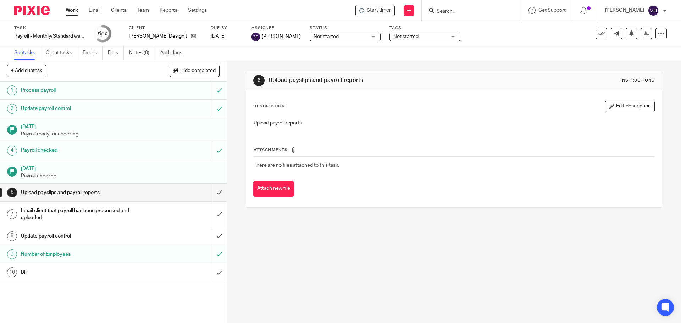
click at [447, 7] on form at bounding box center [474, 10] width 76 height 9
click at [451, 12] on input "Search" at bounding box center [468, 12] width 64 height 6
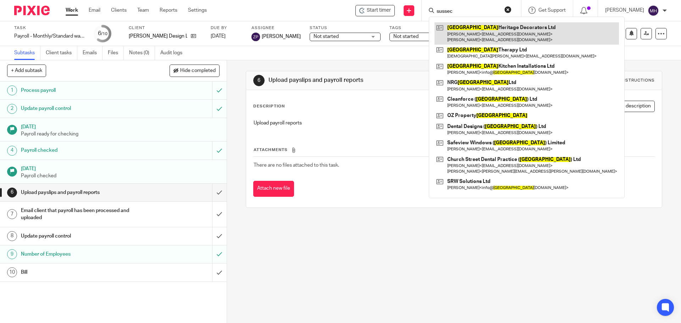
type input "sussec"
click at [456, 32] on link at bounding box center [526, 33] width 184 height 22
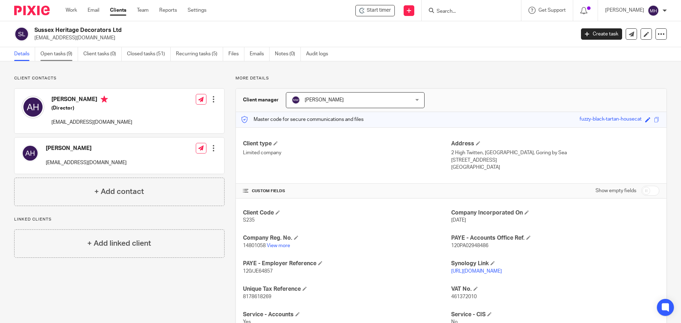
click at [64, 53] on link "Open tasks (9)" at bounding box center [59, 54] width 38 height 14
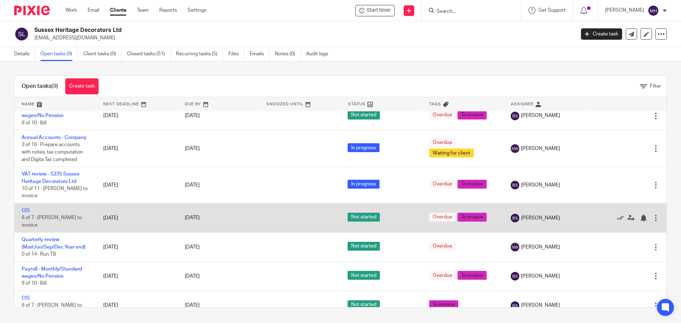
scroll to position [82, 0]
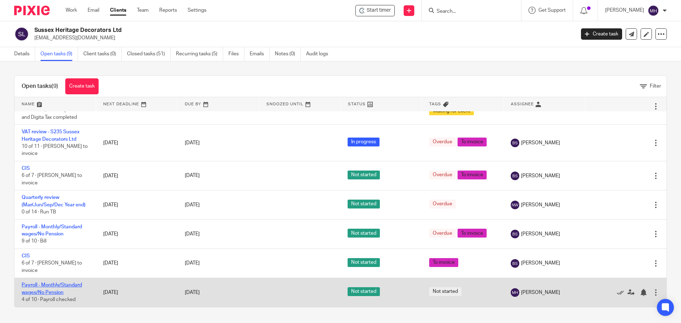
click at [48, 285] on link "Payroll - Monthly/Standard wages/No Pension" at bounding box center [52, 289] width 60 height 12
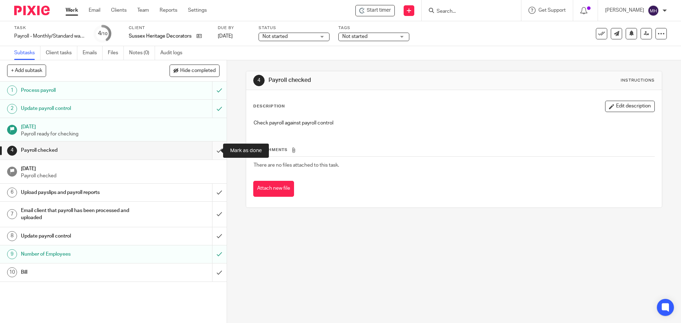
click at [212, 150] on input "submit" at bounding box center [113, 150] width 227 height 18
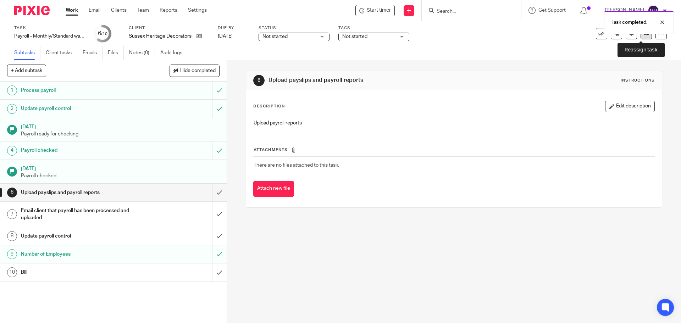
click at [644, 35] on link at bounding box center [645, 33] width 11 height 11
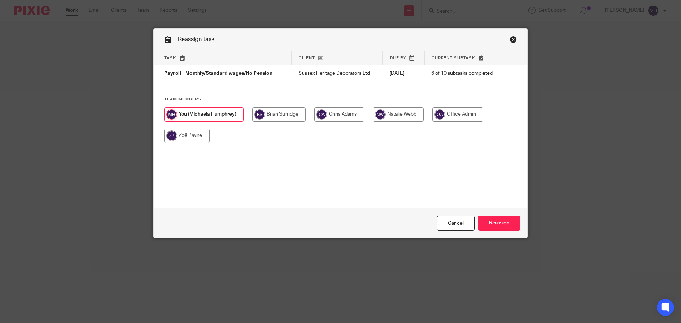
click at [187, 137] on input "radio" at bounding box center [186, 136] width 45 height 14
radio input "true"
click at [503, 219] on input "Reassign" at bounding box center [499, 223] width 42 height 15
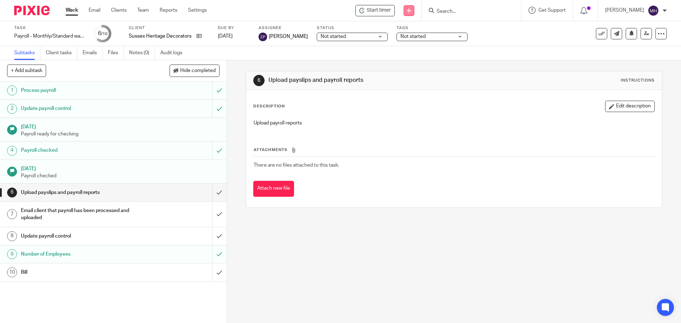
click at [407, 9] on icon at bounding box center [409, 11] width 4 height 4
click at [405, 54] on link "Add client" at bounding box center [403, 54] width 44 height 10
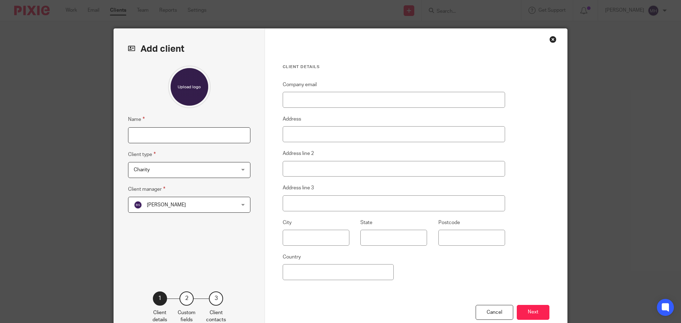
click at [168, 137] on input "Name" at bounding box center [189, 135] width 122 height 16
type input "S"
type input "JYC Properties"
click at [164, 172] on span "Charity" at bounding box center [180, 169] width 93 height 15
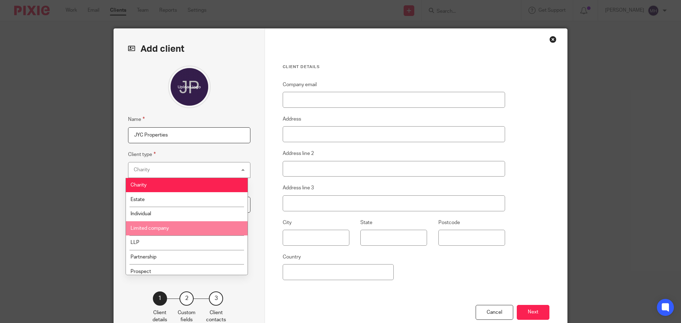
click at [177, 228] on li "Limited company" at bounding box center [187, 228] width 122 height 15
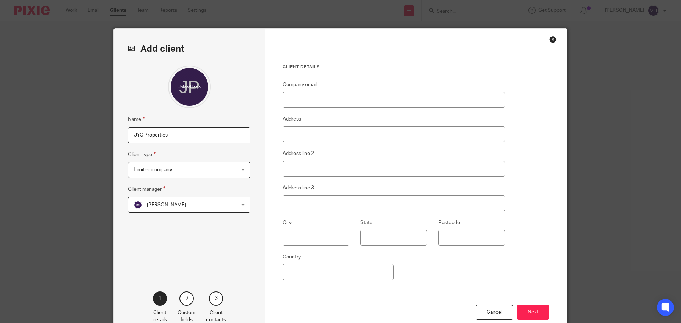
click at [183, 207] on span "[PERSON_NAME]" at bounding box center [180, 204] width 93 height 15
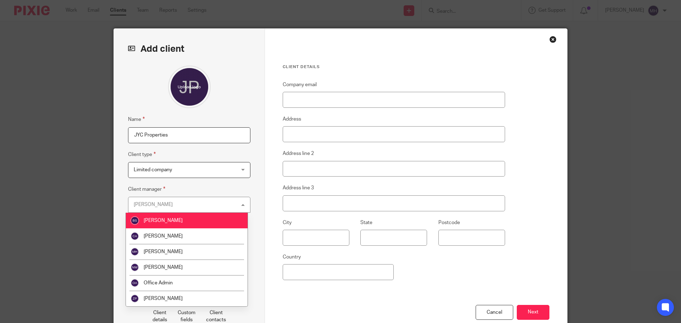
click at [183, 207] on div "[PERSON_NAME] [PERSON_NAME]" at bounding box center [189, 205] width 122 height 16
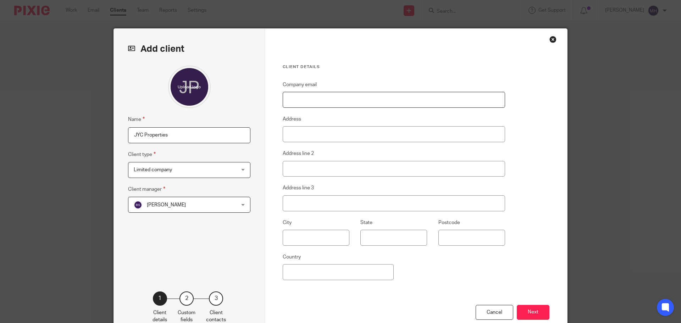
click at [321, 97] on input "Company email" at bounding box center [394, 100] width 222 height 16
click at [332, 101] on input "Company email" at bounding box center [394, 100] width 222 height 16
paste input "[EMAIL_ADDRESS][DOMAIN_NAME]"
type input "[EMAIL_ADDRESS][DOMAIN_NAME]"
click at [349, 131] on input "Address" at bounding box center [394, 134] width 222 height 16
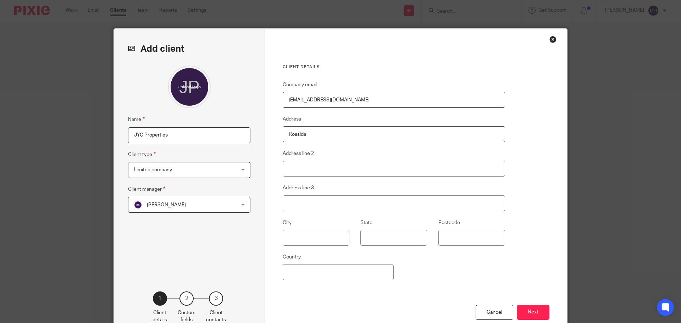
type input "Rossida"
type input "Stonefields"
type input "Rustington"
type input "BN16 3BY"
click at [533, 309] on button "Next" at bounding box center [533, 312] width 33 height 15
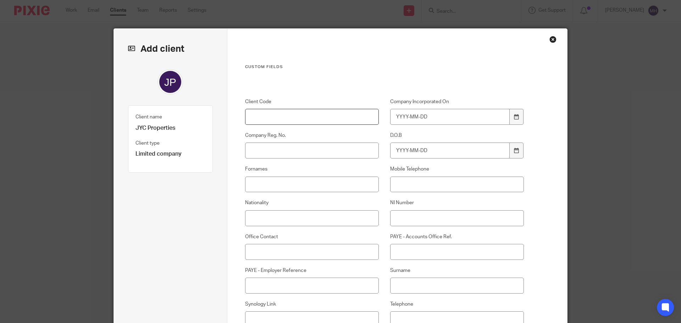
click at [294, 116] on input "Client Code" at bounding box center [312, 117] width 134 height 16
type input "J47"
click at [411, 185] on input "Mobile Telephone" at bounding box center [457, 185] width 134 height 16
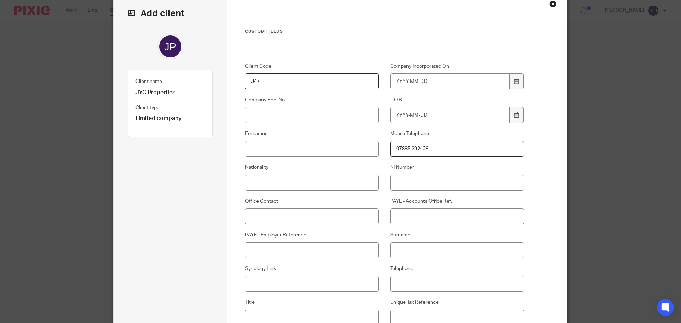
type input "07885 292428"
click at [295, 115] on input "Company Reg. No." at bounding box center [312, 115] width 134 height 16
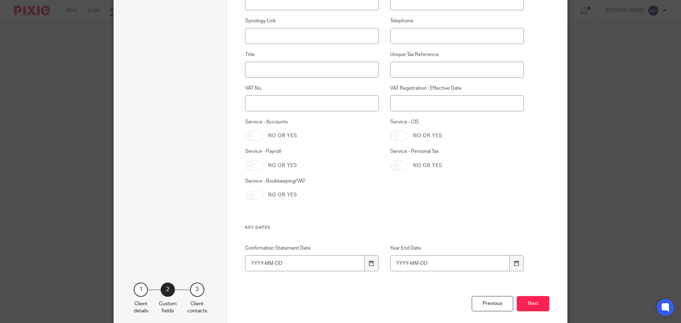
scroll to position [284, 0]
type input "13090993"
click at [396, 261] on input "Year End Date" at bounding box center [450, 263] width 120 height 16
type input "2024-12-31"
click at [246, 263] on input "Confirmation Statement Date" at bounding box center [305, 263] width 120 height 16
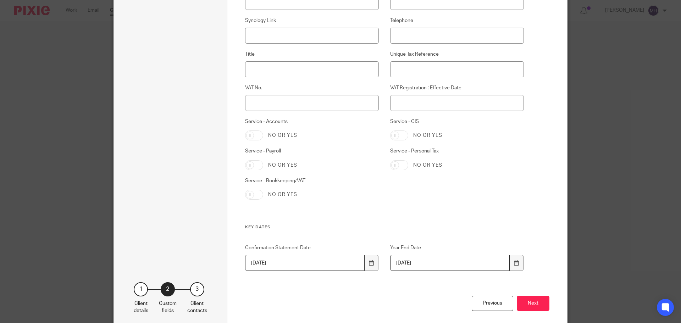
type input "2025-12-17"
click at [256, 135] on input "Service - Accounts" at bounding box center [254, 135] width 18 height 10
checkbox input "true"
click at [529, 300] on button "Next" at bounding box center [533, 303] width 33 height 15
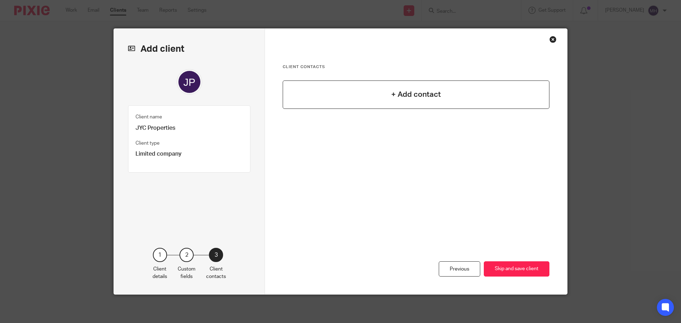
click at [380, 100] on div "+ Add contact" at bounding box center [416, 94] width 267 height 28
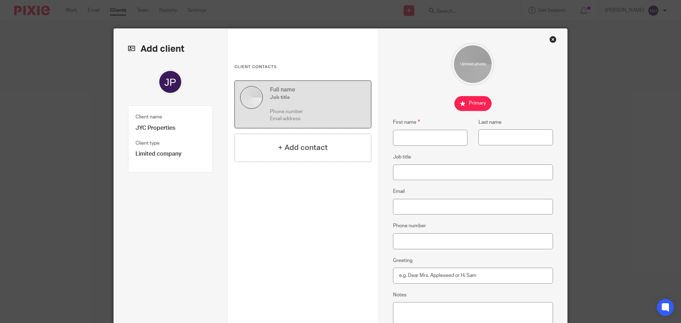
click at [549, 39] on div "Close this dialog window" at bounding box center [552, 39] width 7 height 7
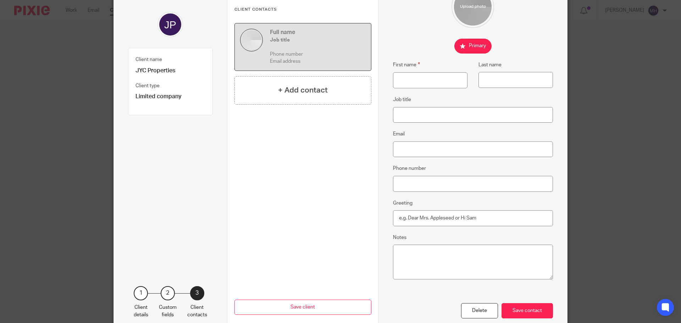
scroll to position [96, 0]
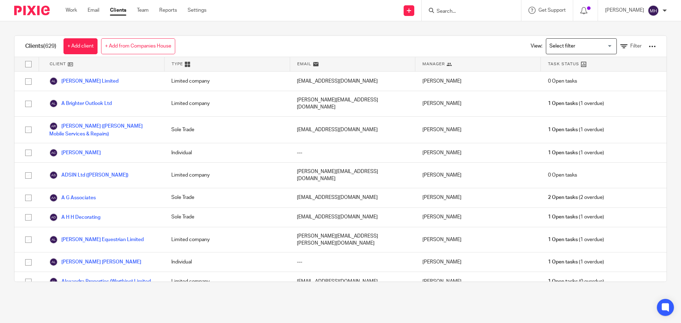
click at [458, 11] on input "Search" at bounding box center [468, 12] width 64 height 6
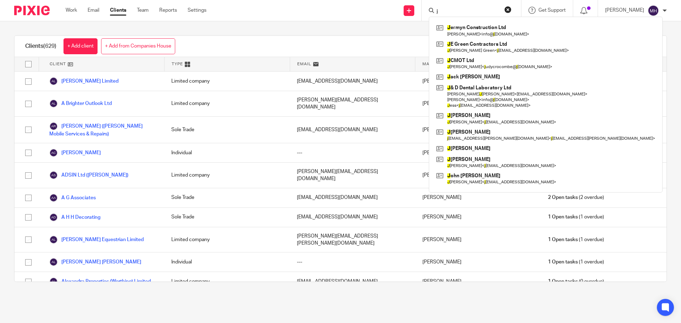
type input "jy"
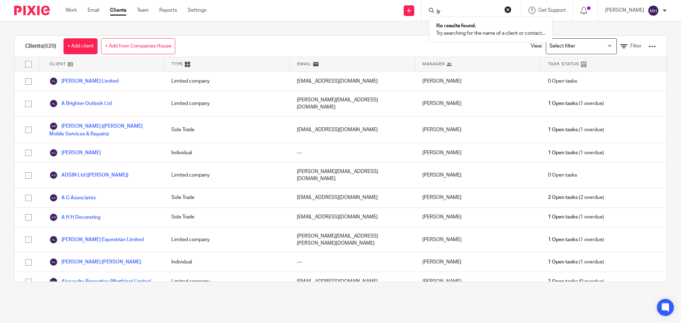
click at [390, 14] on div "Send new email Create task Add client jy No results found. Try searching for th…" at bounding box center [449, 10] width 464 height 21
click at [407, 12] on icon at bounding box center [409, 11] width 4 height 4
click at [401, 56] on link "Add client" at bounding box center [403, 54] width 44 height 10
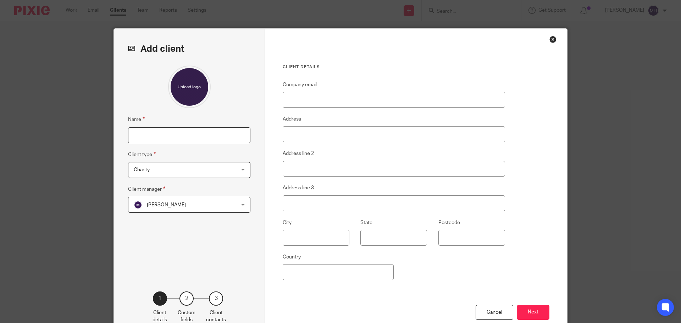
click at [180, 138] on input "Name" at bounding box center [189, 135] width 122 height 16
type input "[PERSON_NAME]"
click at [183, 167] on span "Charity" at bounding box center [180, 169] width 93 height 15
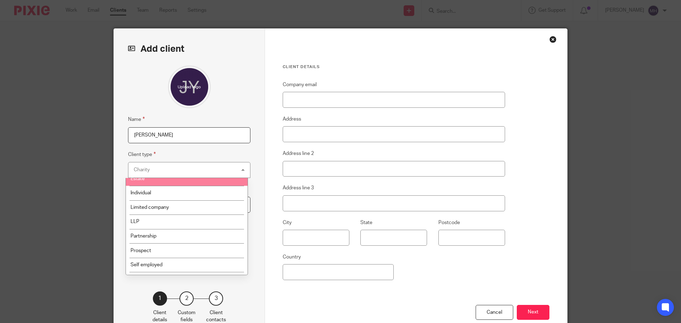
scroll to position [33, 0]
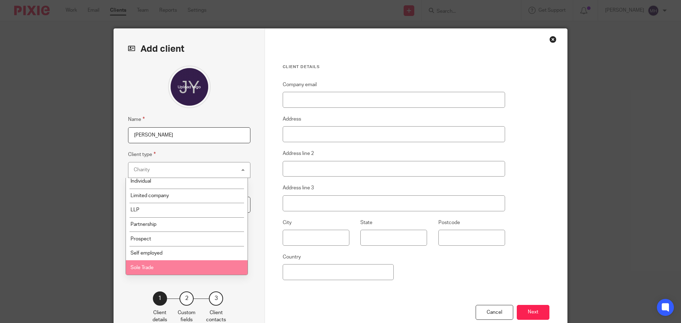
click at [198, 266] on li "Sole Trade" at bounding box center [187, 267] width 122 height 15
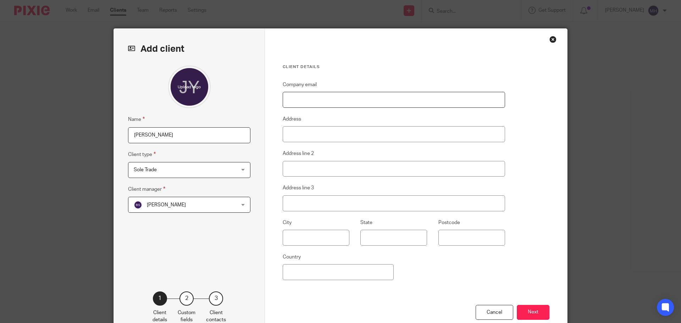
click at [312, 100] on input "Company email" at bounding box center [394, 100] width 222 height 16
paste input "benchmarkpropertysolutionsjy@gmail.com"
type input "benchmarkpropertysolutionsjy@gmail.com"
click at [342, 133] on input "Address" at bounding box center [394, 134] width 222 height 16
click at [290, 135] on input "Ross" at bounding box center [394, 134] width 222 height 16
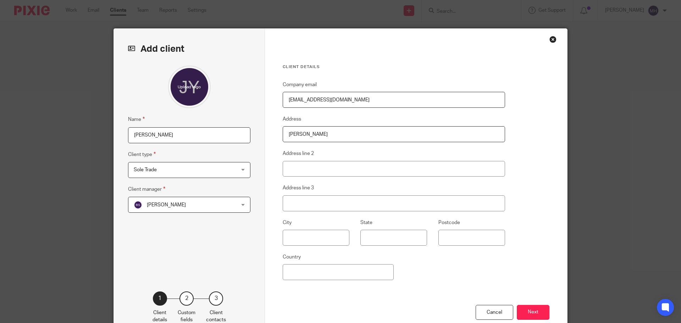
click at [299, 135] on input "Ross" at bounding box center [394, 134] width 222 height 16
type input "Rossida"
type input "Stonefields"
type input "Rustington"
type input "BN16 3BY"
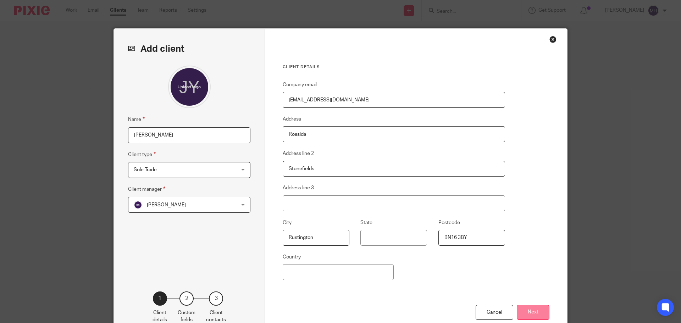
click at [526, 312] on button "Next" at bounding box center [533, 312] width 33 height 15
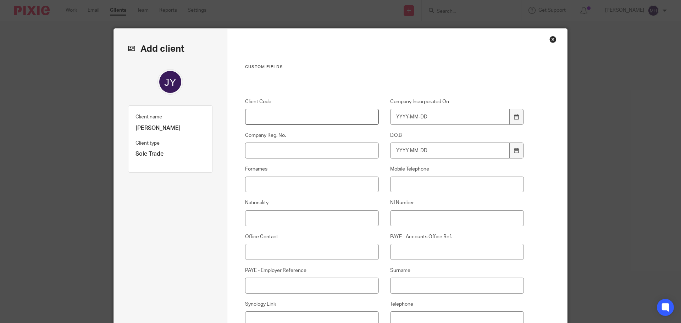
click at [324, 120] on input "Client Code" at bounding box center [312, 117] width 134 height 16
type input "Y12"
click at [432, 215] on input "NI Number" at bounding box center [457, 218] width 134 height 16
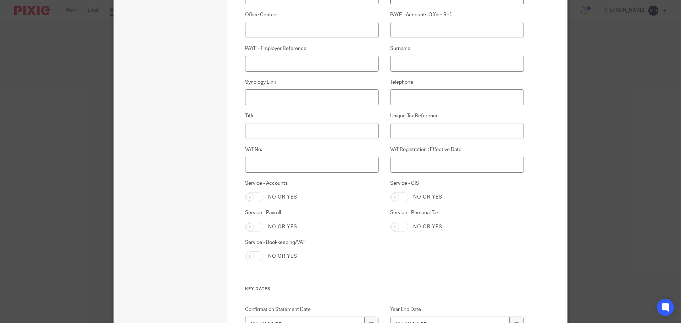
scroll to position [318, 0]
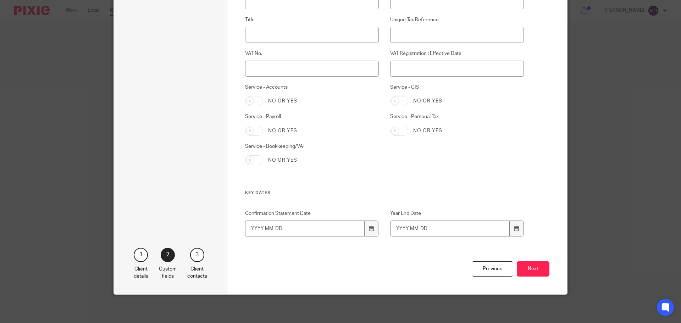
type input "YH470026A"
click at [255, 100] on input "Service - Accounts" at bounding box center [254, 101] width 18 height 10
checkbox input "true"
click at [402, 130] on input "Service - Personal Tax" at bounding box center [399, 131] width 18 height 10
checkbox input "true"
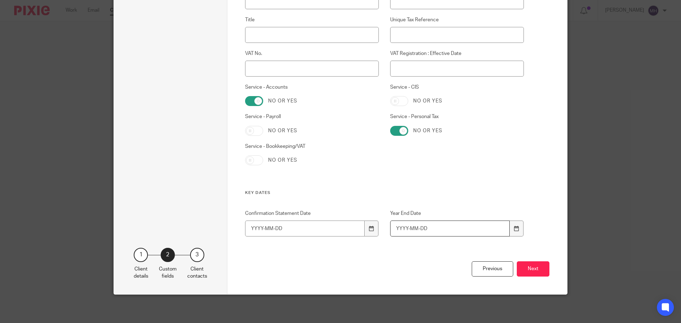
click at [395, 227] on input "Year End Date" at bounding box center [450, 229] width 120 height 16
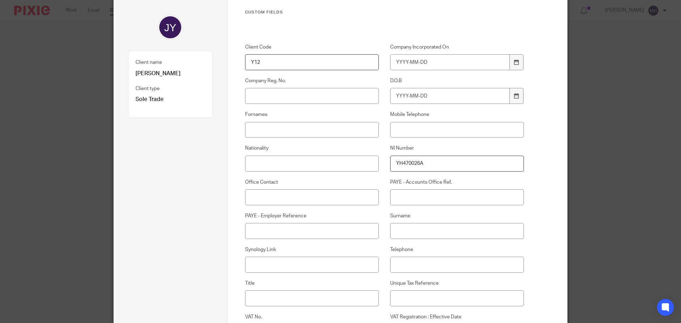
scroll to position [0, 0]
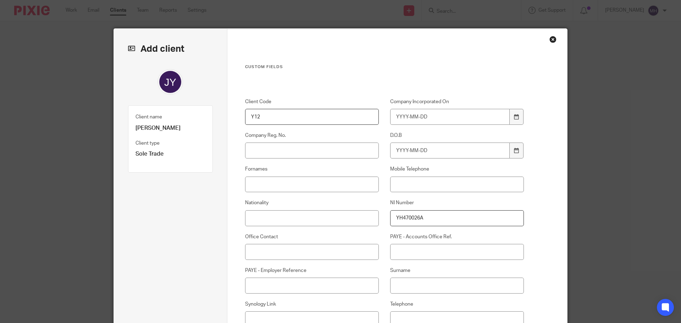
type input "2025-04-05"
click at [394, 152] on input "D.O.B" at bounding box center [450, 151] width 120 height 16
type input "1948-04-01"
click at [429, 184] on input "Mobile Telephone" at bounding box center [457, 185] width 134 height 16
click at [450, 182] on input "Mobile Telephone" at bounding box center [457, 185] width 134 height 16
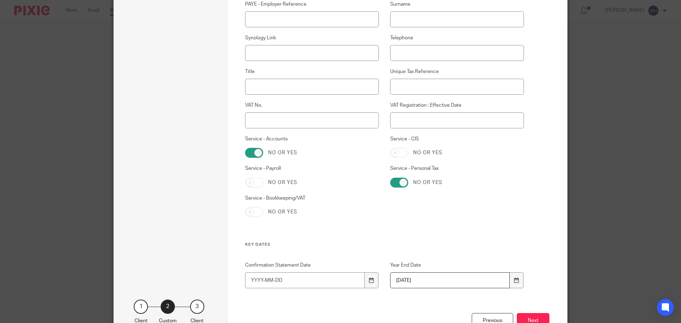
scroll to position [318, 0]
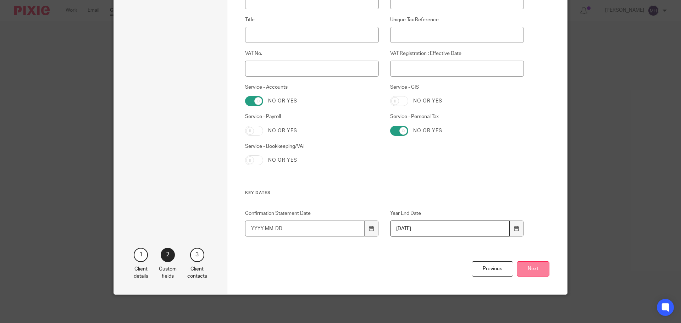
type input "07885 292488"
click at [537, 267] on button "Next" at bounding box center [533, 268] width 33 height 15
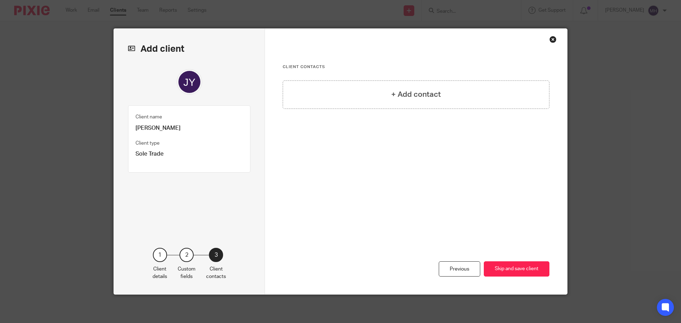
scroll to position [0, 0]
click at [527, 270] on button "Skip and save client" at bounding box center [517, 268] width 66 height 15
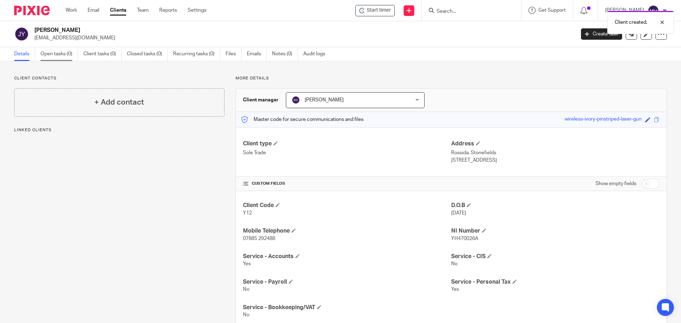
click at [60, 55] on link "Open tasks (0)" at bounding box center [59, 54] width 38 height 14
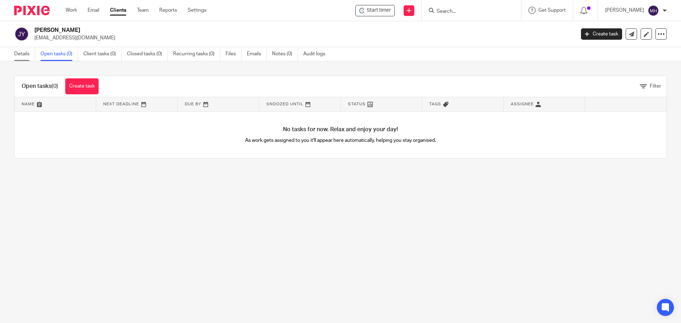
click at [19, 55] on link "Details" at bounding box center [24, 54] width 21 height 14
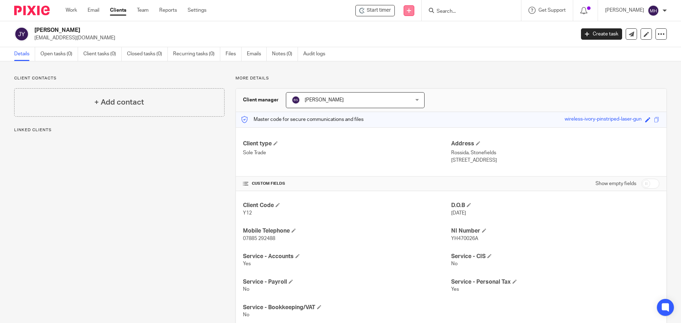
click at [403, 9] on link at bounding box center [408, 10] width 11 height 11
click at [402, 54] on link "Add client" at bounding box center [403, 54] width 44 height 10
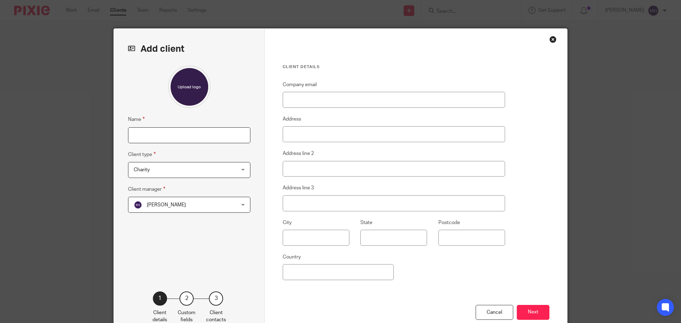
click at [152, 135] on input "Name" at bounding box center [189, 135] width 122 height 16
type input "[PERSON_NAME]"
click at [171, 165] on span "Charity" at bounding box center [180, 169] width 93 height 15
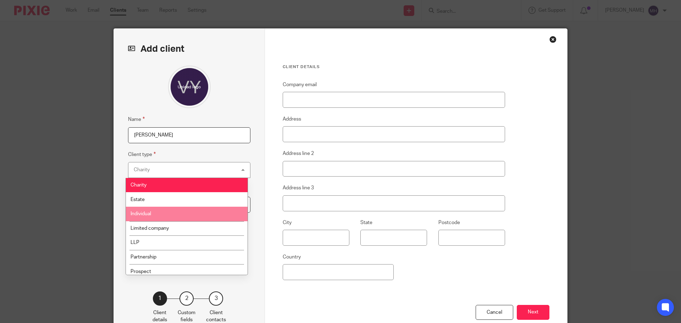
click at [202, 210] on li "Individual" at bounding box center [187, 214] width 122 height 15
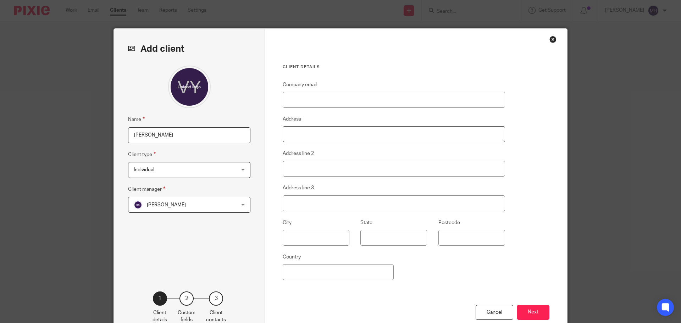
click at [332, 134] on input "Address" at bounding box center [394, 134] width 222 height 16
type input "Rossida"
type input "Stonefields"
type input "Rustington"
type input "BN16 3BY"
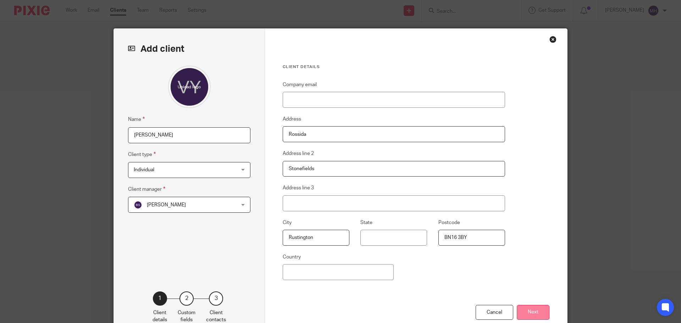
click at [531, 309] on button "Next" at bounding box center [533, 312] width 33 height 15
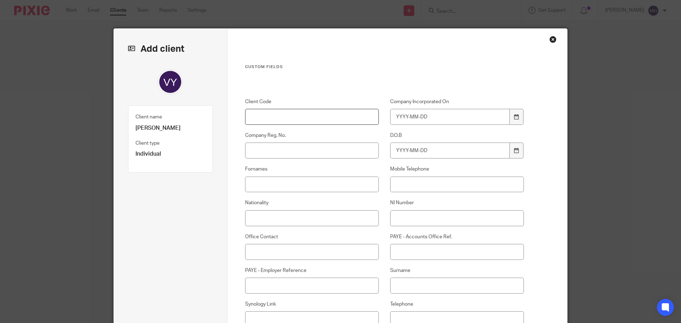
drag, startPoint x: 317, startPoint y: 116, endPoint x: 328, endPoint y: 112, distance: 12.2
click at [317, 116] on input "Client Code" at bounding box center [312, 117] width 134 height 16
type input "Y13"
drag, startPoint x: 422, startPoint y: 185, endPoint x: 429, endPoint y: 182, distance: 7.5
click at [422, 185] on input "Mobile Telephone" at bounding box center [457, 185] width 134 height 16
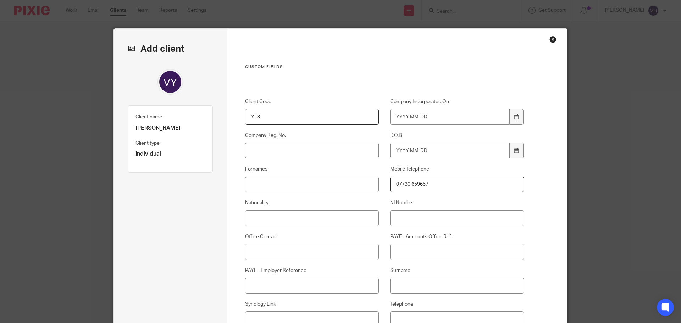
type input "07730 659657"
click at [409, 221] on input "NI Number" at bounding box center [457, 218] width 134 height 16
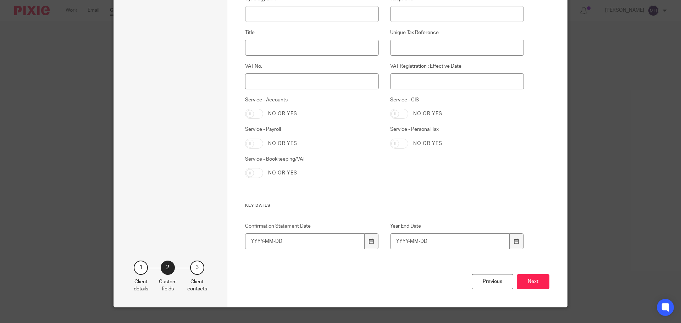
scroll to position [318, 0]
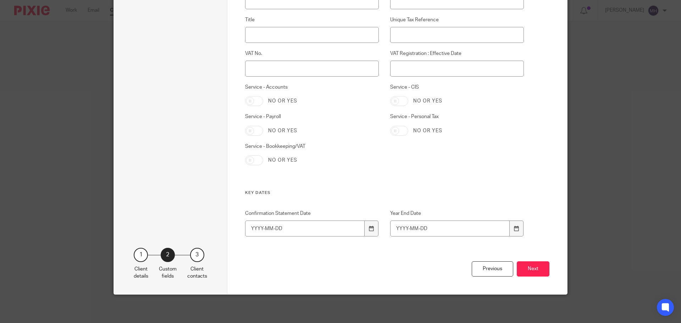
type input "YM134352C"
click at [402, 132] on input "Service - Personal Tax" at bounding box center [399, 131] width 18 height 10
checkbox input "true"
click at [397, 228] on input "Year End Date" at bounding box center [450, 229] width 120 height 16
type input "2025-04-05"
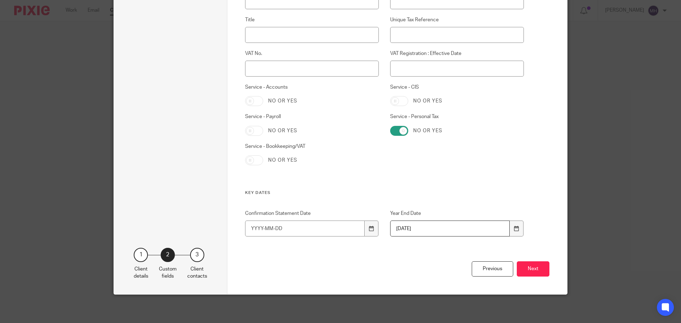
click at [522, 266] on button "Next" at bounding box center [533, 268] width 33 height 15
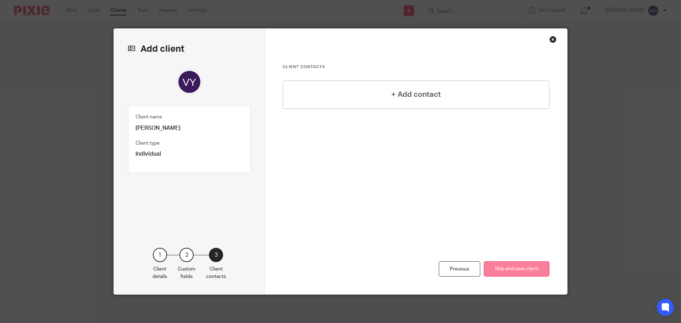
scroll to position [0, 0]
click at [524, 269] on button "Skip and save client" at bounding box center [517, 268] width 66 height 15
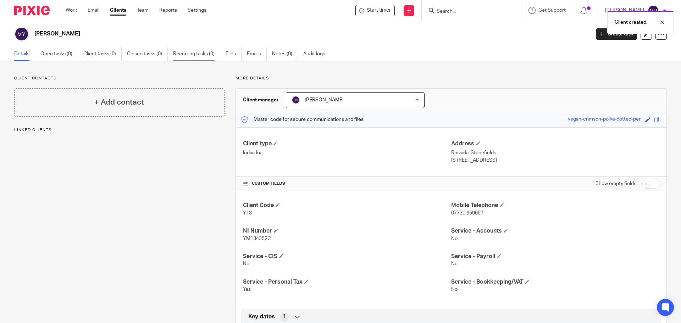
click at [201, 54] on link "Recurring tasks (0)" at bounding box center [196, 54] width 47 height 14
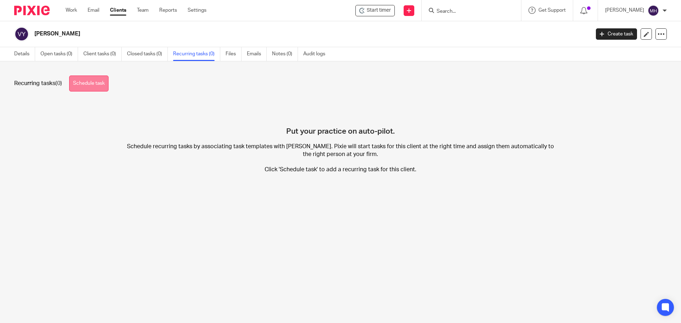
click at [95, 80] on link "Schedule task" at bounding box center [88, 84] width 39 height 16
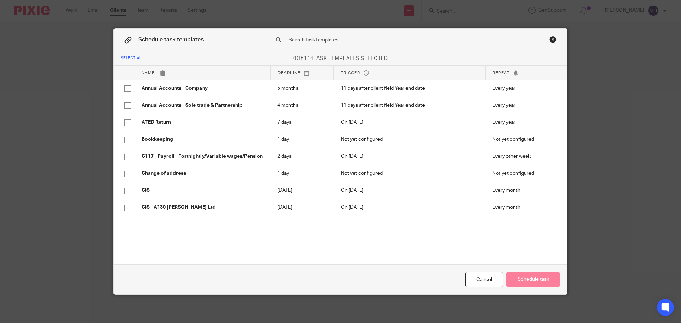
click at [341, 38] on input "text" at bounding box center [405, 40] width 234 height 8
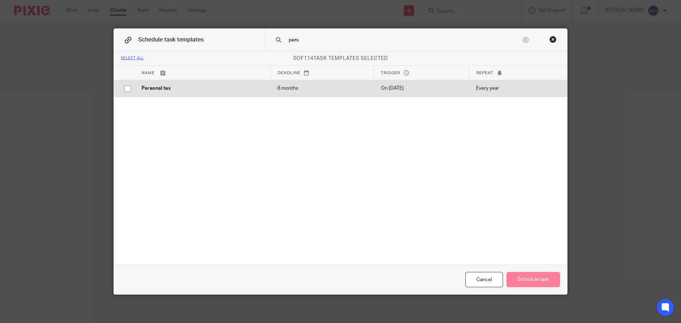
type input "pers"
click at [318, 91] on p "8 months" at bounding box center [321, 88] width 89 height 7
checkbox input "true"
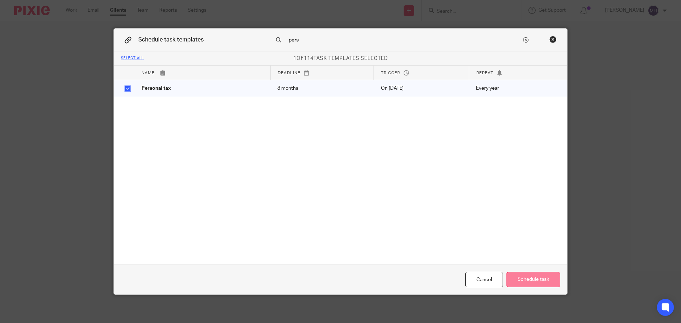
click at [538, 283] on button "Schedule task" at bounding box center [533, 279] width 54 height 15
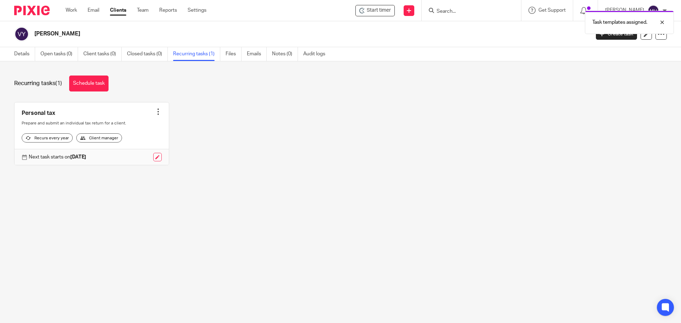
click at [457, 11] on div "Task templates assigned." at bounding box center [506, 20] width 333 height 27
click at [446, 11] on input "Search" at bounding box center [468, 12] width 64 height 6
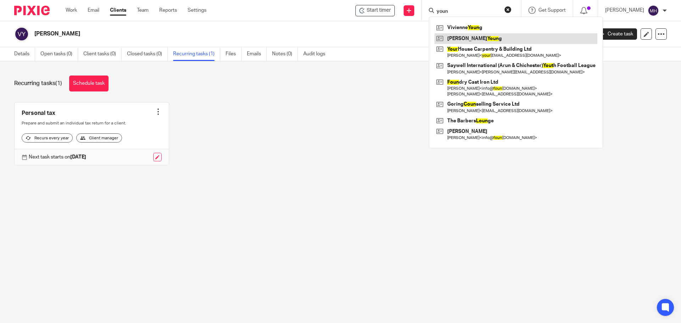
type input "youn"
click at [462, 41] on link at bounding box center [515, 38] width 163 height 11
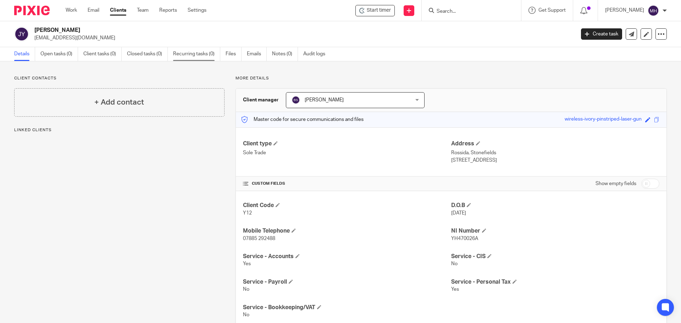
click at [200, 52] on link "Recurring tasks (0)" at bounding box center [196, 54] width 47 height 14
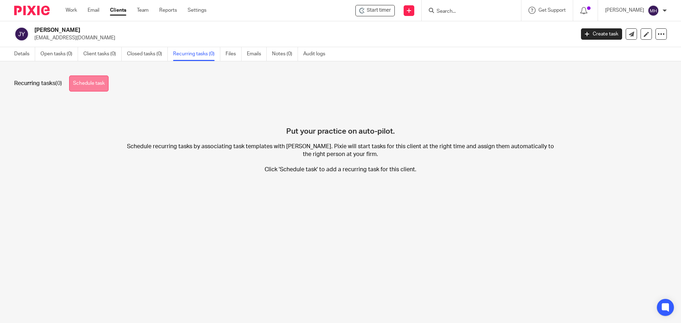
click at [77, 83] on link "Schedule task" at bounding box center [88, 84] width 39 height 16
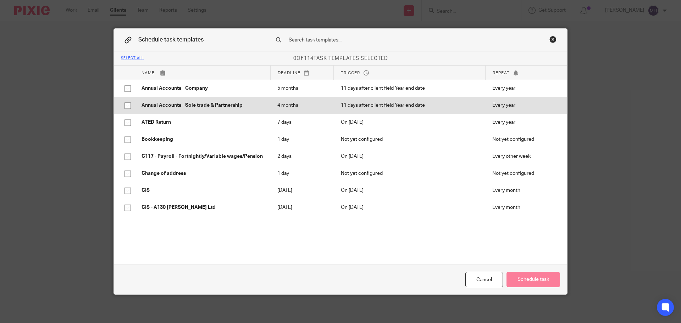
click at [194, 104] on p "Annual Accounts - Sole trade & Partnership" at bounding box center [202, 105] width 122 height 7
checkbox input "true"
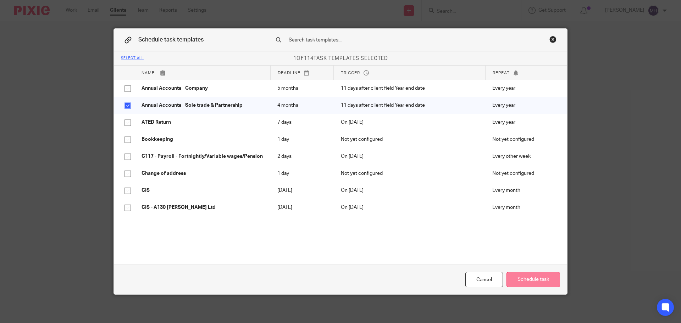
click at [528, 278] on button "Schedule task" at bounding box center [533, 279] width 54 height 15
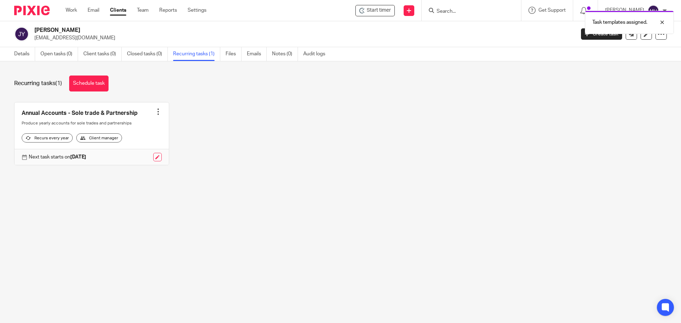
click at [448, 9] on div "Task templates assigned." at bounding box center [506, 20] width 333 height 27
click at [451, 12] on div "Task templates assigned." at bounding box center [506, 20] width 333 height 27
click at [661, 20] on div at bounding box center [656, 22] width 19 height 9
click at [481, 12] on input "Search" at bounding box center [468, 12] width 64 height 6
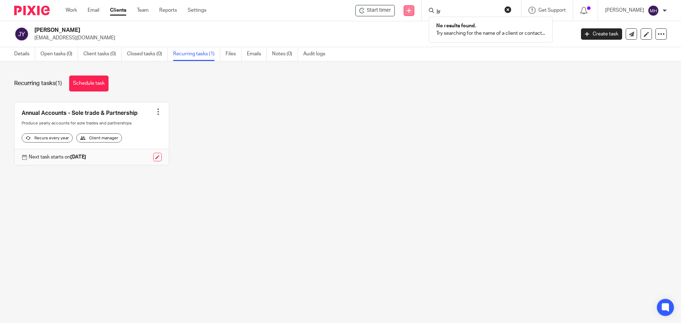
type input "jy"
click at [407, 12] on icon at bounding box center [409, 11] width 4 height 4
click at [407, 52] on link "Add client" at bounding box center [403, 54] width 44 height 10
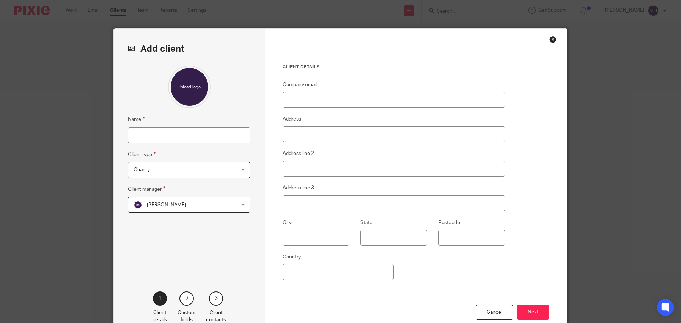
click at [175, 175] on span "Charity" at bounding box center [180, 169] width 93 height 15
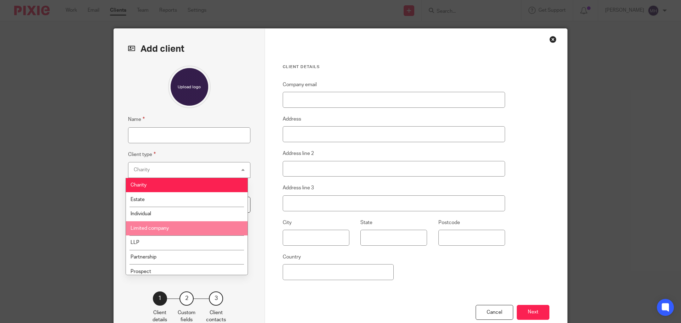
drag, startPoint x: 199, startPoint y: 228, endPoint x: 183, endPoint y: 172, distance: 57.7
click at [198, 228] on li "Limited company" at bounding box center [187, 228] width 122 height 15
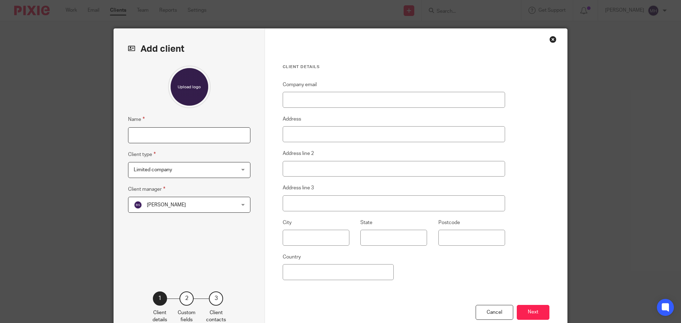
click at [176, 133] on input "Name" at bounding box center [189, 135] width 122 height 16
type input "JYC Properties Ltd"
click at [201, 172] on span "Limited company" at bounding box center [180, 169] width 93 height 15
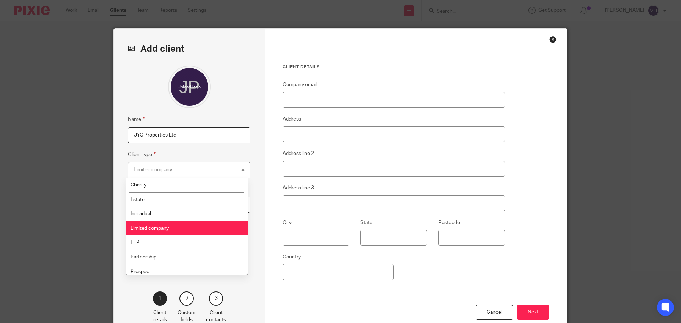
click at [186, 228] on li "Limited company" at bounding box center [187, 228] width 122 height 15
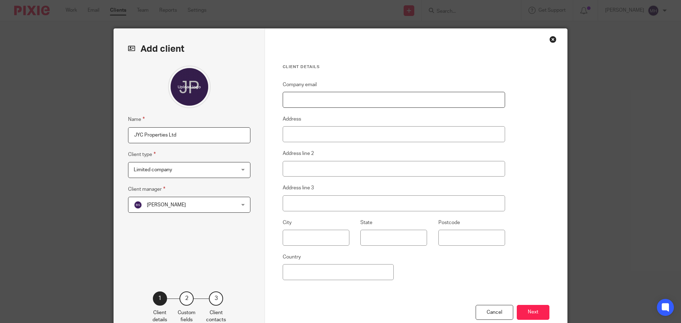
drag, startPoint x: 365, startPoint y: 99, endPoint x: 361, endPoint y: 108, distance: 10.5
click at [365, 99] on input "Company email" at bounding box center [394, 100] width 222 height 16
paste input "jycpropertiesltd@gmail.com"
type input "jycpropertiesltd@gmail.com"
click at [301, 136] on input "Address" at bounding box center [394, 134] width 222 height 16
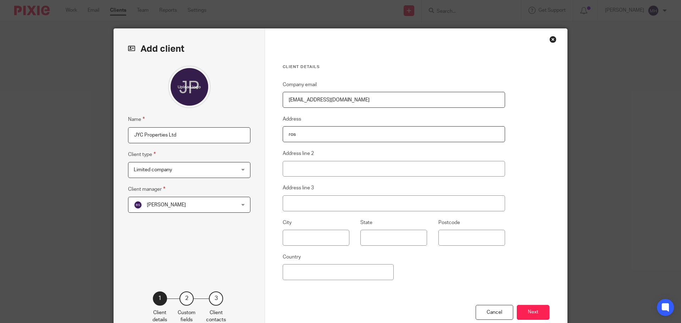
type input "Rossida"
click at [296, 177] on div "Company email jycpropertiesltd@gmail.com Address Rossida Address line 2 Address…" at bounding box center [394, 192] width 222 height 224
click at [299, 171] on input "Address line 2" at bounding box center [394, 169] width 222 height 16
type input "Stonefields"
click at [312, 242] on input "text" at bounding box center [316, 238] width 67 height 16
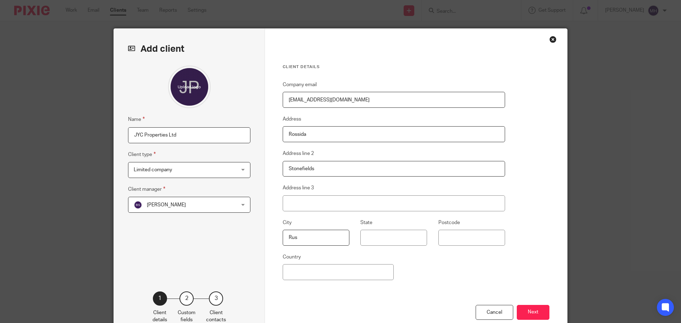
type input "Rustington"
click at [448, 235] on input "Postcode" at bounding box center [471, 238] width 67 height 16
type input "BN16 3BY"
click at [530, 310] on button "Next" at bounding box center [533, 312] width 33 height 15
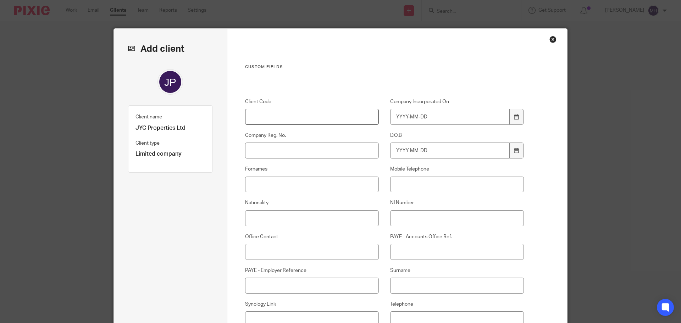
click at [283, 114] on input "Client Code" at bounding box center [312, 117] width 134 height 16
type input "J47"
drag, startPoint x: 301, startPoint y: 152, endPoint x: 304, endPoint y: 154, distance: 3.7
click at [300, 154] on input "Company Reg. No." at bounding box center [312, 151] width 134 height 16
click at [263, 151] on input "130900993" at bounding box center [312, 151] width 134 height 16
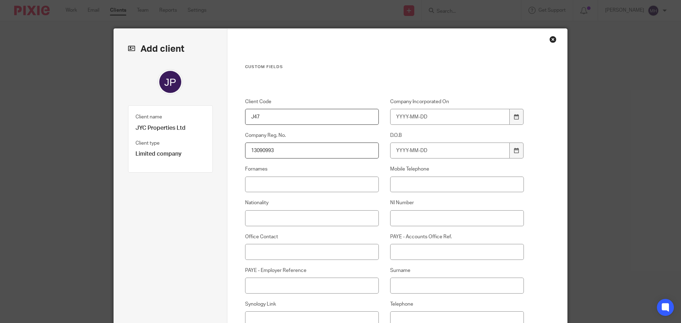
type input "13090993"
click at [394, 115] on input "Company Incorporated On" at bounding box center [450, 117] width 120 height 16
click at [412, 69] on h3 "Custom fields" at bounding box center [384, 67] width 279 height 6
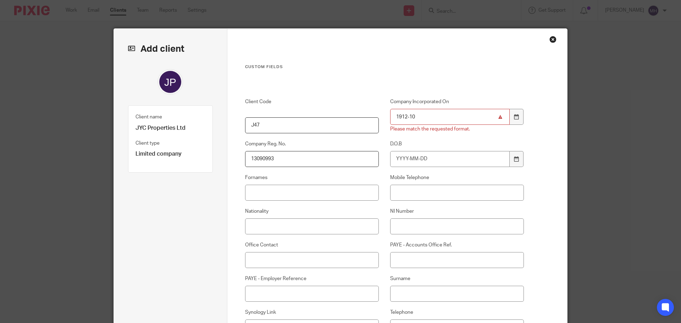
click at [387, 115] on div "Company Incorporated On 1912-10 Please match the requested format." at bounding box center [451, 115] width 145 height 35
drag, startPoint x: 391, startPoint y: 116, endPoint x: 554, endPoint y: 120, distance: 163.1
click at [548, 122] on div "Custom fields Client Code J47 Company Incorporated On 1912-10 Please match the …" at bounding box center [397, 325] width 340 height 592
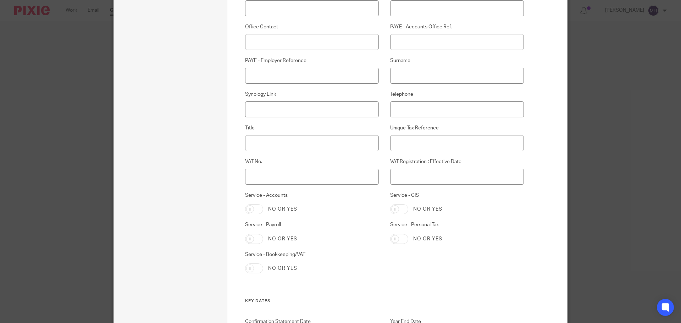
scroll to position [248, 0]
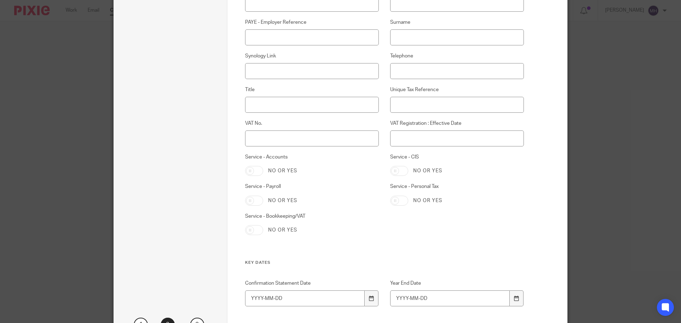
type input "2020-12-18"
click at [256, 171] on input "Service - Accounts" at bounding box center [254, 171] width 18 height 10
checkbox input "true"
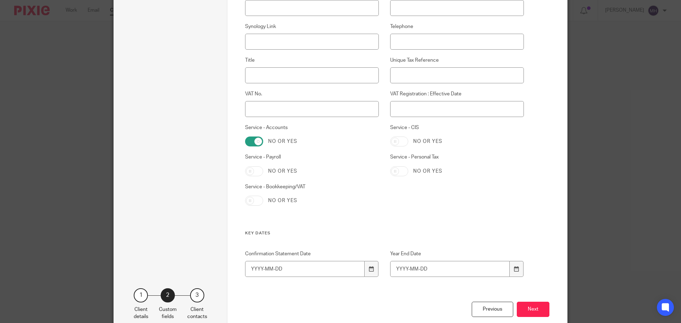
scroll to position [318, 0]
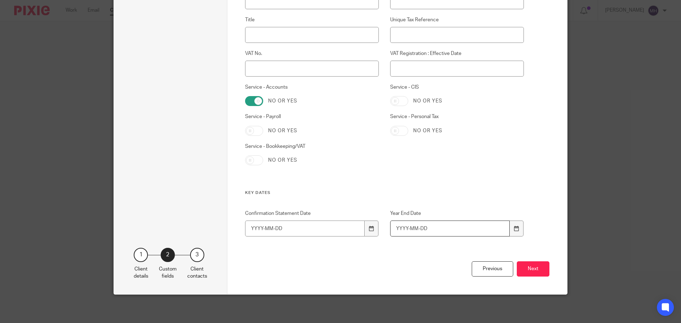
click at [395, 230] on input "Year End Date" at bounding box center [450, 229] width 120 height 16
type input "2024-12-31"
click at [531, 269] on button "Next" at bounding box center [533, 268] width 33 height 15
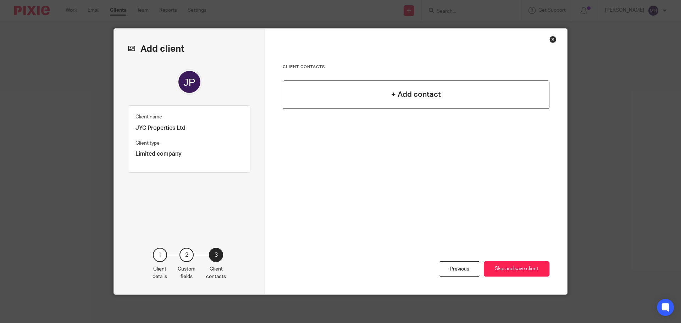
click at [409, 90] on h4 "+ Add contact" at bounding box center [416, 94] width 50 height 11
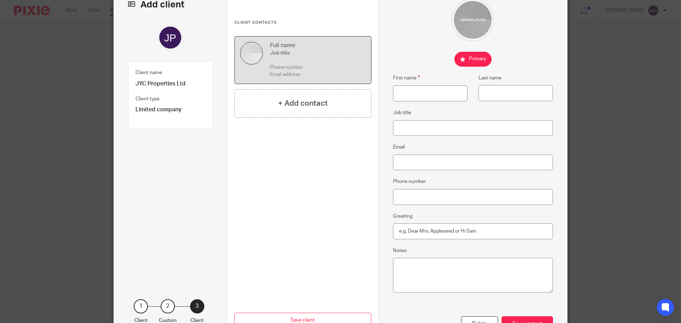
scroll to position [96, 0]
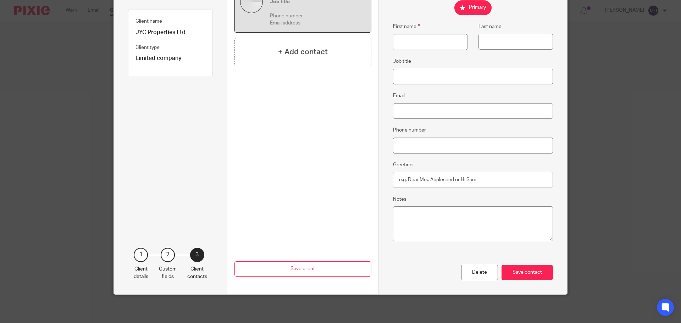
click at [476, 276] on div "Delete" at bounding box center [479, 272] width 37 height 15
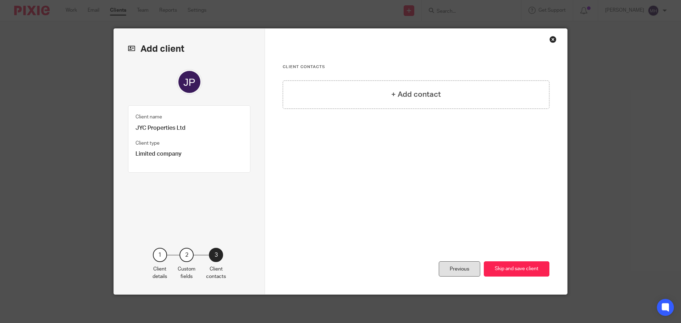
scroll to position [0, 0]
click at [519, 270] on button "Skip and save client" at bounding box center [517, 268] width 66 height 15
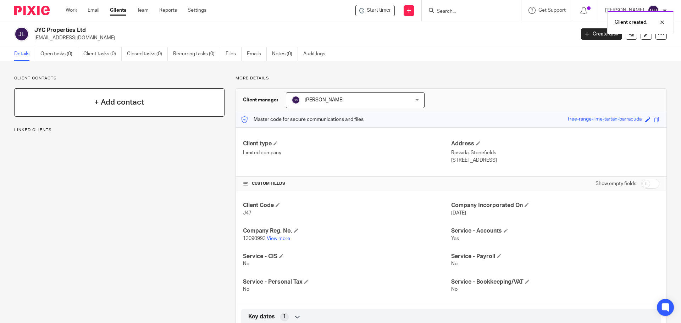
click at [109, 106] on h4 "+ Add contact" at bounding box center [119, 102] width 50 height 11
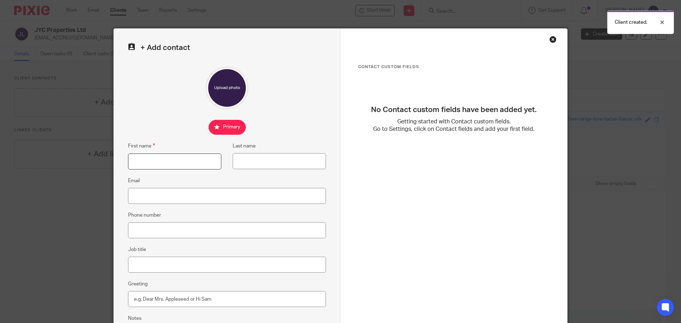
click at [162, 156] on input "First name" at bounding box center [174, 162] width 93 height 16
drag, startPoint x: 550, startPoint y: 40, endPoint x: 302, endPoint y: 73, distance: 250.0
click at [550, 40] on div "Close this dialog window" at bounding box center [552, 39] width 7 height 7
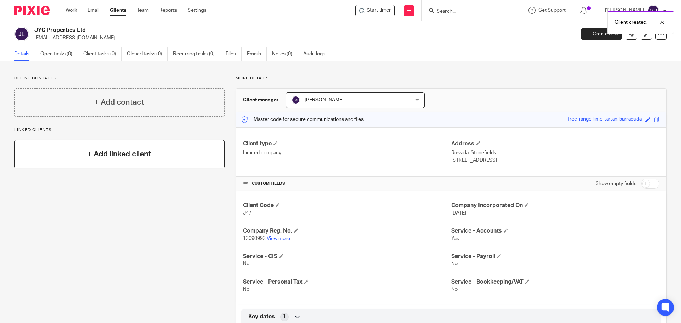
click at [125, 155] on h4 "+ Add linked client" at bounding box center [119, 154] width 64 height 11
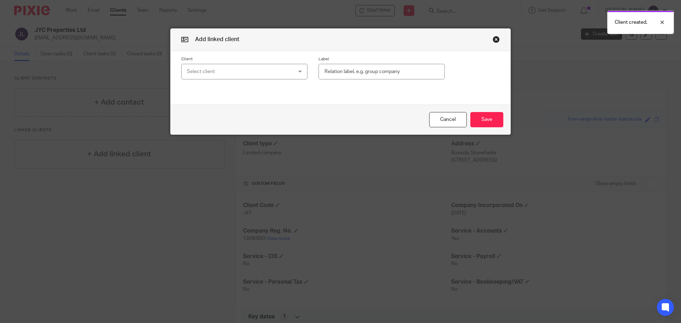
click at [242, 67] on div "Select client" at bounding box center [235, 71] width 96 height 15
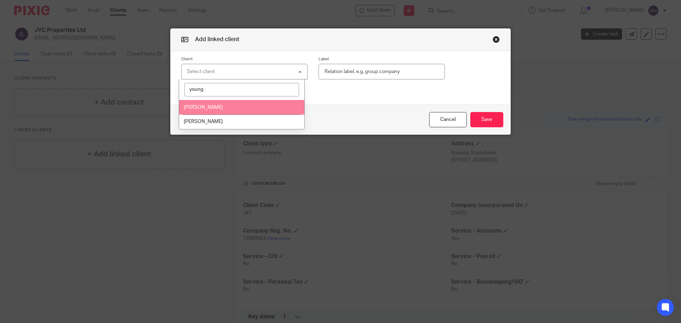
type input "young"
click li "James Young"
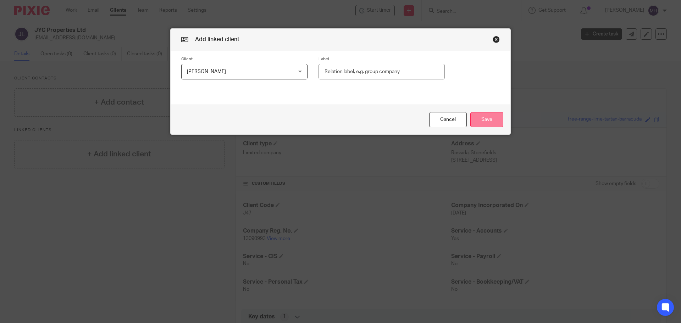
click button "Save"
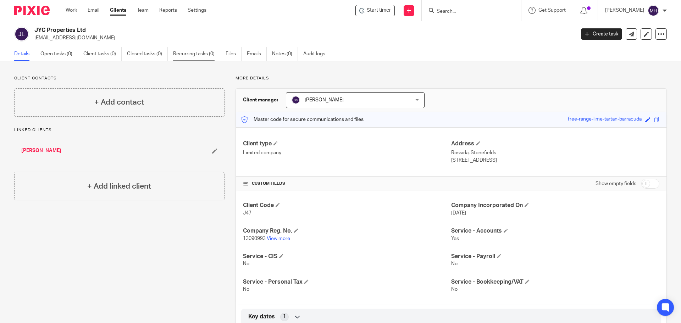
click link "Recurring tasks (0)"
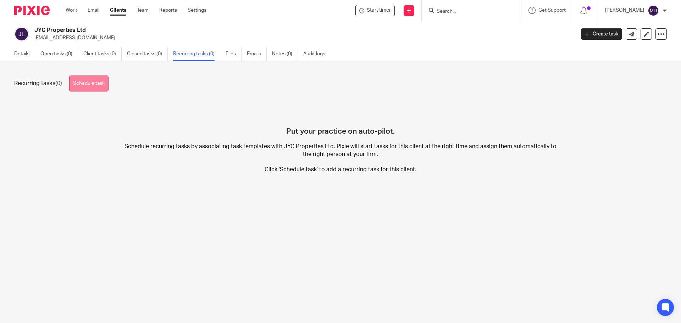
click at [95, 85] on link "Schedule task" at bounding box center [88, 84] width 39 height 16
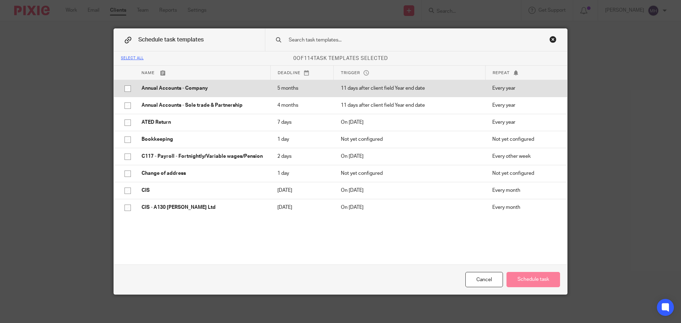
click at [123, 89] on input "checkbox" at bounding box center [127, 88] width 13 height 13
checkbox input "true"
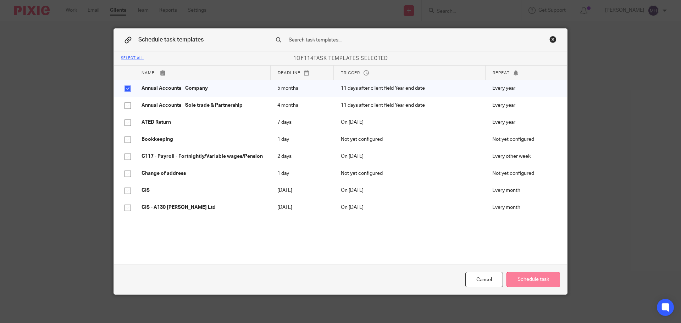
click at [537, 279] on button "Schedule task" at bounding box center [533, 279] width 54 height 15
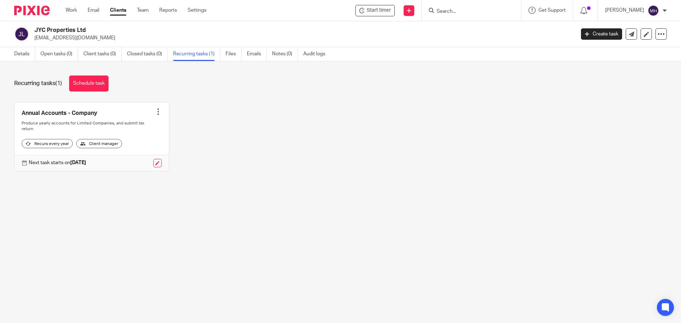
click at [449, 10] on input "Search" at bounding box center [468, 12] width 64 height 6
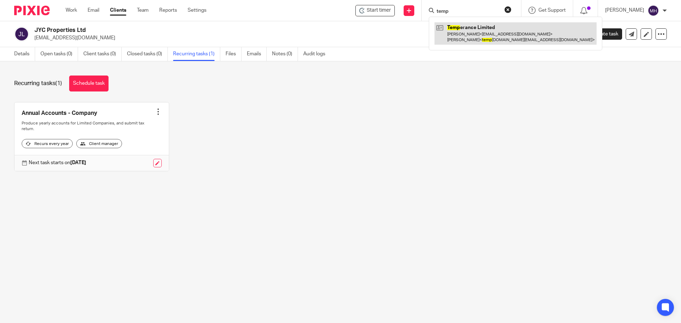
type input "temp"
click at [434, 35] on link at bounding box center [515, 33] width 162 height 22
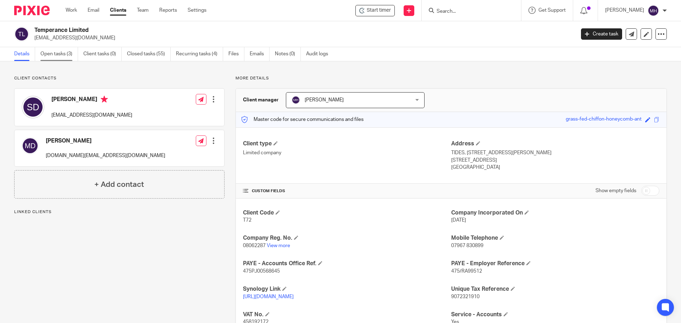
drag, startPoint x: 0, startPoint y: 0, endPoint x: 57, endPoint y: 56, distance: 80.0
click at [57, 56] on link "Open tasks (3)" at bounding box center [59, 54] width 38 height 14
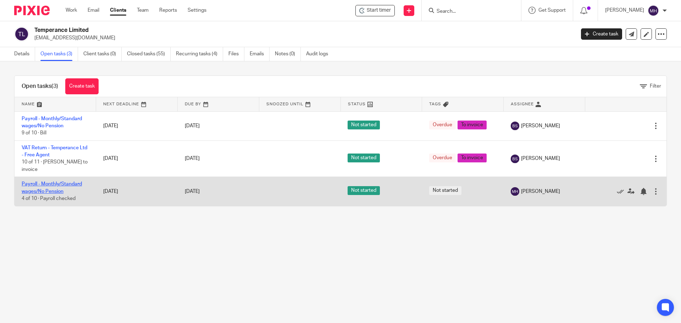
click at [61, 185] on link "Payroll - Monthly/Standard wages/No Pension" at bounding box center [52, 188] width 60 height 12
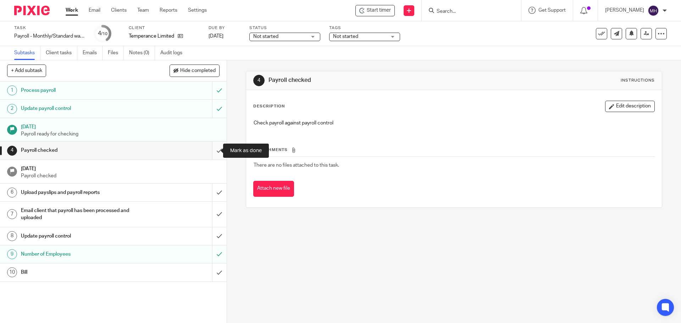
click at [210, 150] on input "submit" at bounding box center [113, 150] width 227 height 18
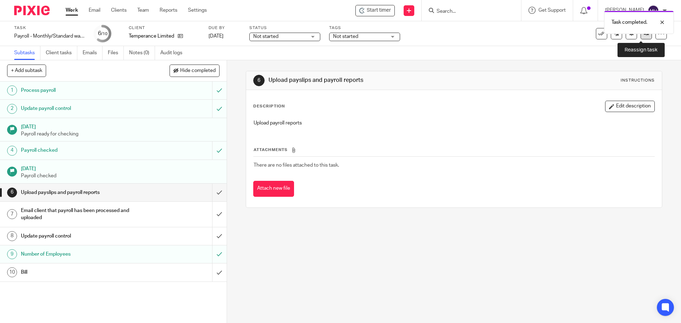
click at [641, 37] on link at bounding box center [645, 33] width 11 height 11
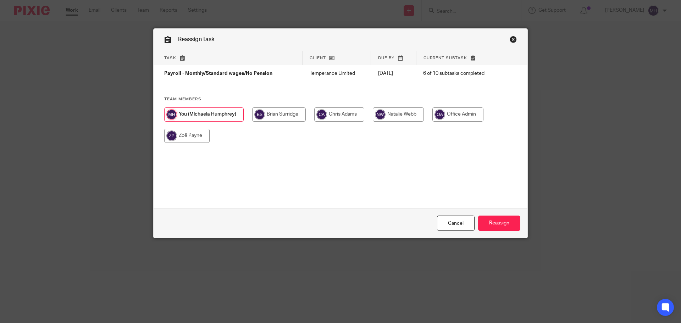
click at [195, 137] on input "radio" at bounding box center [186, 136] width 45 height 14
radio input "true"
click at [487, 221] on input "Reassign" at bounding box center [499, 223] width 42 height 15
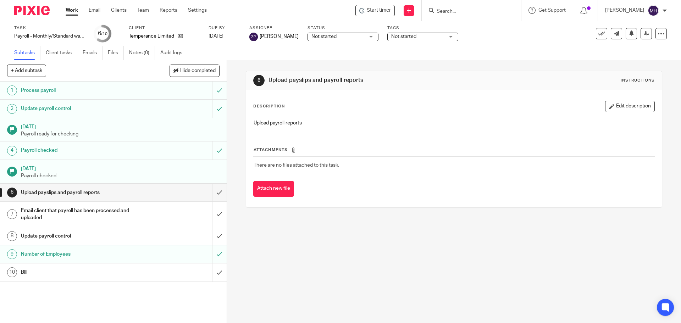
click at [69, 11] on link "Work" at bounding box center [72, 10] width 12 height 7
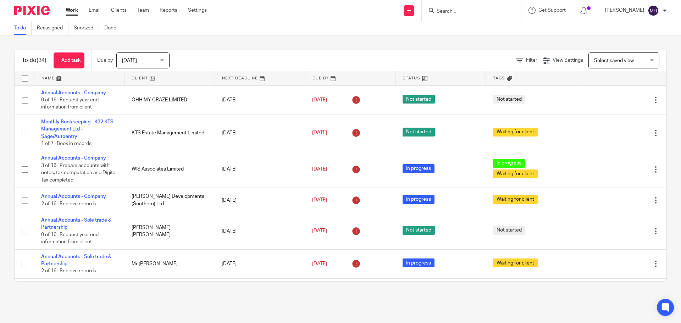
click at [447, 12] on input "Search" at bounding box center [468, 12] width 64 height 6
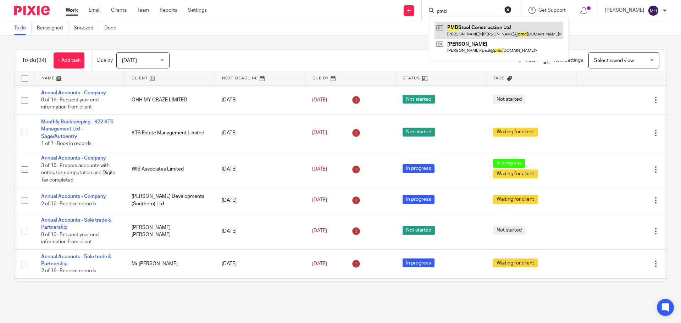
type input "pmd"
click at [476, 28] on link at bounding box center [498, 30] width 129 height 16
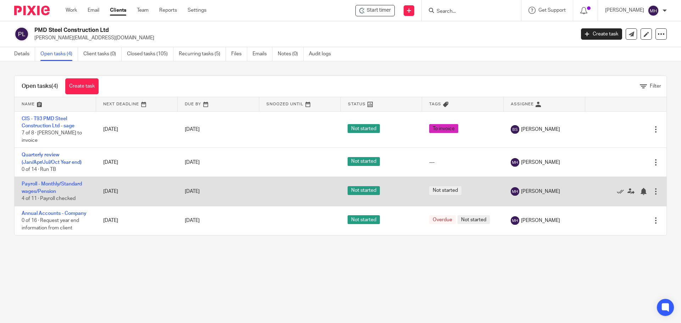
click at [54, 181] on td "Payroll - Monthly/Standard wages/Pension 4 of 11 · Payroll checked" at bounding box center [56, 191] width 82 height 29
click at [54, 182] on link "Payroll - Monthly/Standard wages/Pension" at bounding box center [52, 188] width 60 height 12
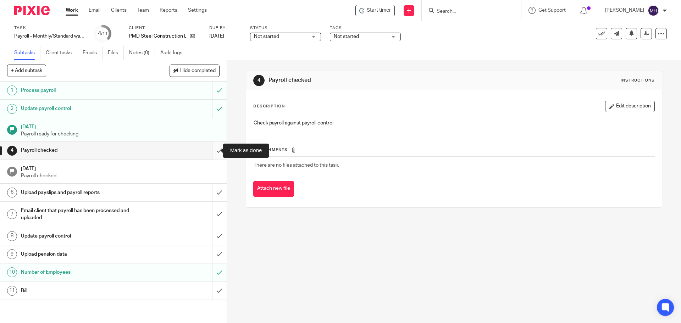
click at [210, 150] on input "submit" at bounding box center [113, 150] width 227 height 18
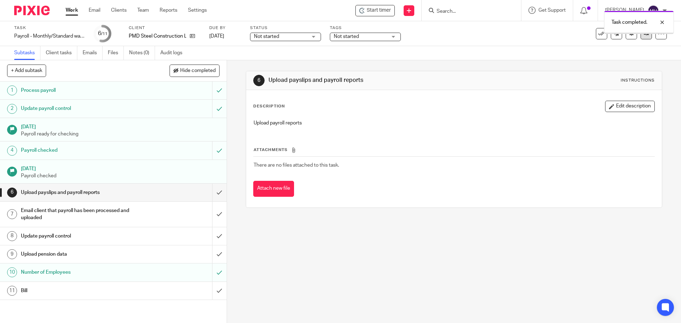
click at [640, 38] on link at bounding box center [645, 33] width 11 height 11
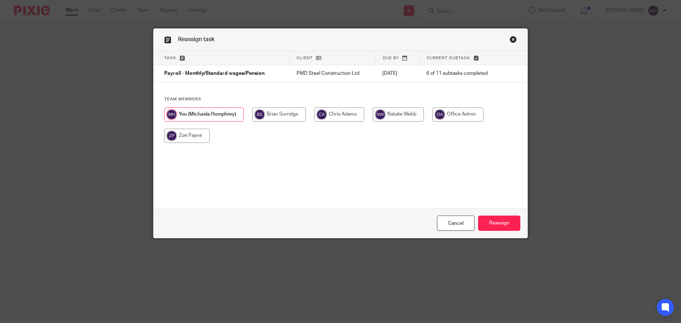
click at [191, 136] on input "radio" at bounding box center [186, 136] width 45 height 14
radio input "true"
click at [503, 223] on input "Reassign" at bounding box center [499, 223] width 42 height 15
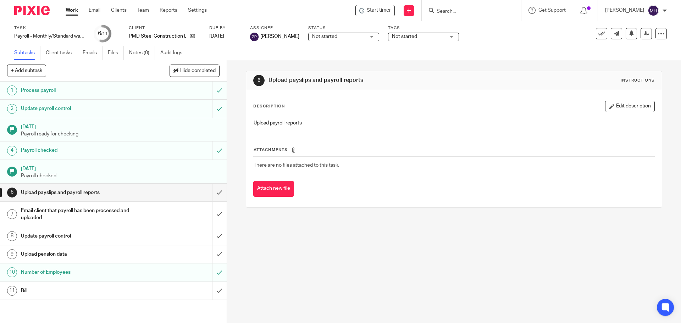
click at [73, 10] on link "Work" at bounding box center [72, 10] width 12 height 7
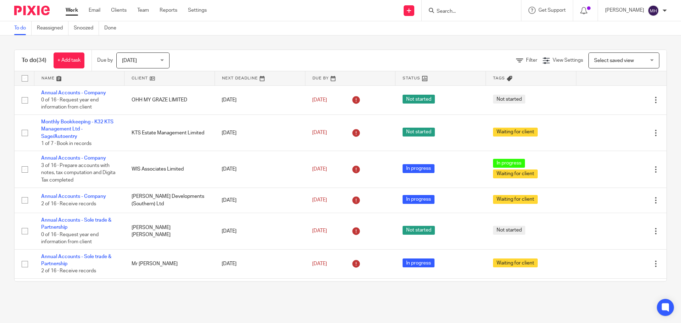
click at [457, 11] on input "Search" at bounding box center [468, 12] width 64 height 6
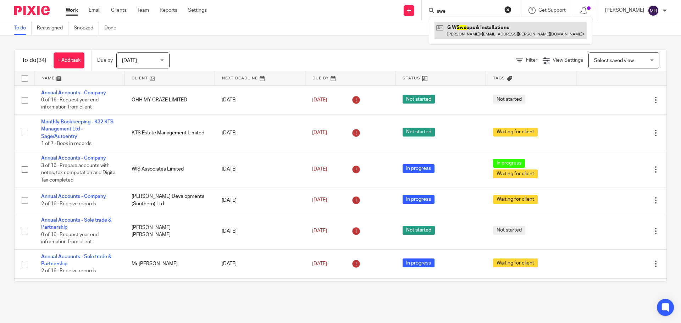
type input "swe"
click at [463, 26] on link at bounding box center [510, 30] width 152 height 16
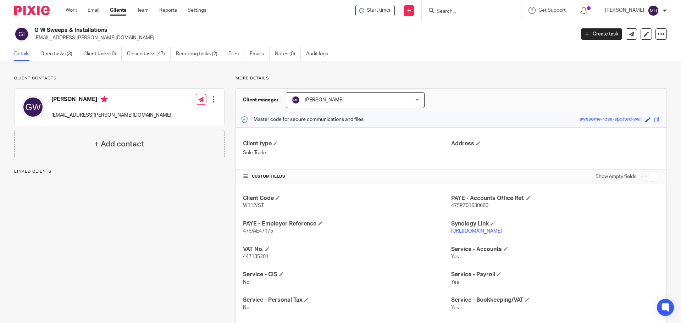
click at [67, 57] on link "Open tasks (3)" at bounding box center [59, 54] width 38 height 14
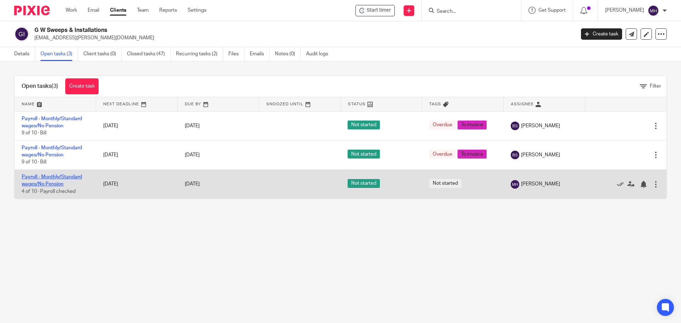
click at [46, 175] on link "Payroll - Monthly/Standard wages/No Pension" at bounding box center [52, 180] width 60 height 12
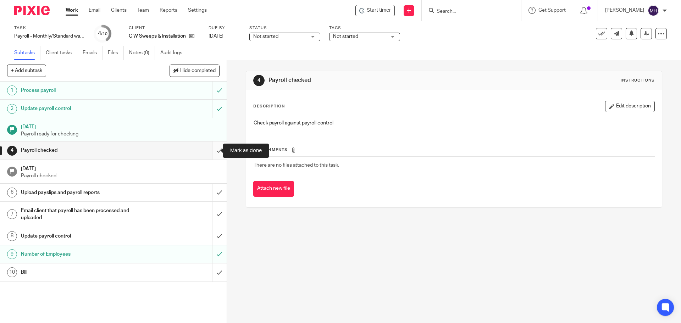
click at [212, 152] on input "submit" at bounding box center [113, 150] width 227 height 18
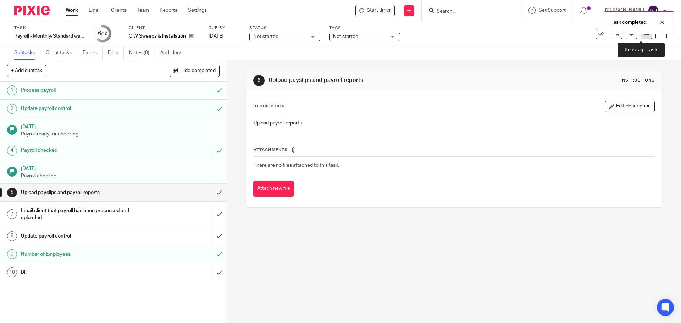
click at [640, 37] on link at bounding box center [645, 33] width 11 height 11
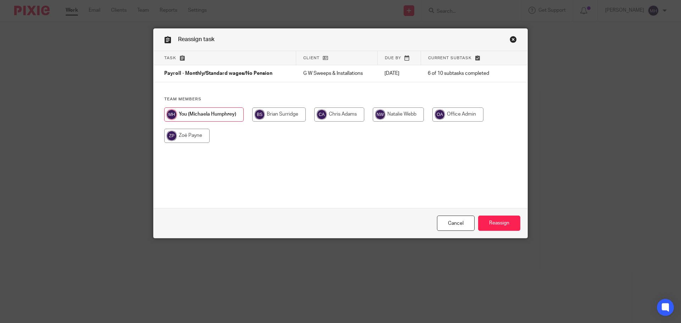
click at [186, 138] on input "radio" at bounding box center [186, 136] width 45 height 14
radio input "true"
click at [502, 222] on input "Reassign" at bounding box center [499, 223] width 42 height 15
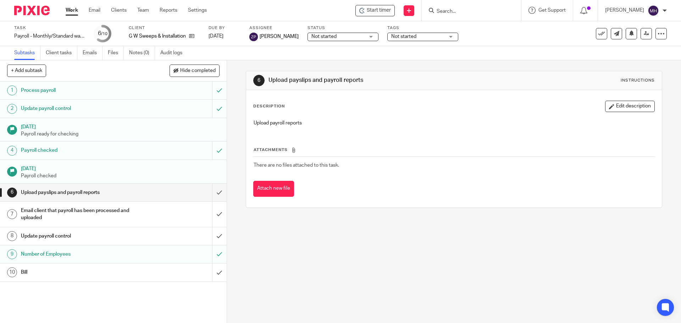
click at [72, 10] on link "Work" at bounding box center [72, 10] width 12 height 7
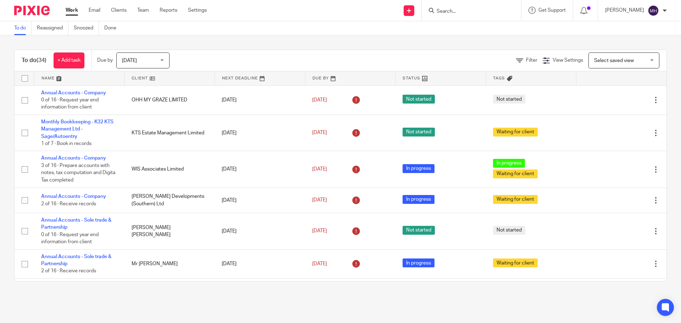
click at [445, 13] on input "Search" at bounding box center [468, 12] width 64 height 6
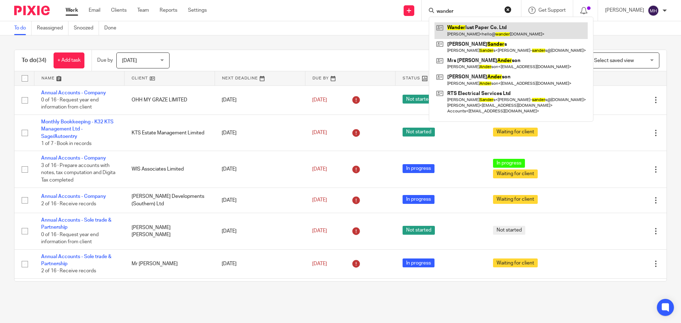
type input "wander"
click at [473, 33] on link at bounding box center [510, 30] width 153 height 16
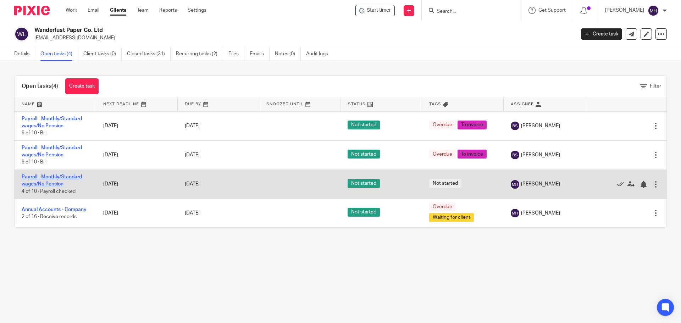
click at [63, 176] on link "Payroll - Monthly/Standard wages/No Pension" at bounding box center [52, 180] width 60 height 12
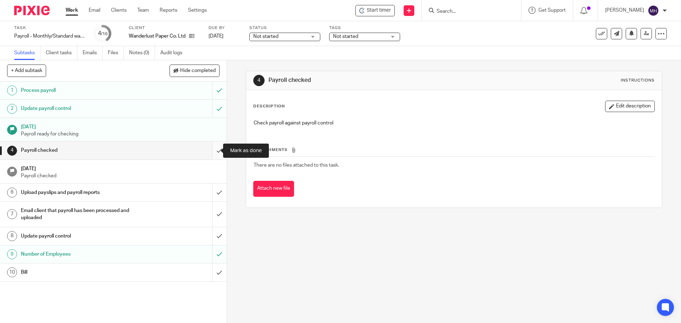
click at [212, 151] on input "submit" at bounding box center [113, 150] width 227 height 18
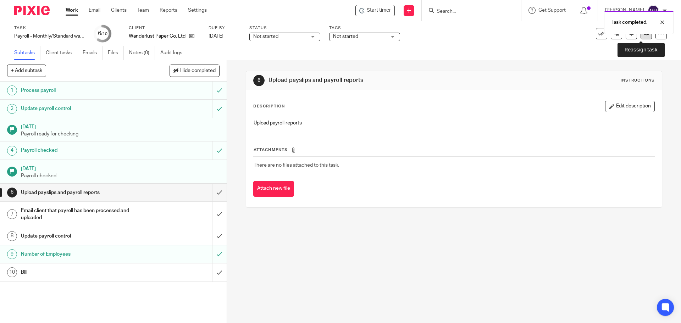
click at [640, 38] on link at bounding box center [645, 33] width 11 height 11
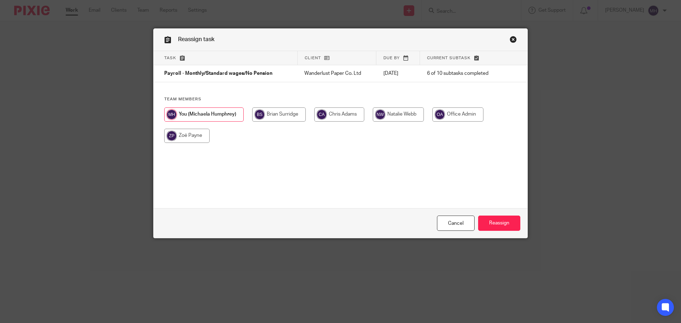
click at [188, 139] on input "radio" at bounding box center [186, 136] width 45 height 14
radio input "true"
click at [489, 225] on input "Reassign" at bounding box center [499, 223] width 42 height 15
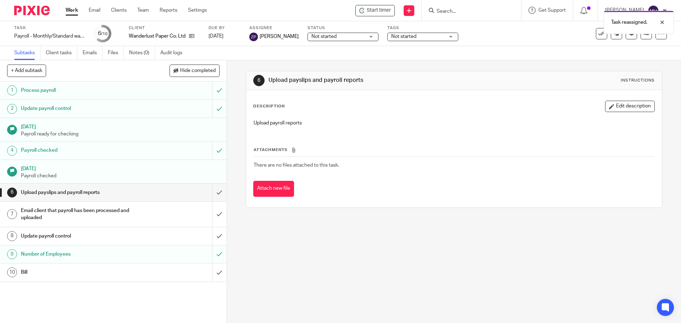
click at [70, 12] on link "Work" at bounding box center [72, 10] width 12 height 7
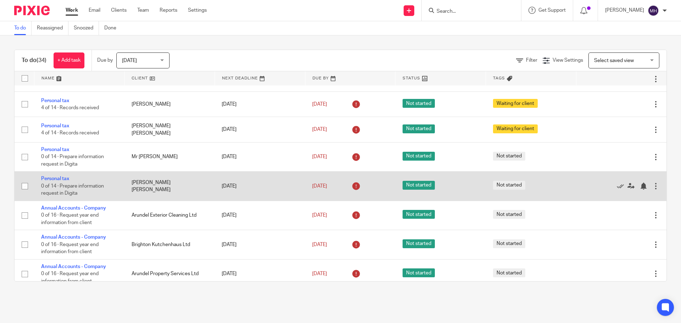
scroll to position [596, 0]
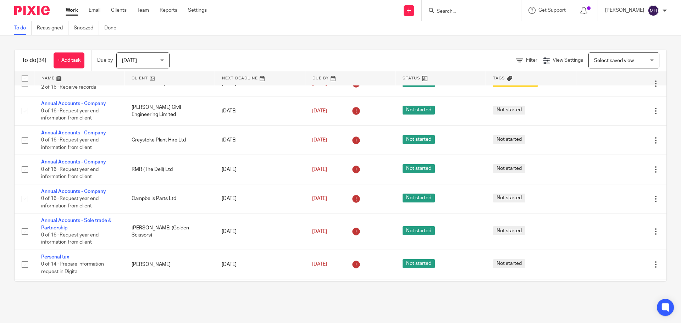
click at [454, 11] on input "Search" at bounding box center [468, 12] width 64 height 6
type input "klo"
click at [465, 29] on link at bounding box center [478, 27] width 88 height 11
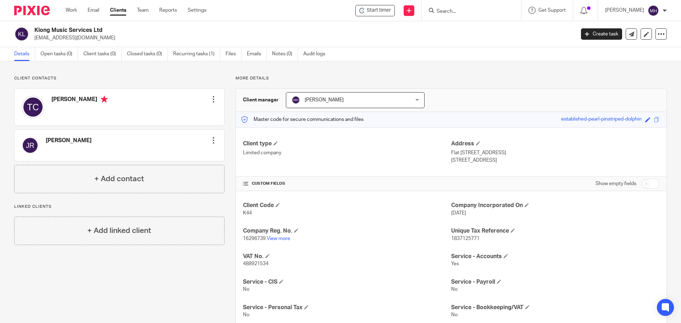
click at [455, 15] on div at bounding box center [471, 10] width 99 height 21
click at [474, 8] on form at bounding box center [474, 10] width 76 height 9
click at [468, 14] on input "Search" at bounding box center [468, 12] width 64 height 6
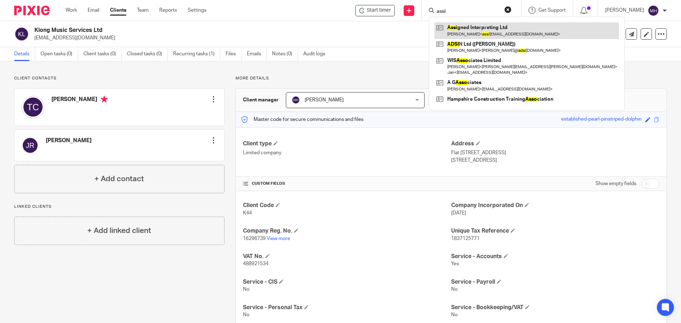
type input "assi"
click at [468, 26] on link at bounding box center [526, 30] width 184 height 16
